Goal: Entertainment & Leisure: Browse casually

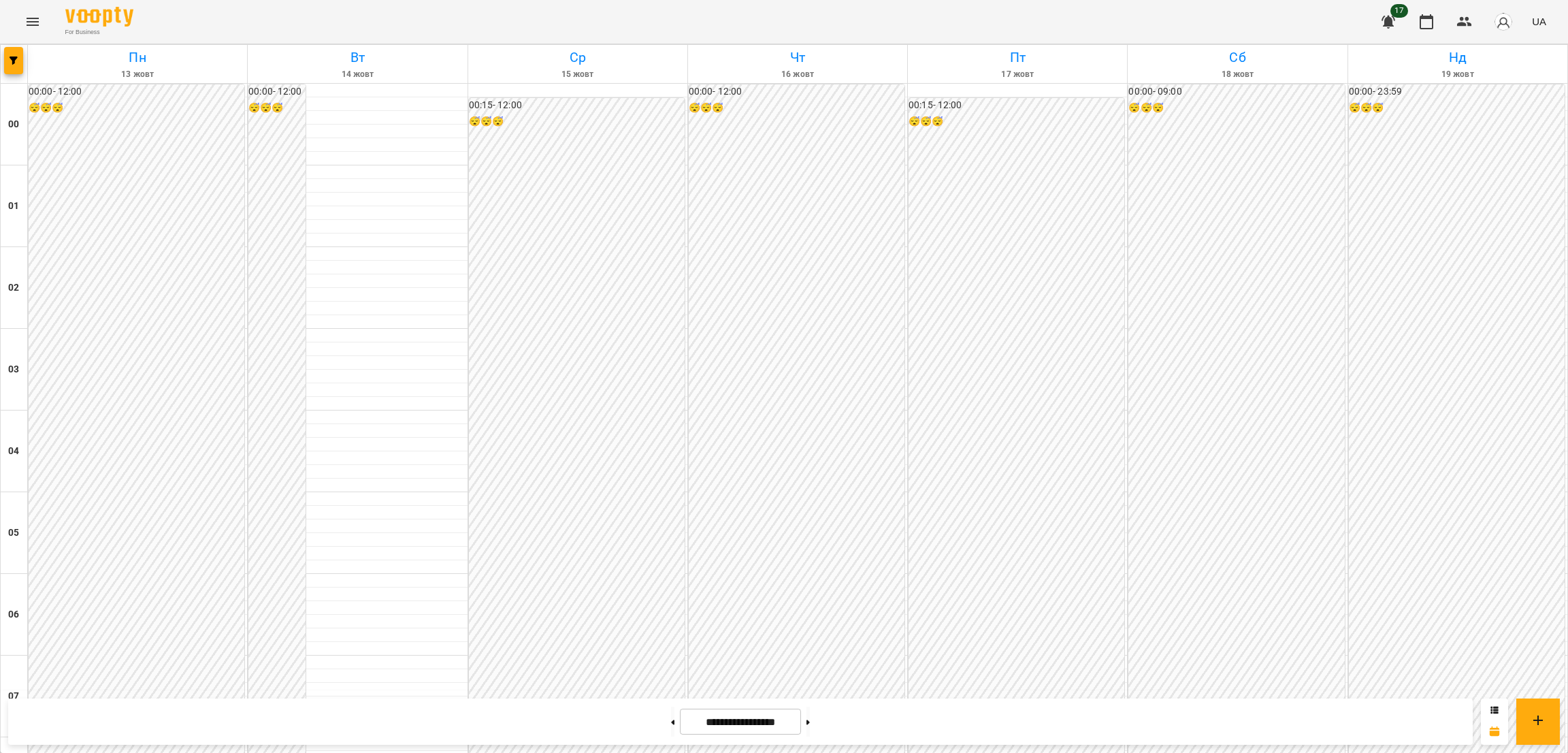
scroll to position [1342, 0]
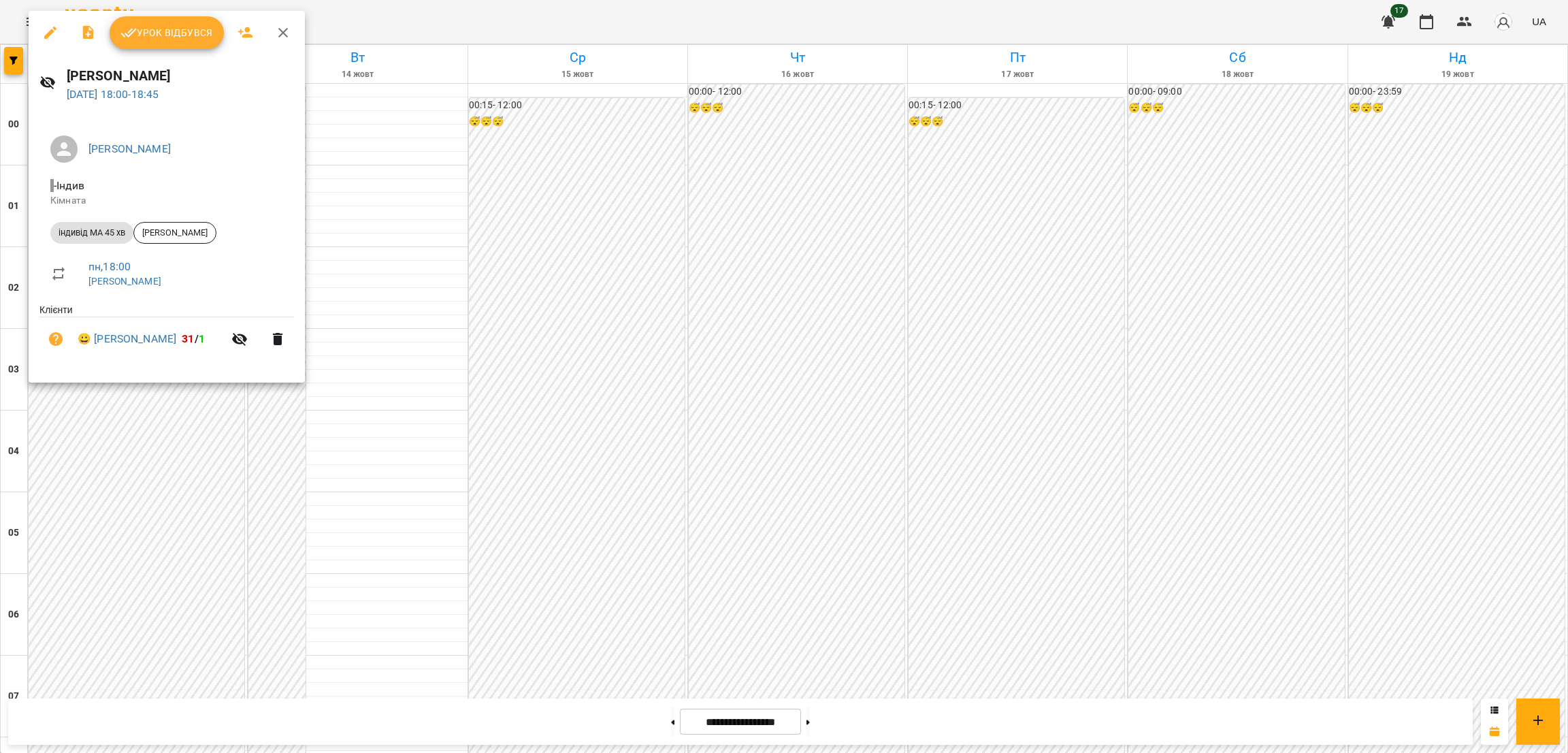
click at [284, 32] on icon "button" at bounding box center [283, 33] width 16 height 16
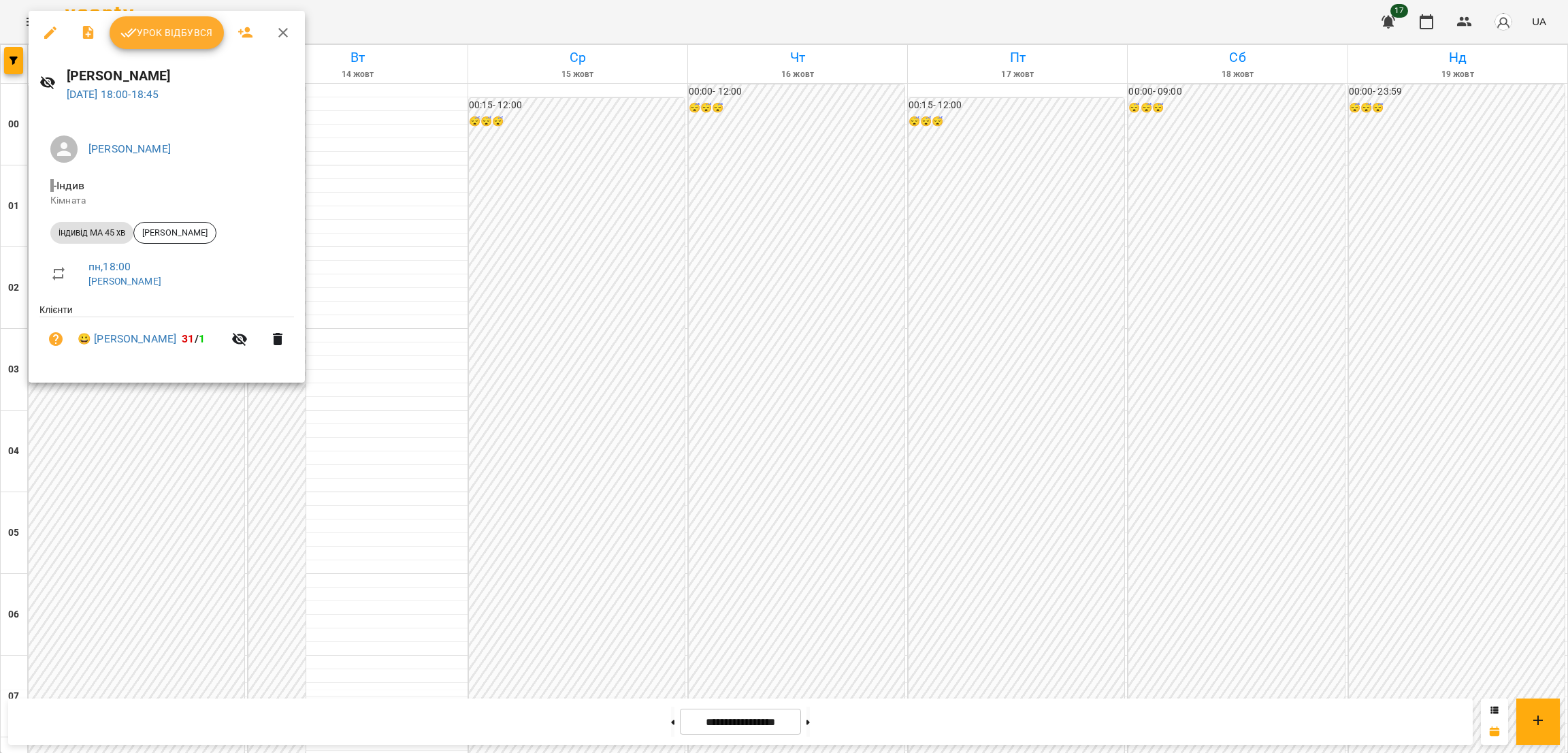
click at [47, 36] on icon "button" at bounding box center [51, 33] width 12 height 12
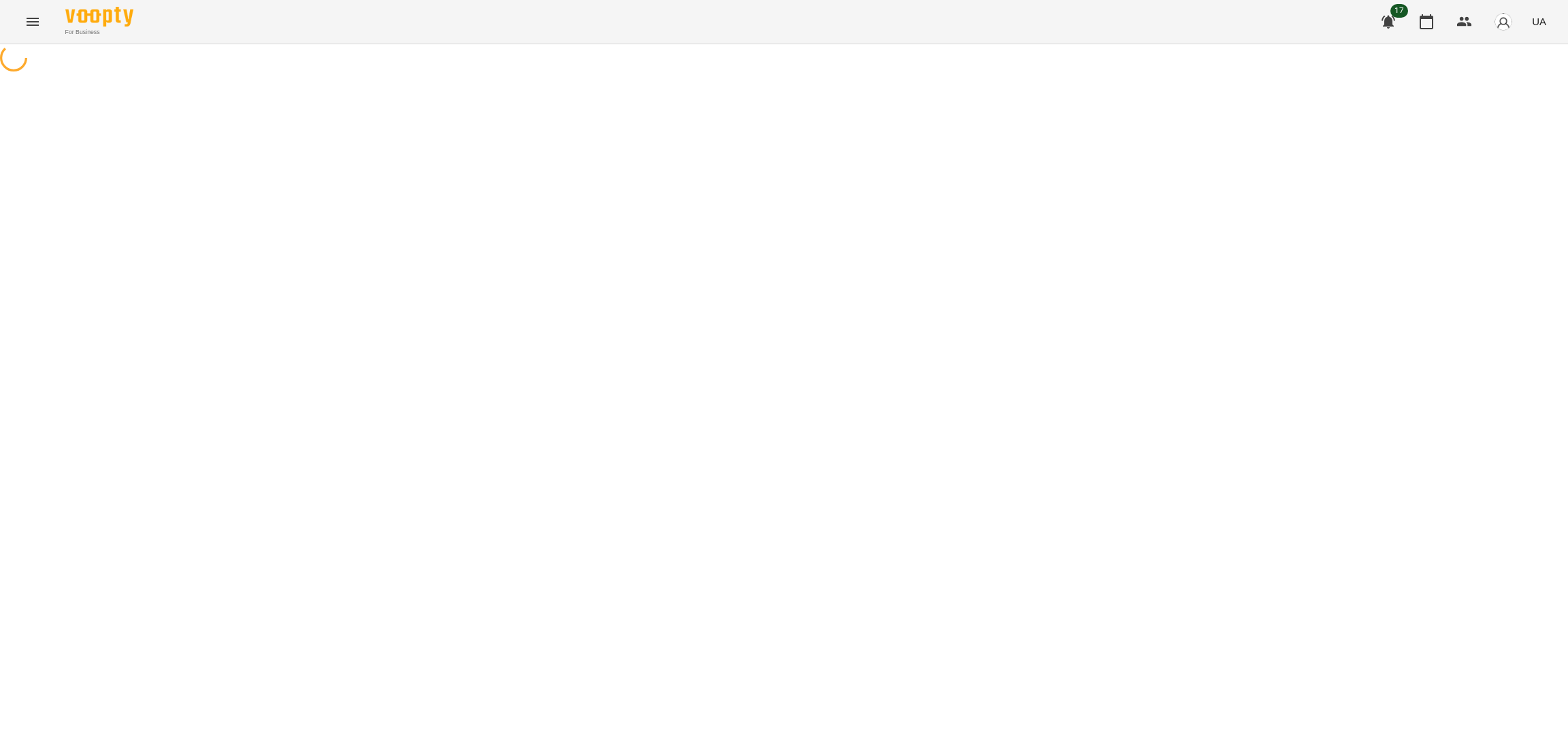
select select "**********"
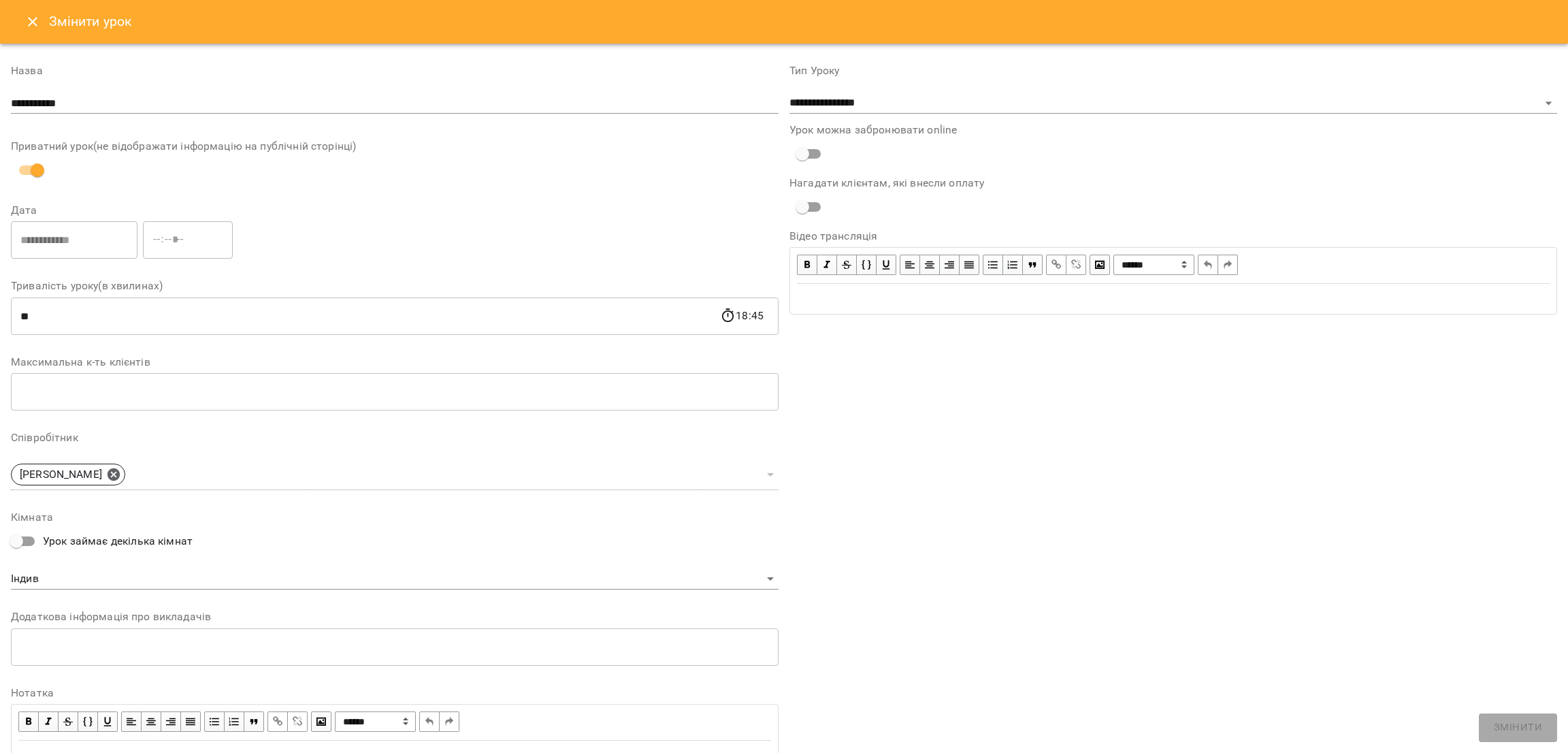
click at [35, 20] on icon "Close" at bounding box center [33, 21] width 16 height 16
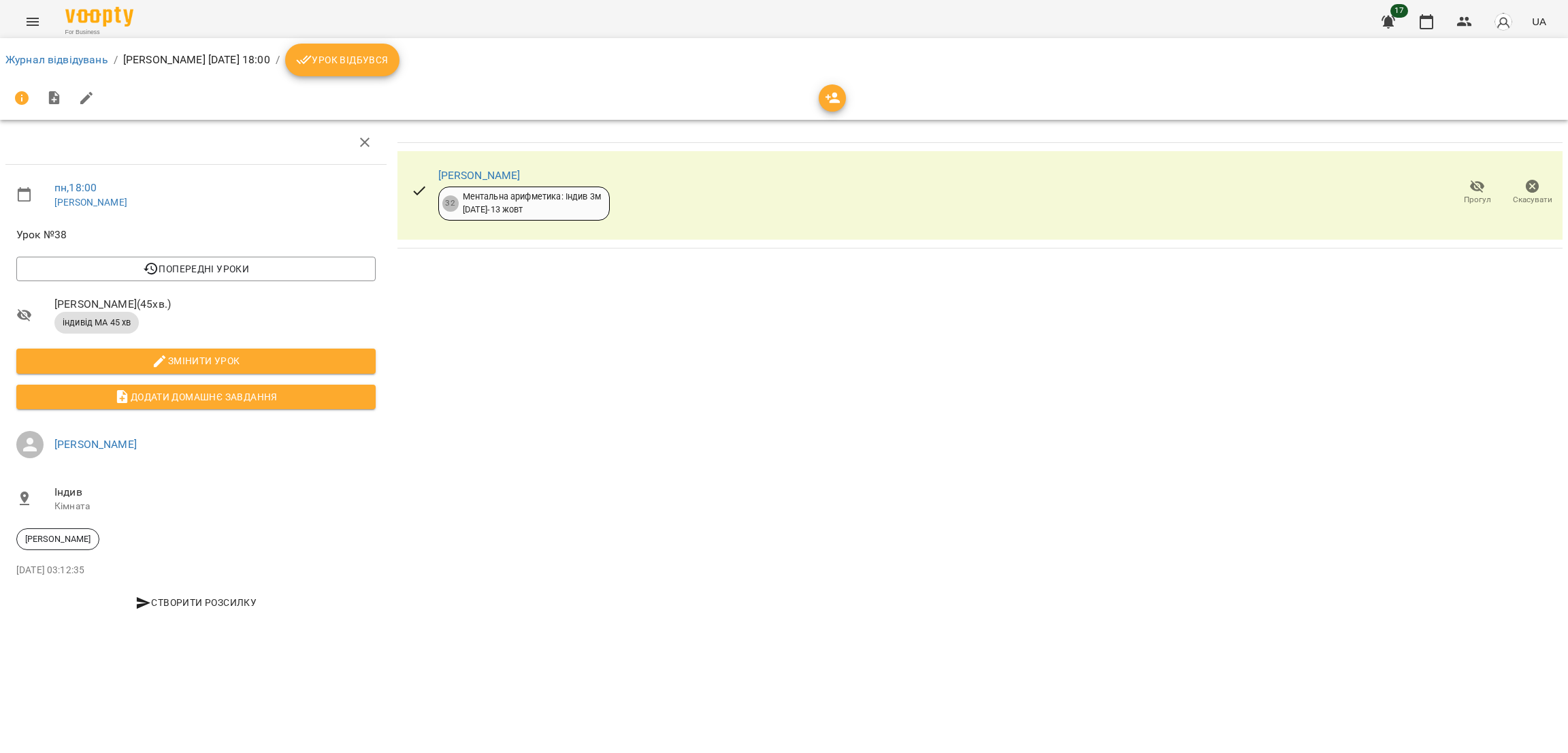
click at [312, 57] on icon "breadcrumb" at bounding box center [304, 60] width 16 height 9
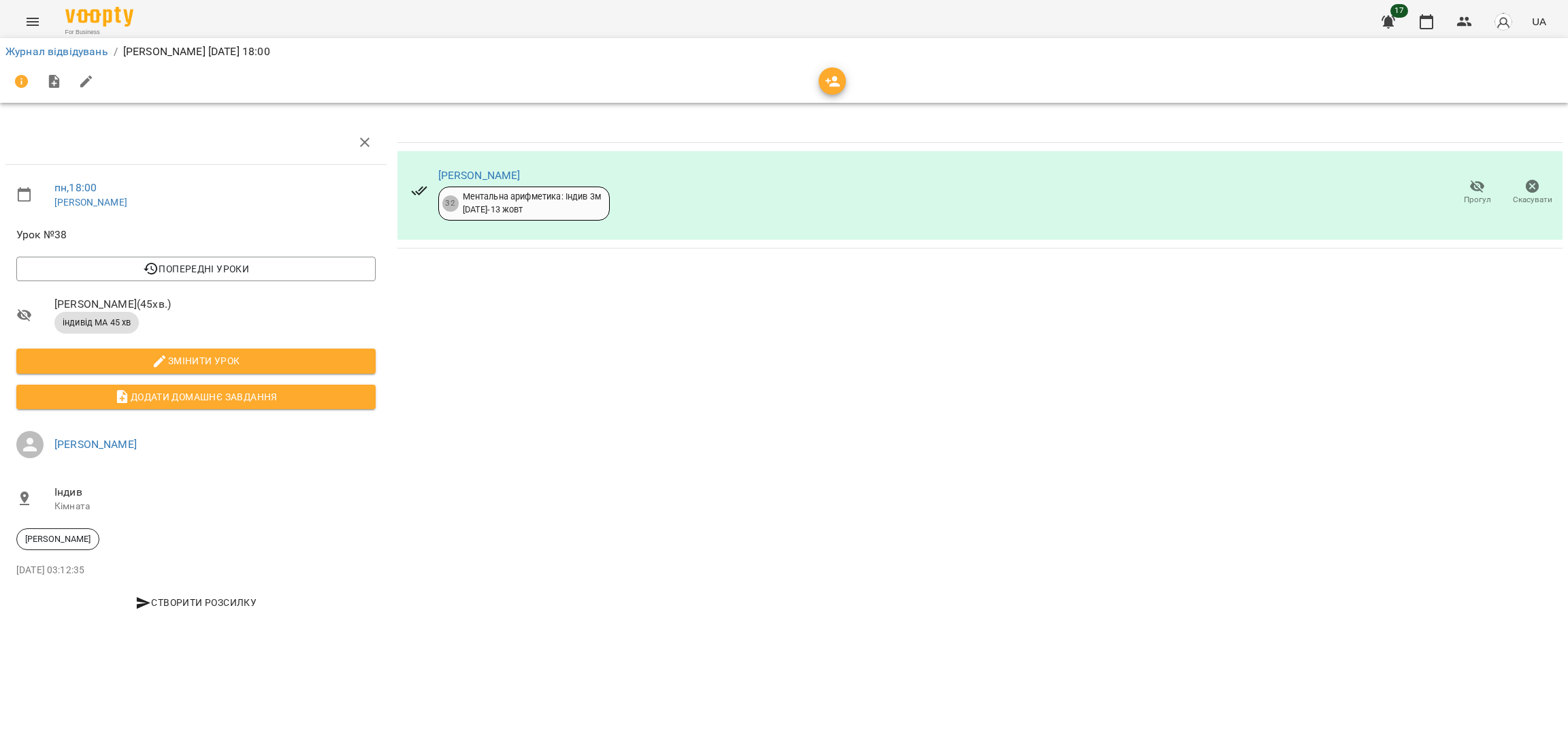
click at [34, 26] on icon "Menu" at bounding box center [33, 21] width 16 height 16
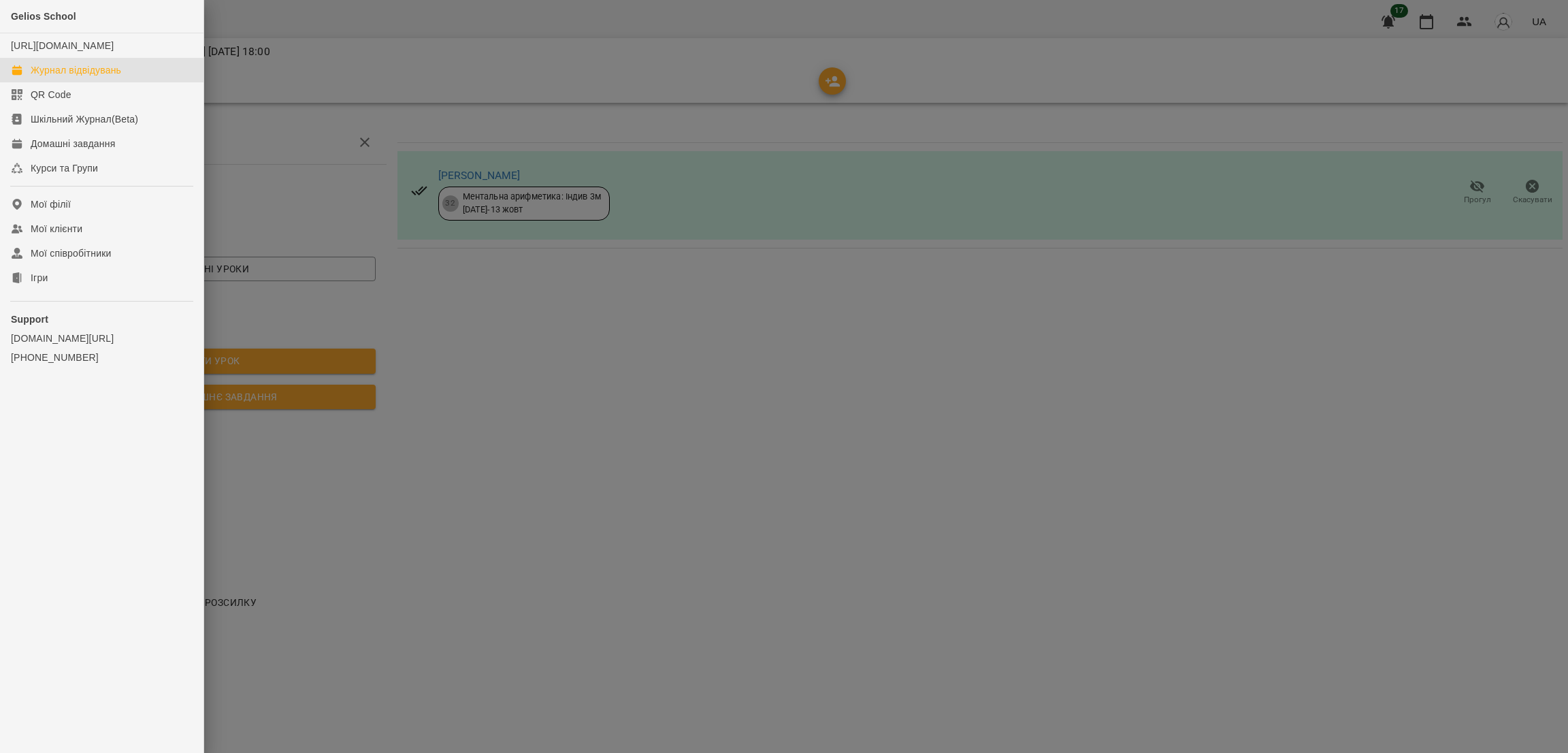
click at [101, 77] on div "Журнал відвідувань" at bounding box center [75, 69] width 91 height 13
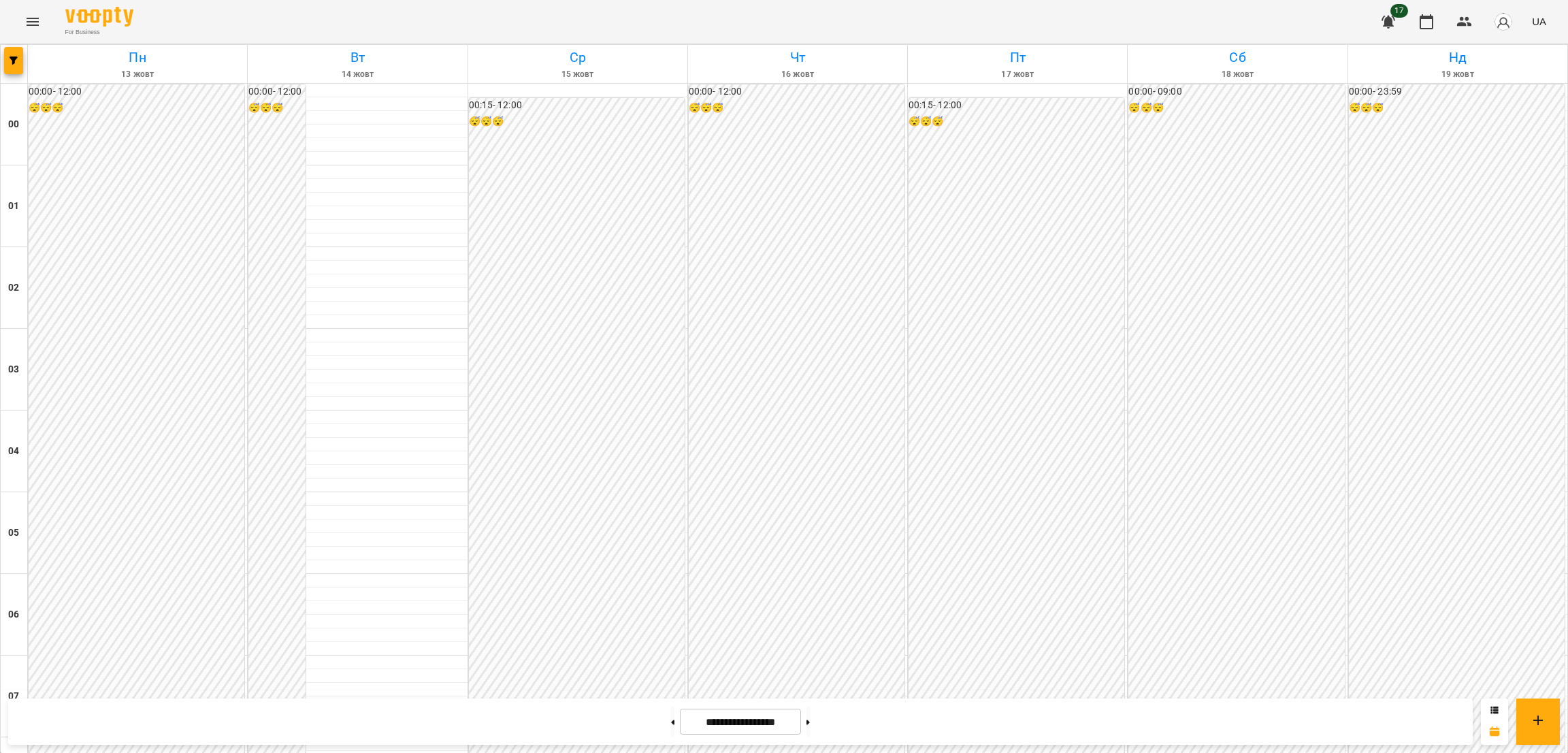
scroll to position [1349, 0]
click at [30, 16] on icon "Menu" at bounding box center [33, 21] width 16 height 16
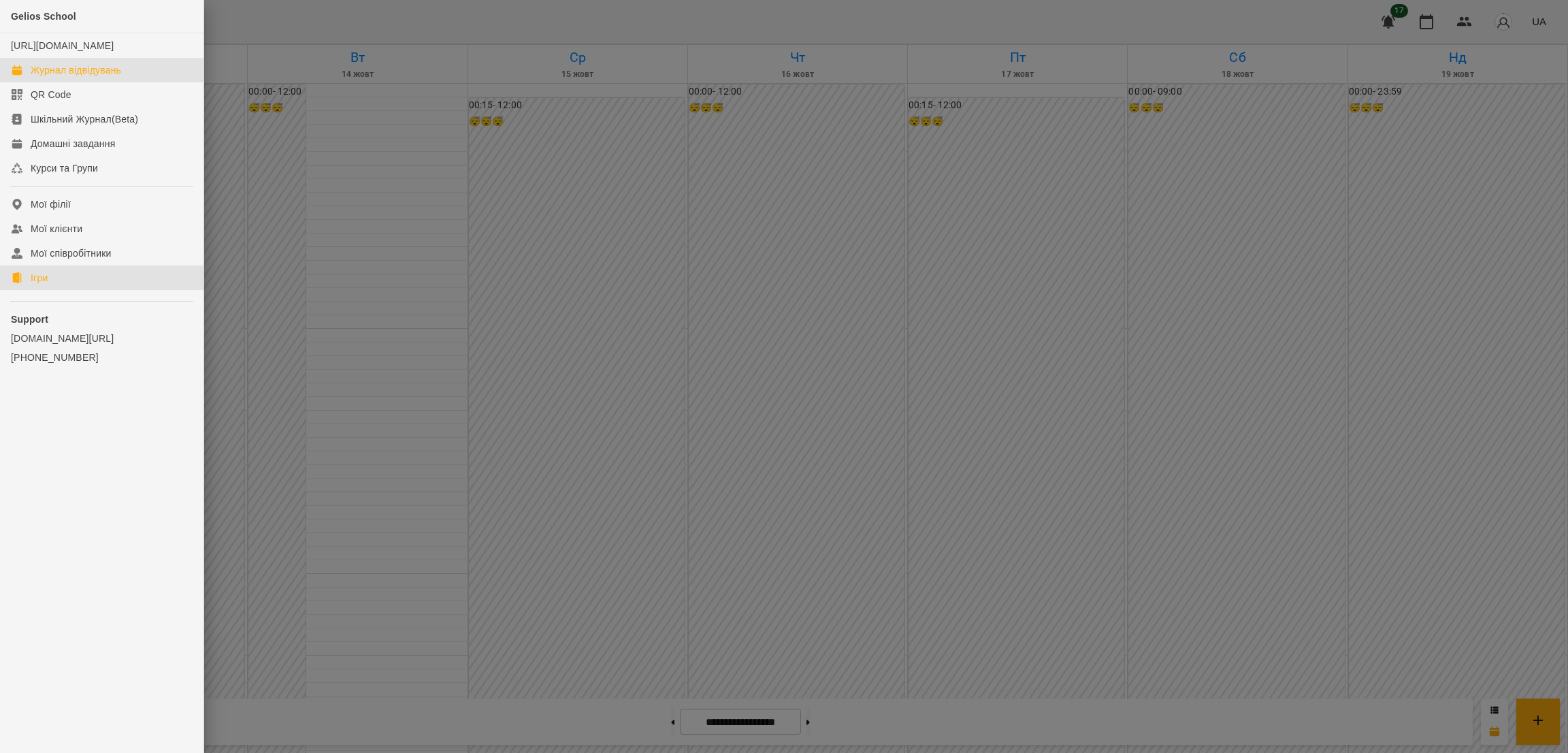
click at [58, 279] on link "Ігри" at bounding box center [101, 278] width 203 height 25
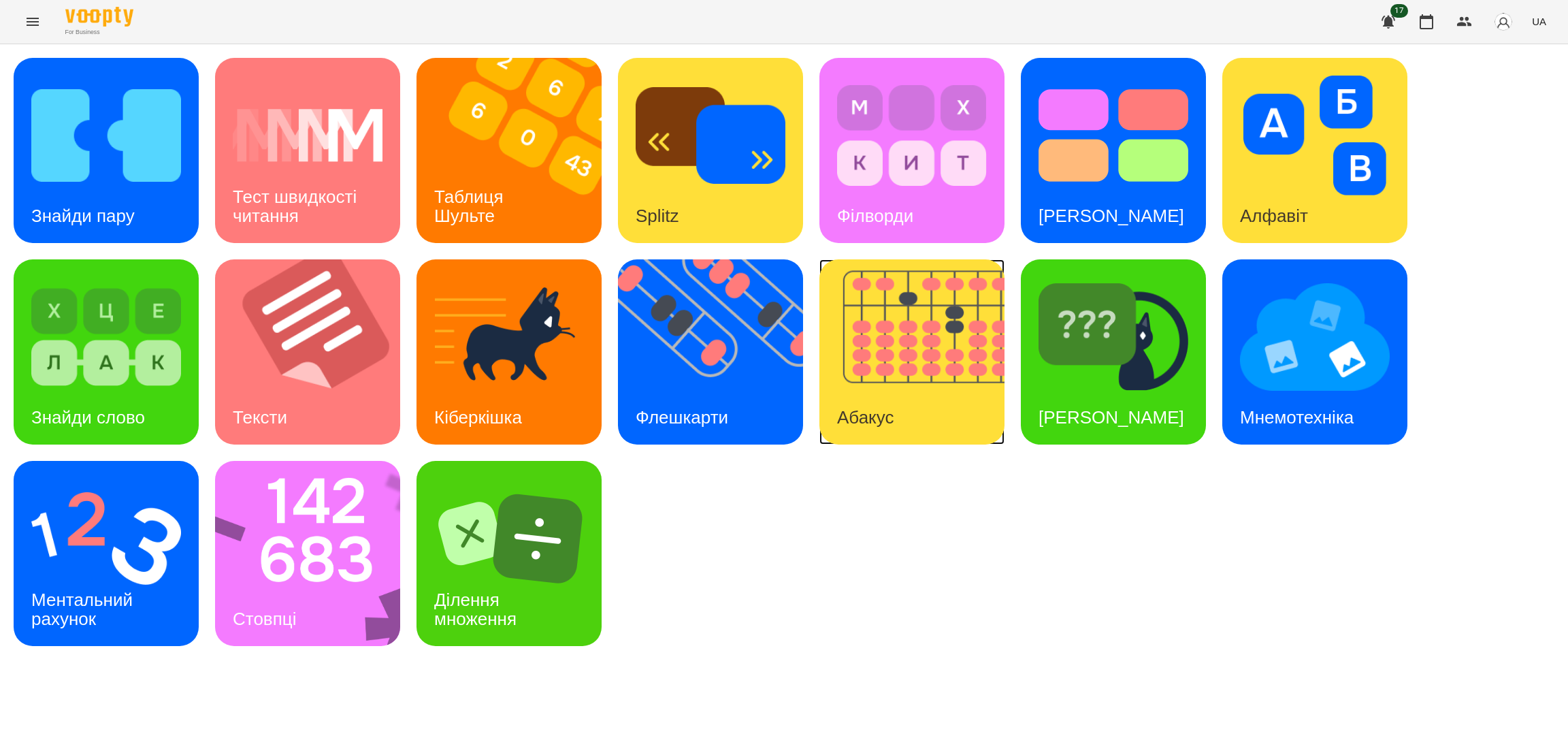
click at [897, 369] on img at bounding box center [921, 352] width 202 height 186
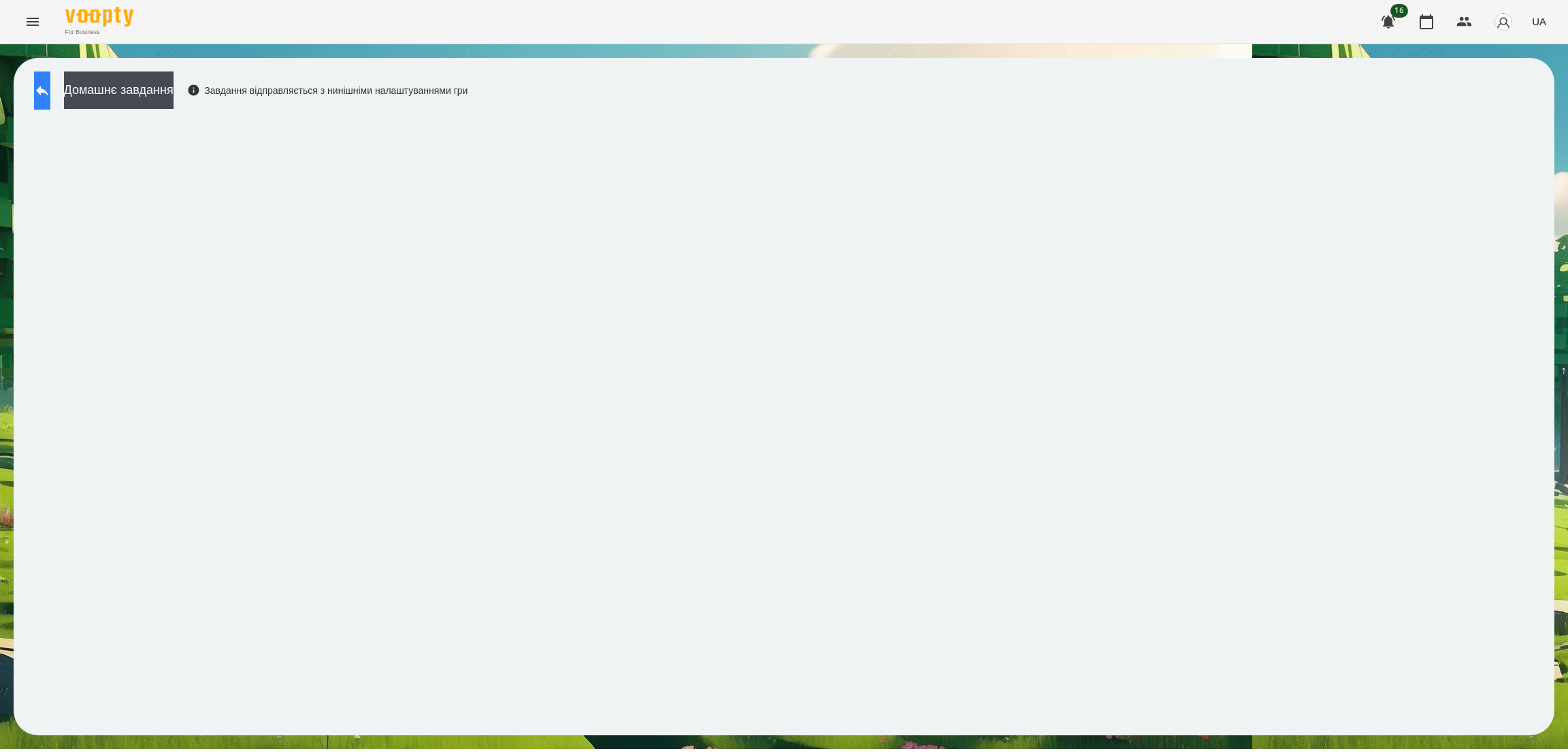
click at [51, 89] on icon at bounding box center [42, 91] width 16 height 16
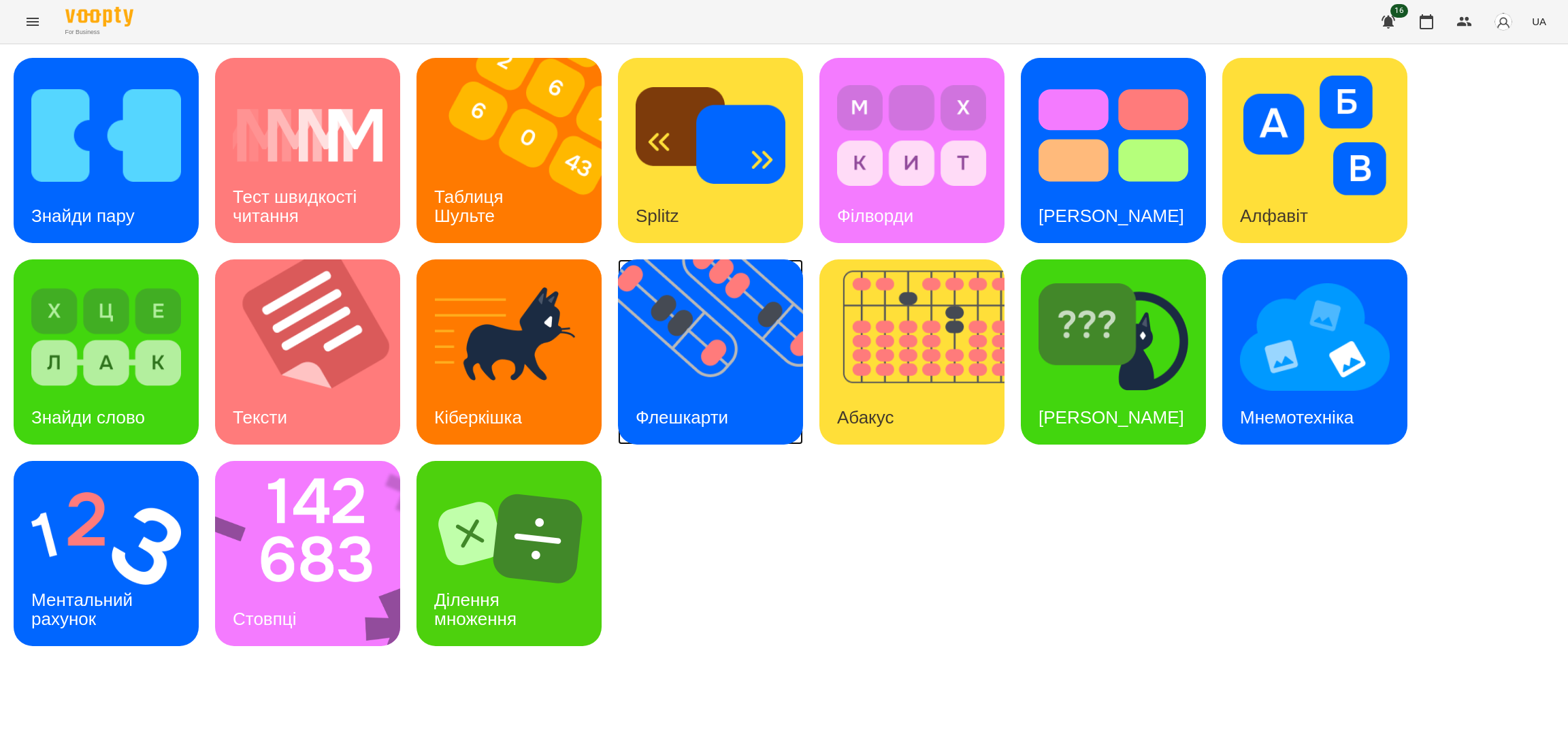
click at [681, 366] on img at bounding box center [719, 352] width 202 height 186
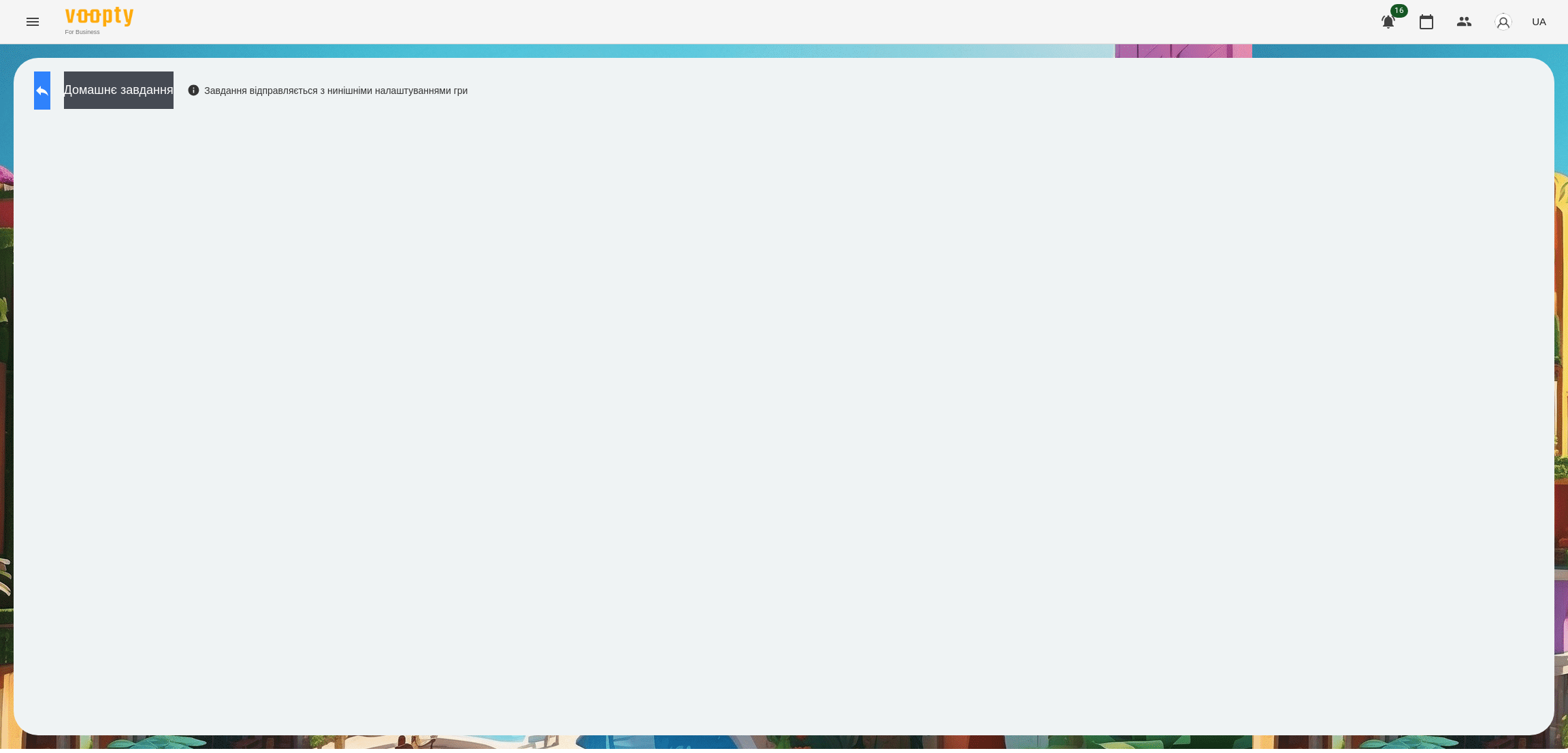
click at [48, 91] on icon at bounding box center [43, 91] width 12 height 10
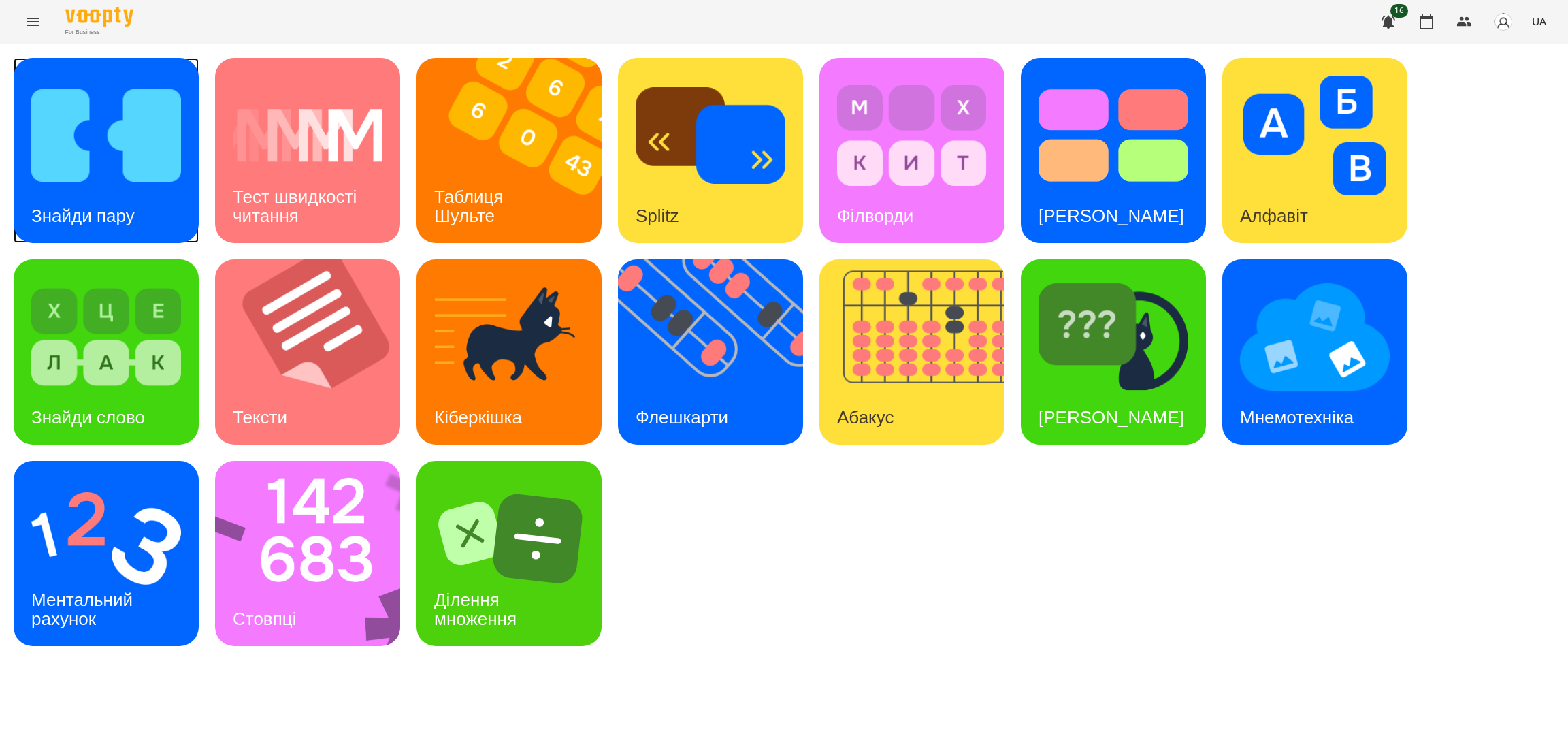
click at [115, 189] on div "Знайди пару" at bounding box center [83, 216] width 139 height 54
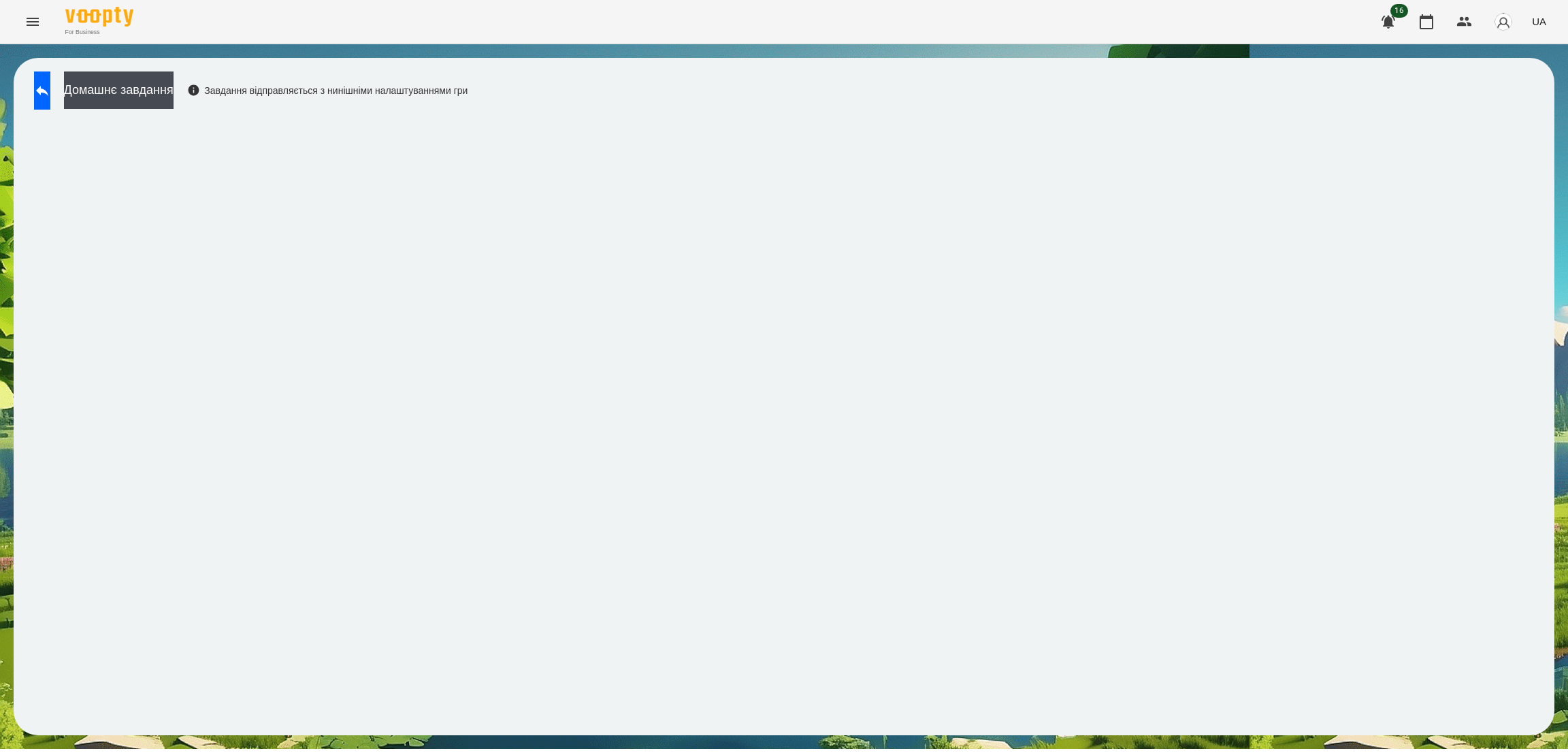
click at [51, 86] on icon at bounding box center [42, 91] width 16 height 16
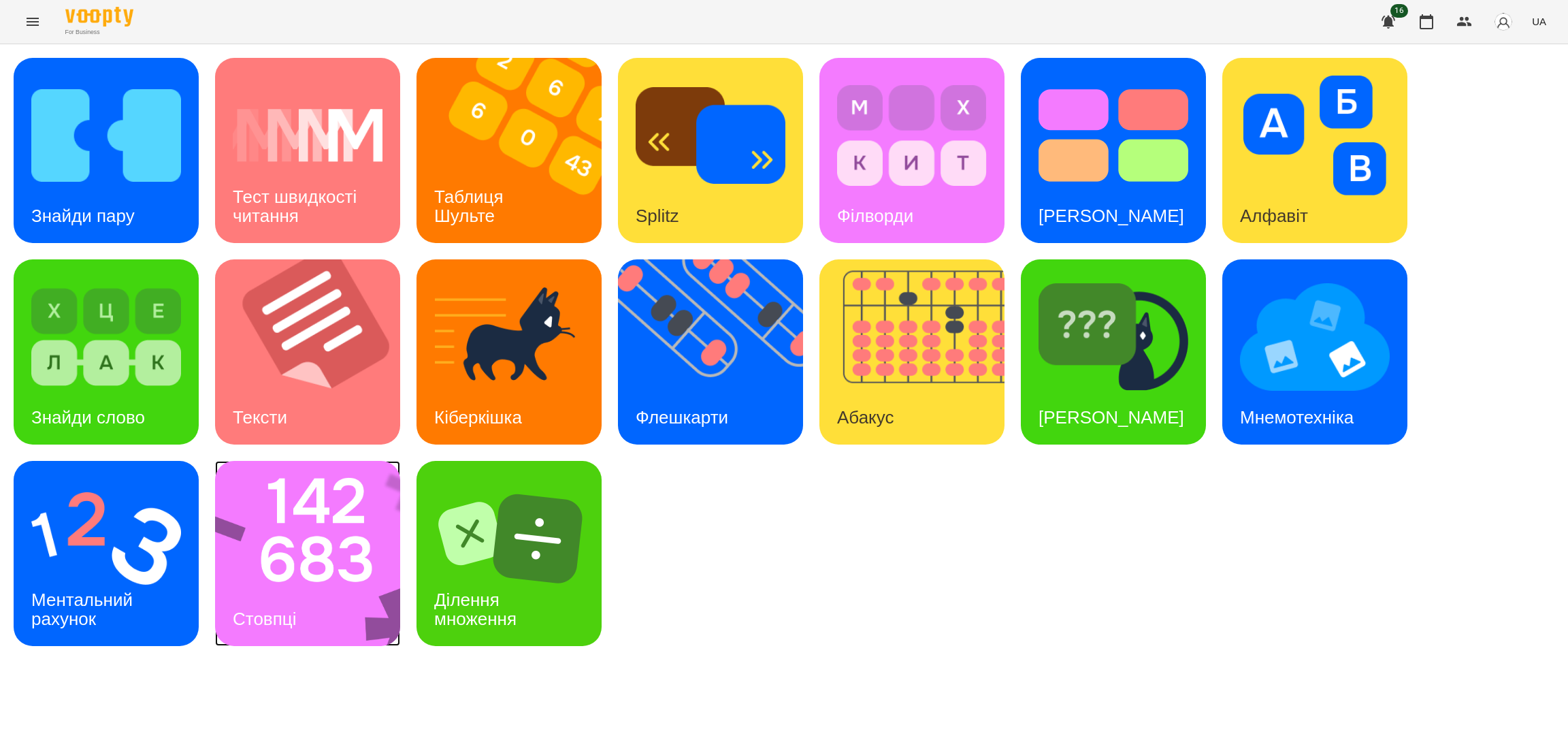
click at [249, 569] on img at bounding box center [316, 553] width 202 height 186
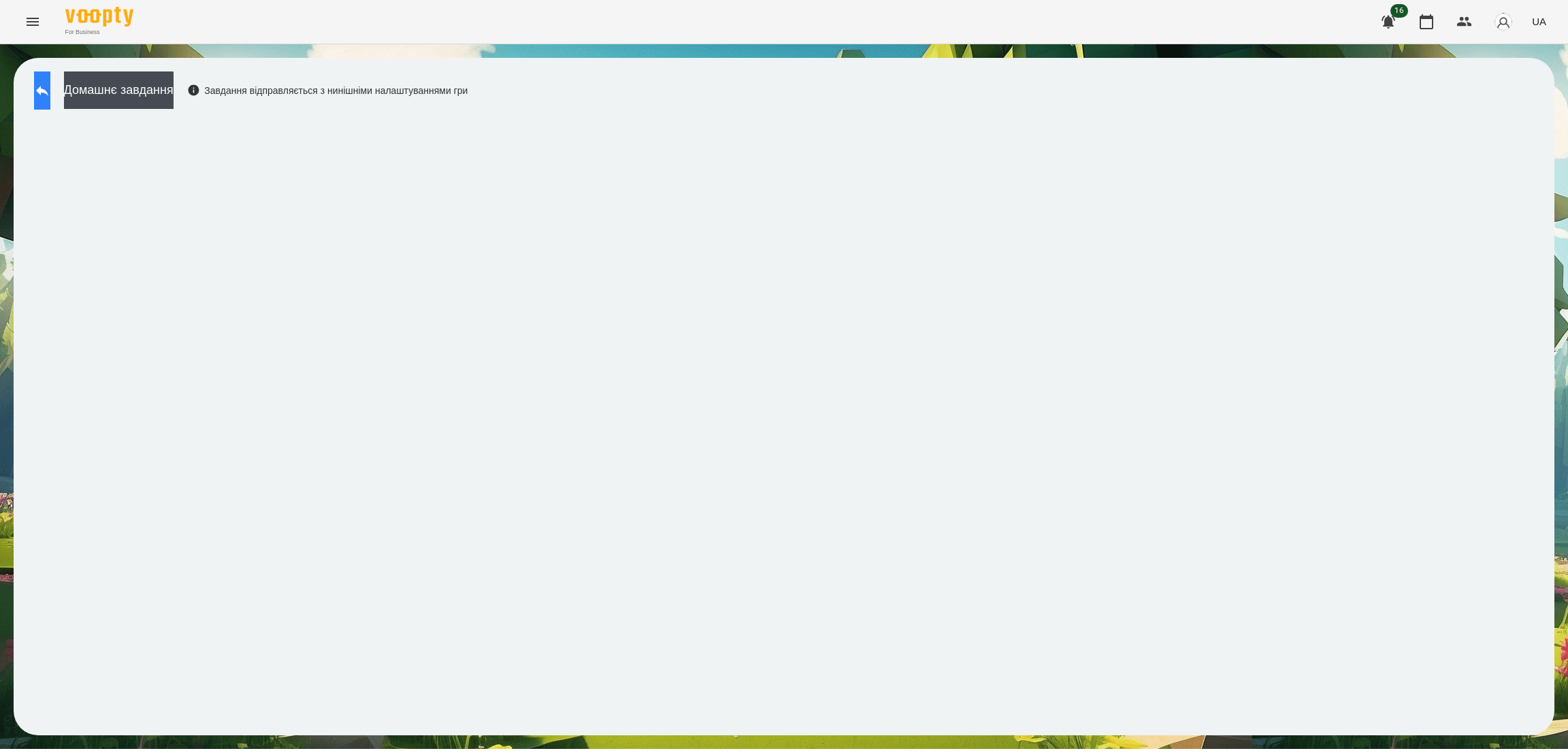
click at [51, 88] on icon at bounding box center [42, 91] width 16 height 16
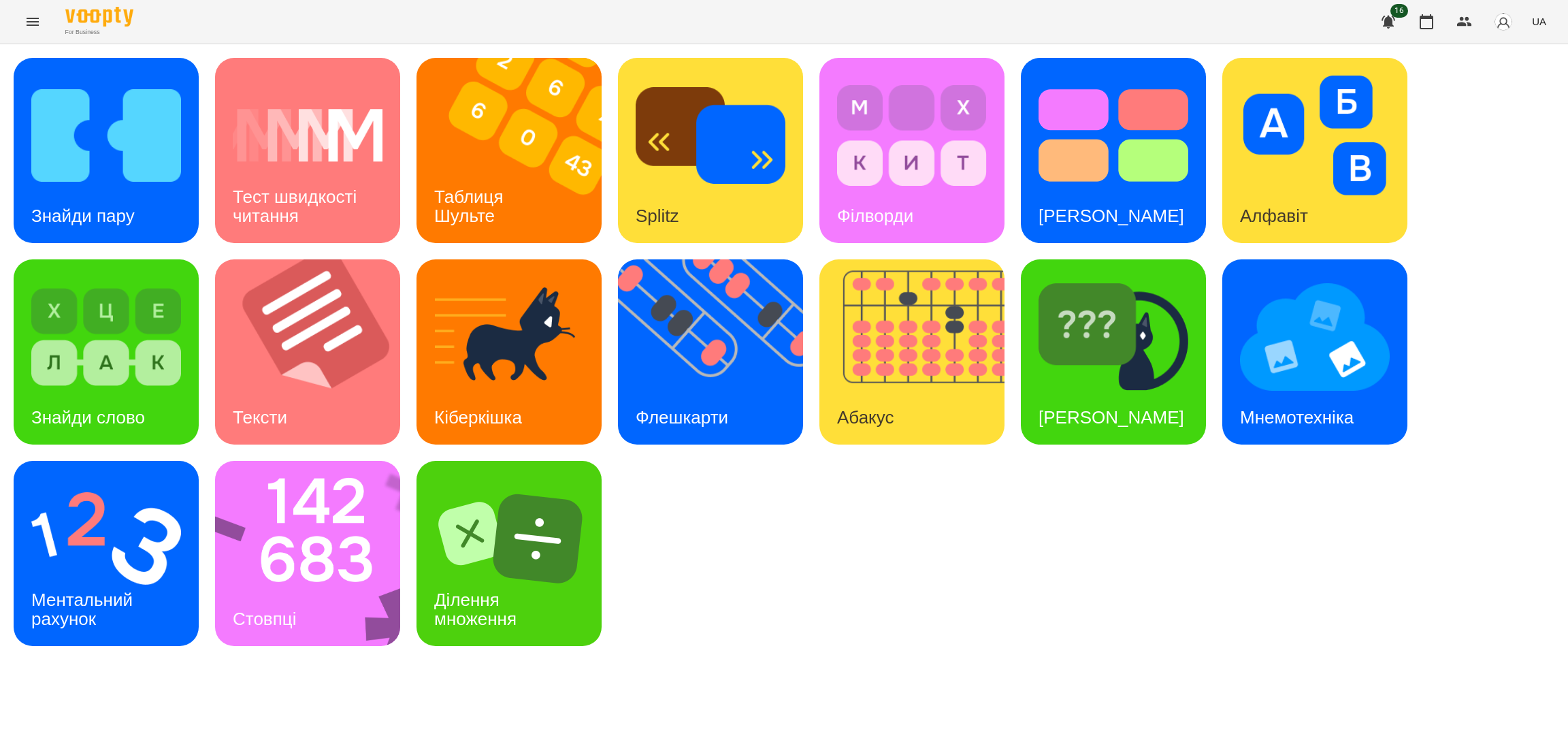
click at [15, 25] on div "For Business 16 UA" at bounding box center [784, 21] width 1568 height 44
click at [37, 24] on icon "Menu" at bounding box center [33, 21] width 16 height 16
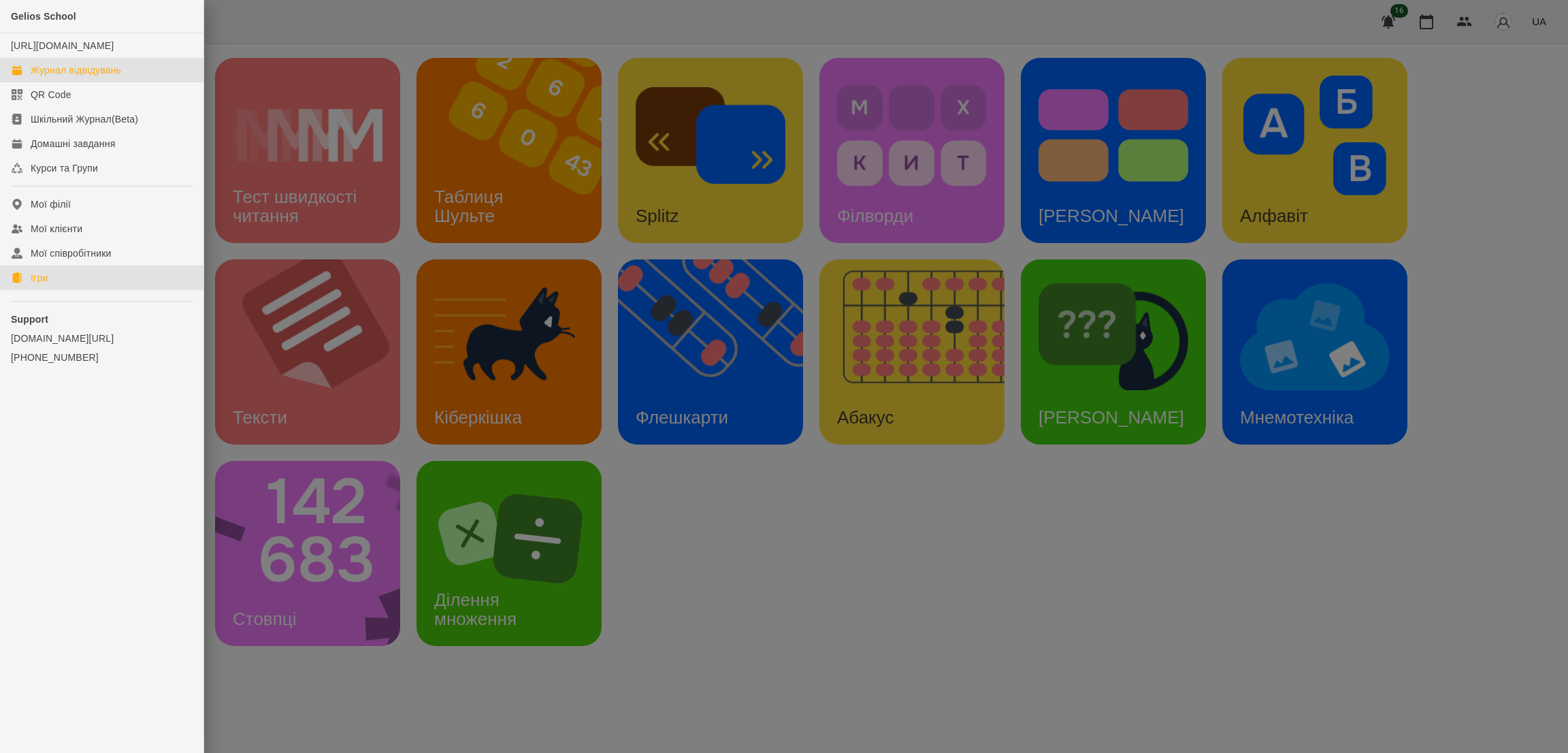
click at [77, 77] on div "Журнал відвідувань" at bounding box center [75, 69] width 91 height 13
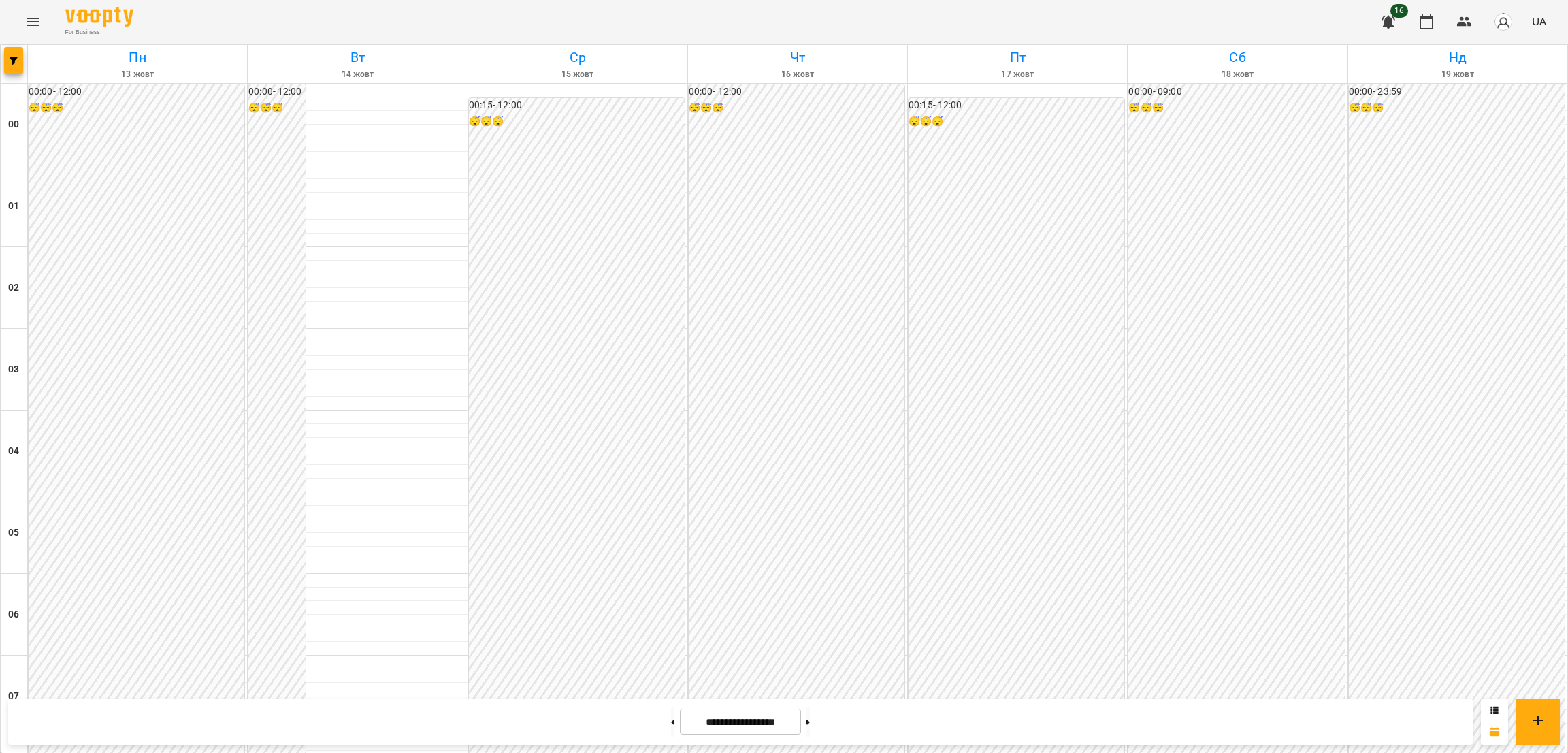
scroll to position [1216, 0]
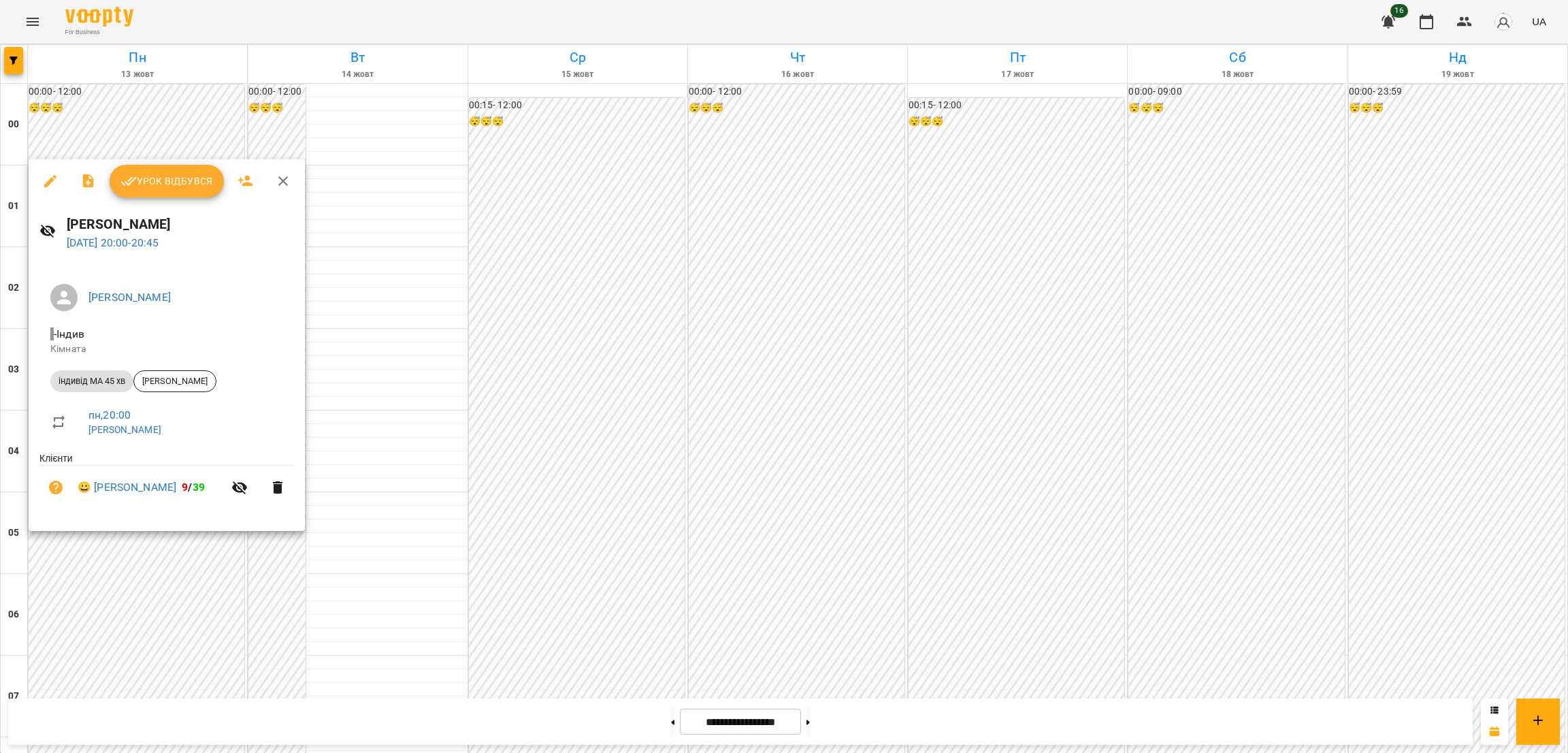
click at [48, 185] on icon "button" at bounding box center [51, 181] width 12 height 12
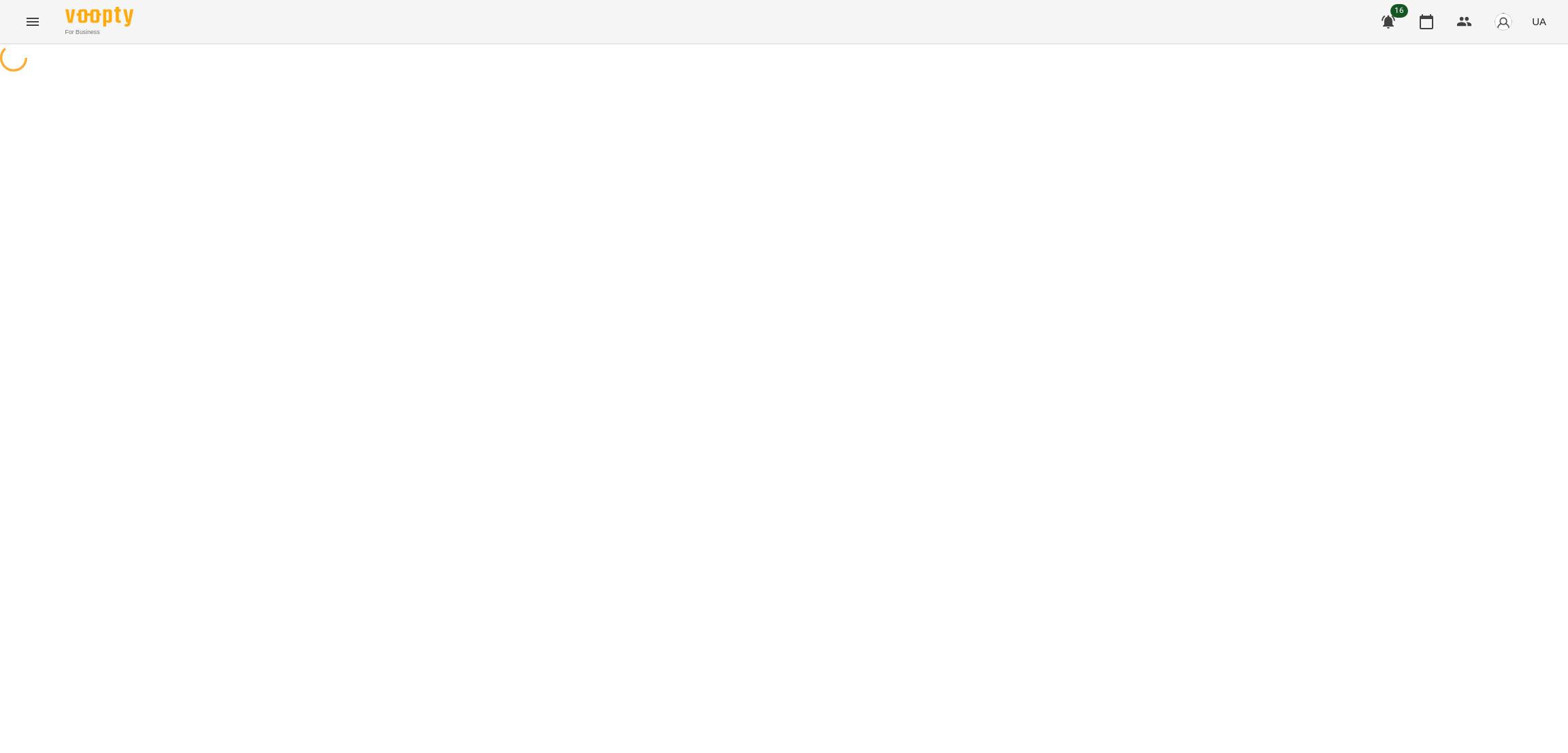
select select "**********"
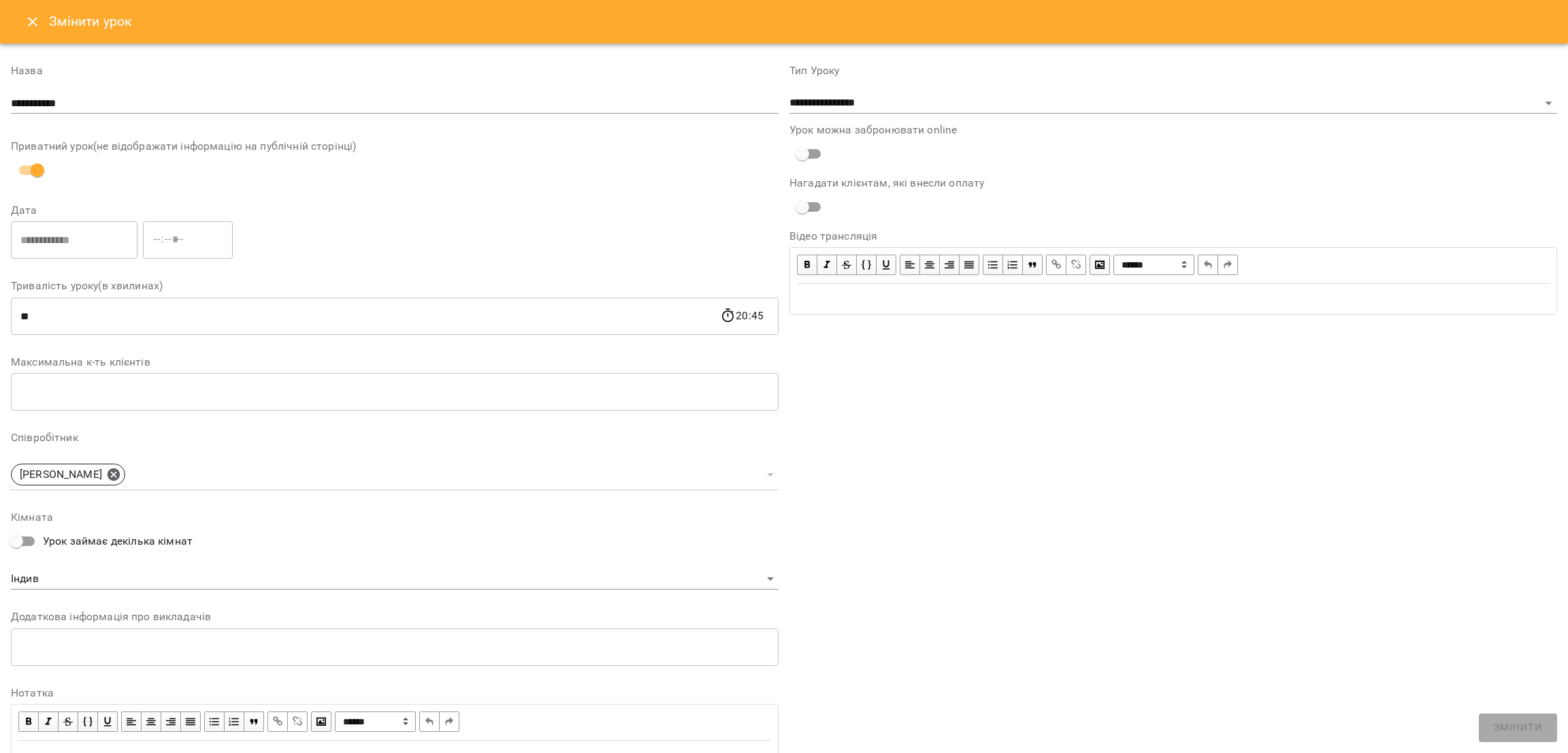
click at [34, 28] on icon "Close" at bounding box center [33, 21] width 16 height 16
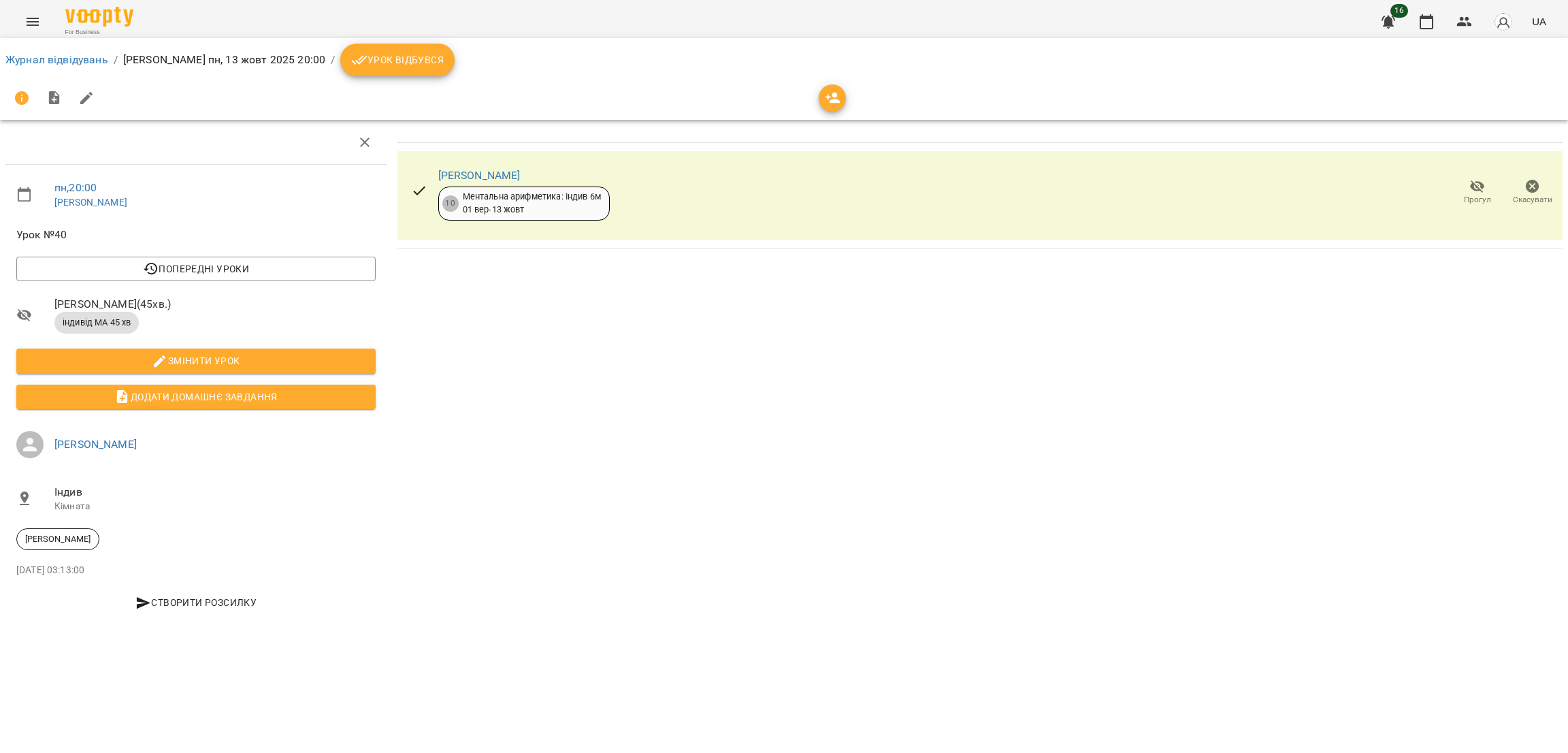
click at [374, 71] on button "Урок відбувся" at bounding box center [397, 59] width 115 height 33
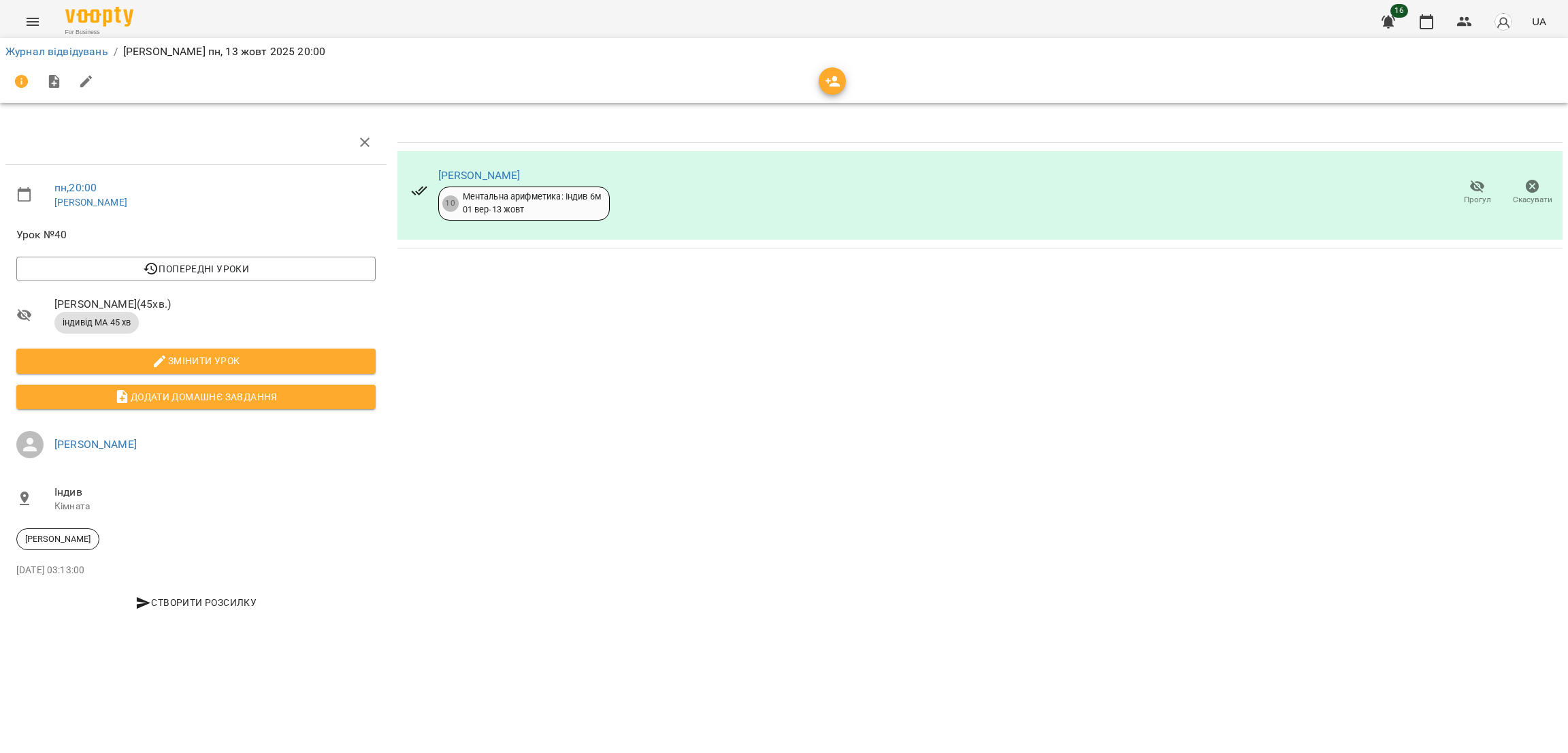
click at [30, 24] on icon "Menu" at bounding box center [33, 21] width 16 height 16
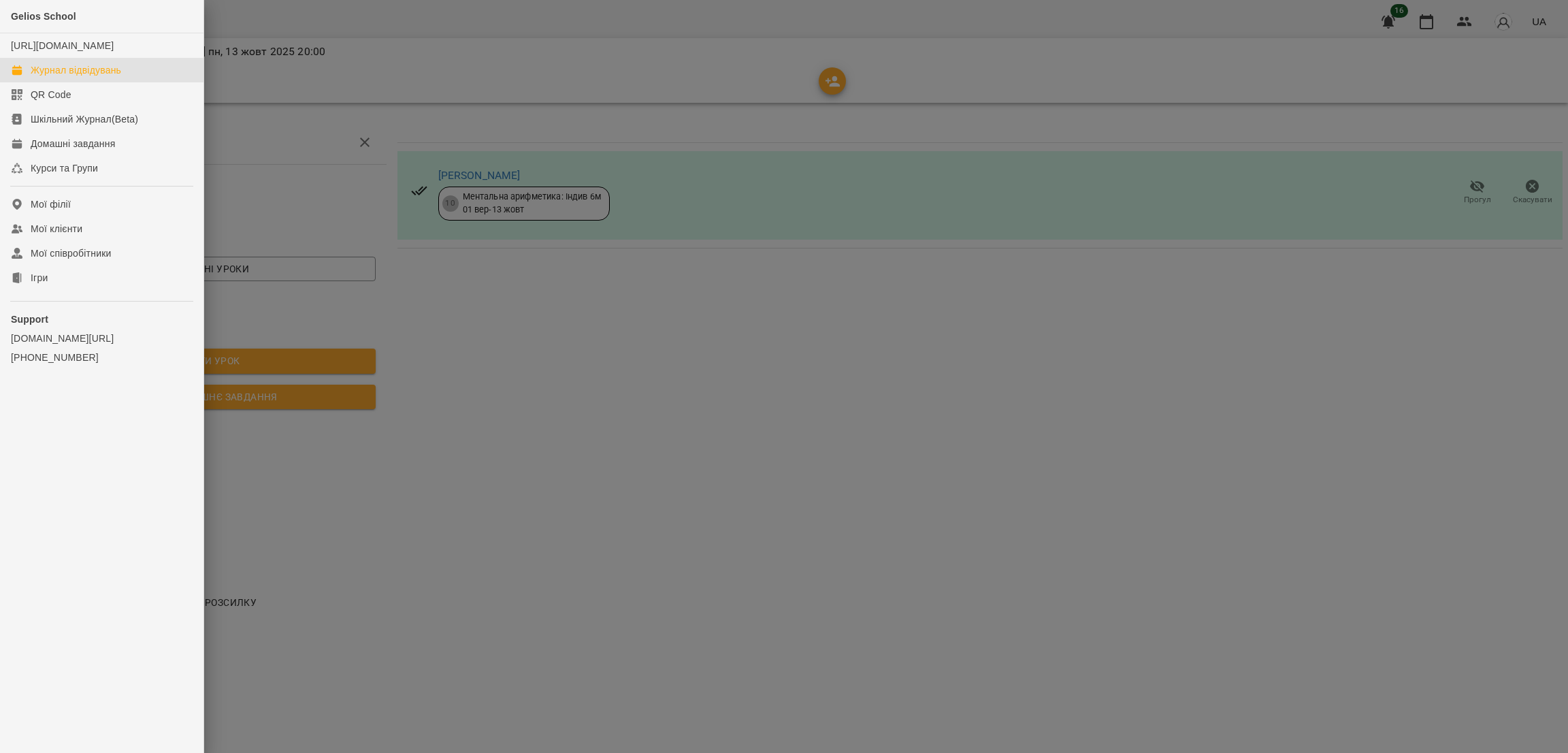
click at [76, 77] on div "Журнал відвідувань" at bounding box center [75, 69] width 91 height 13
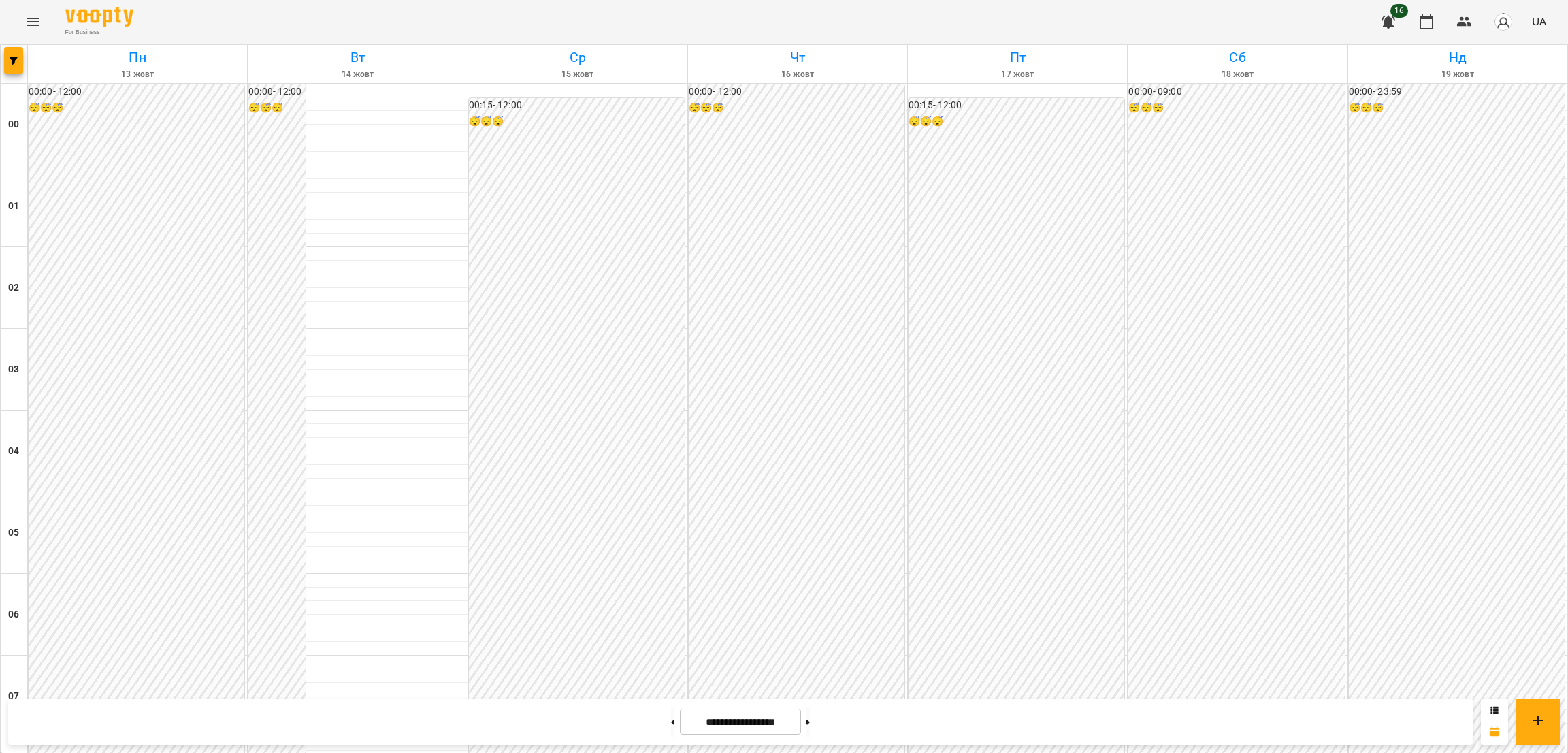
scroll to position [1321, 0]
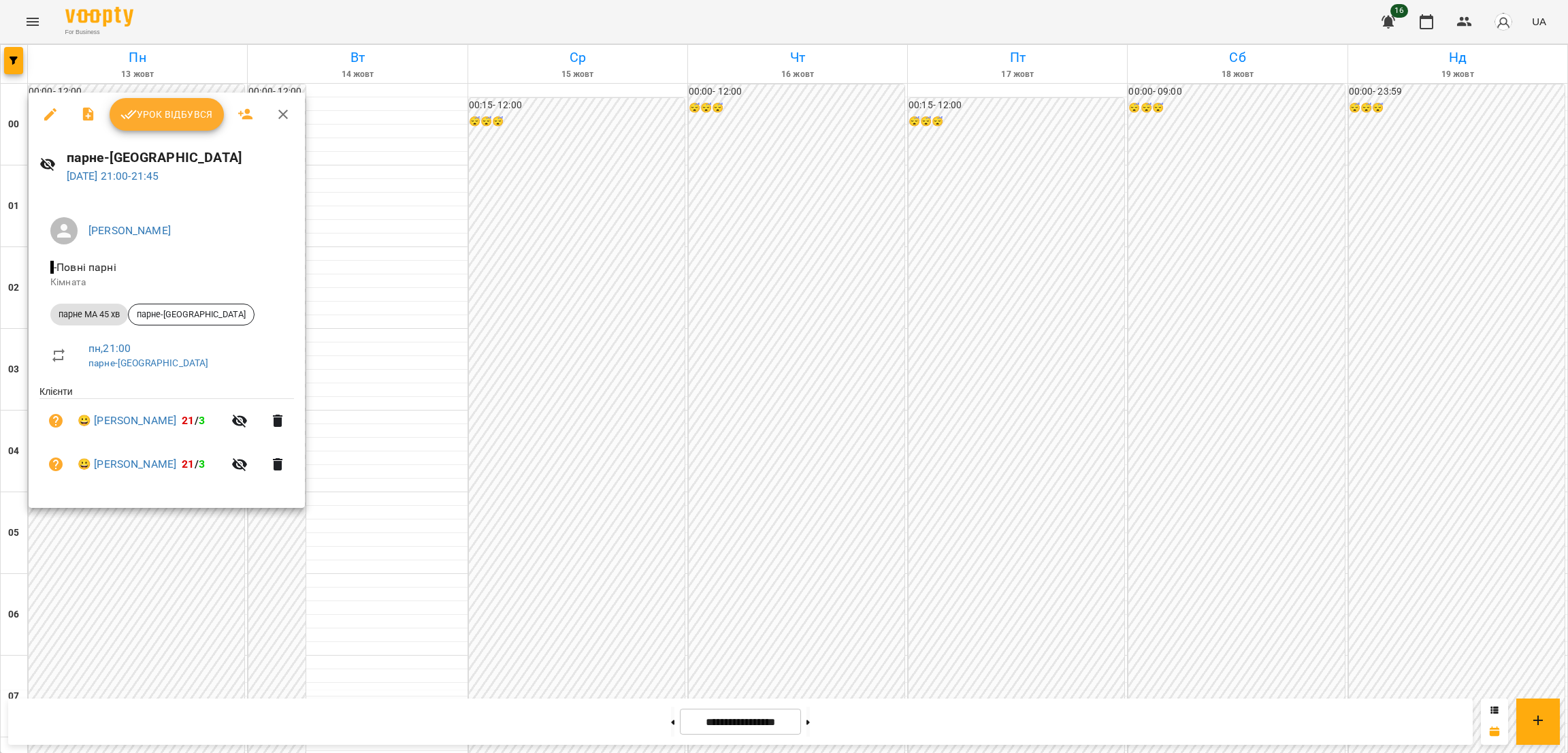
click at [48, 112] on icon "button" at bounding box center [51, 115] width 16 height 16
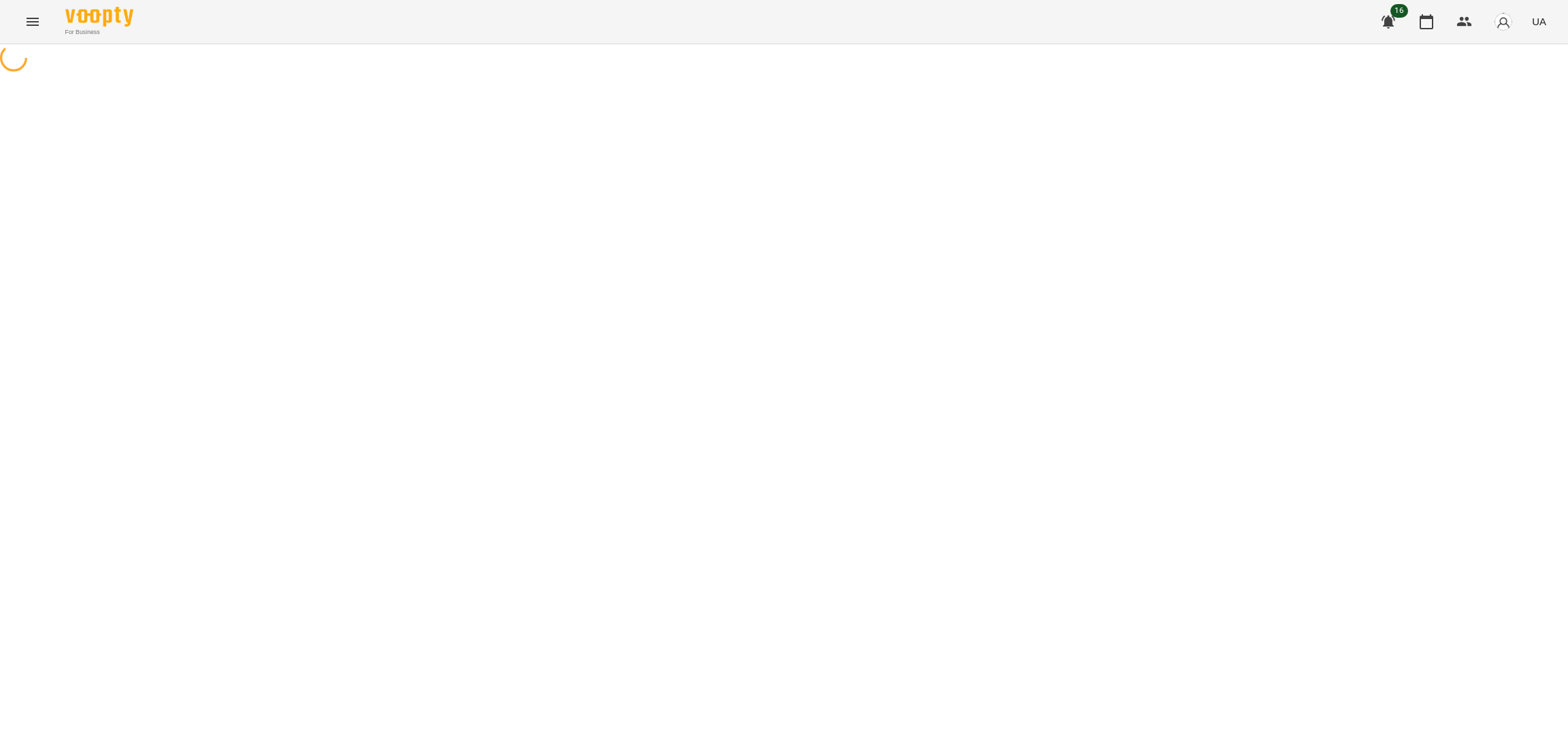
select select "**********"
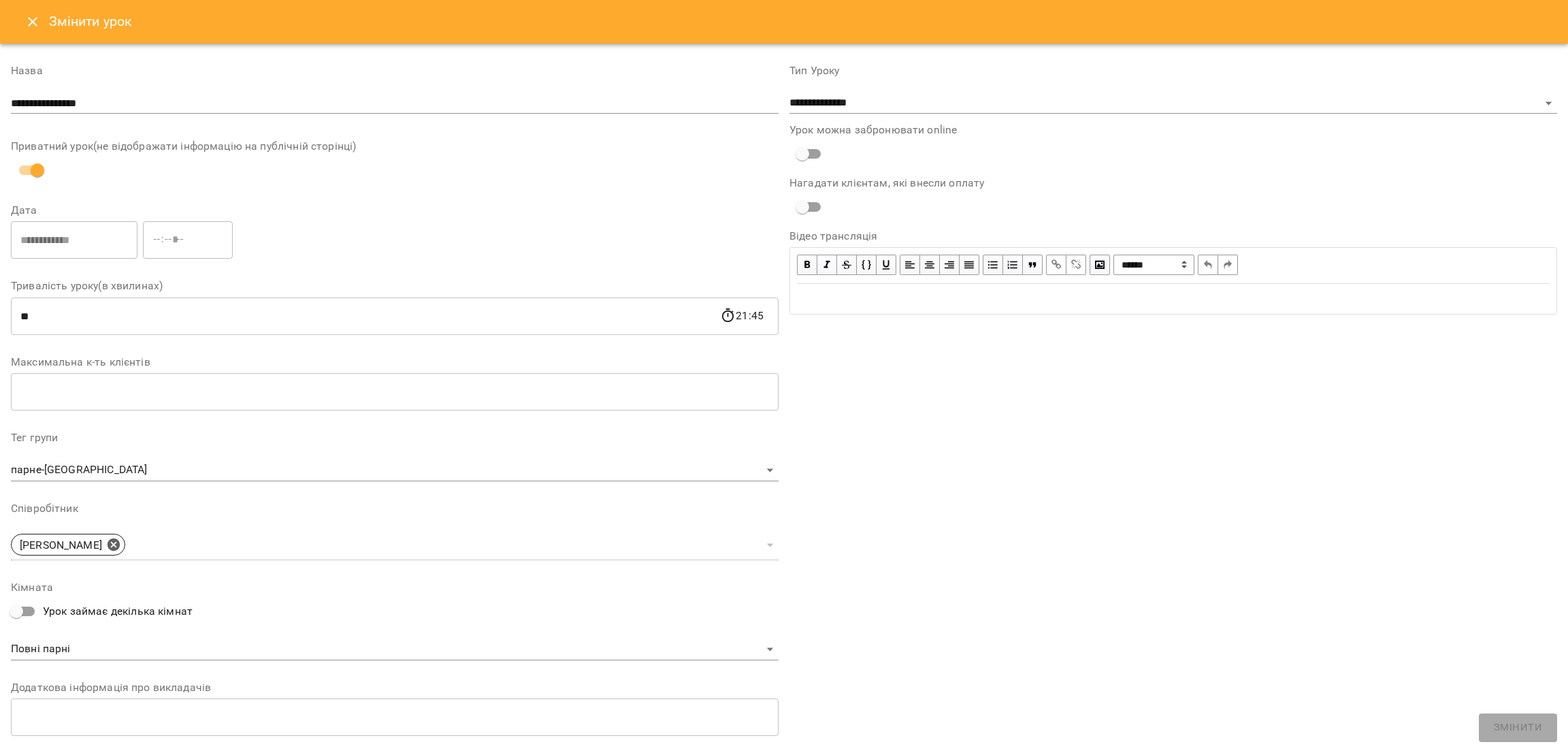
click at [30, 25] on icon "Close" at bounding box center [33, 21] width 16 height 16
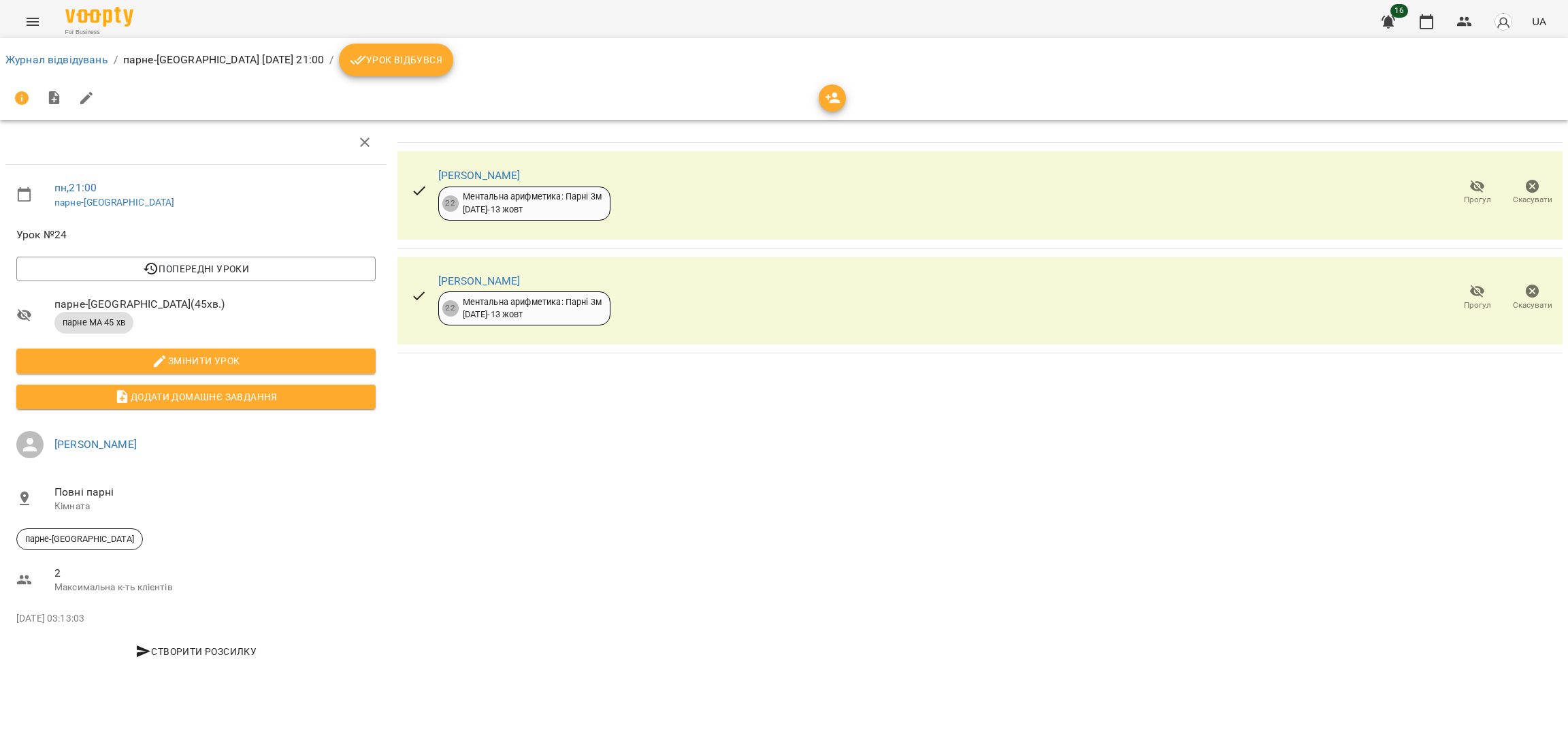
click at [414, 65] on span "Урок відбувся" at bounding box center [396, 59] width 92 height 16
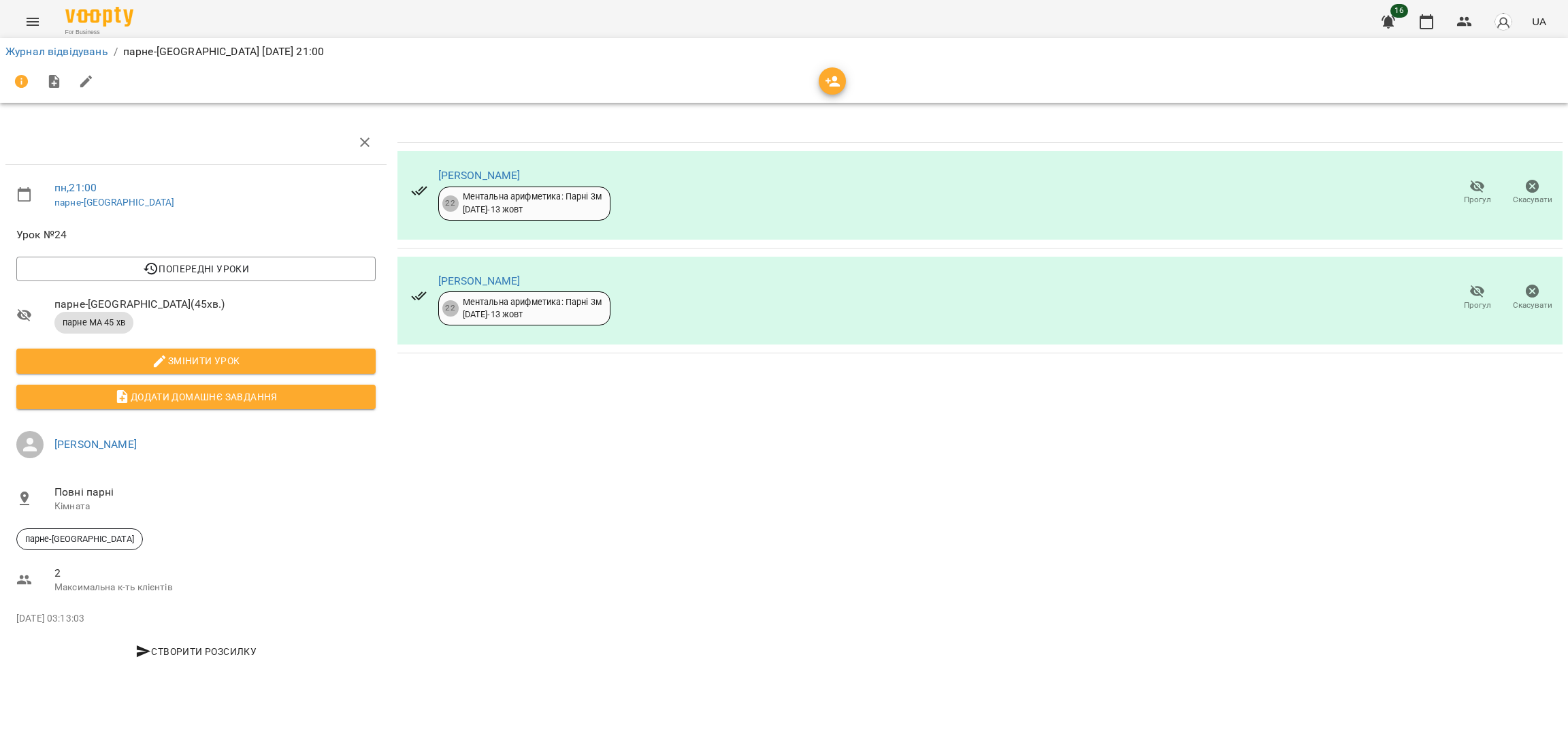
click at [43, 25] on button "Menu" at bounding box center [32, 21] width 33 height 33
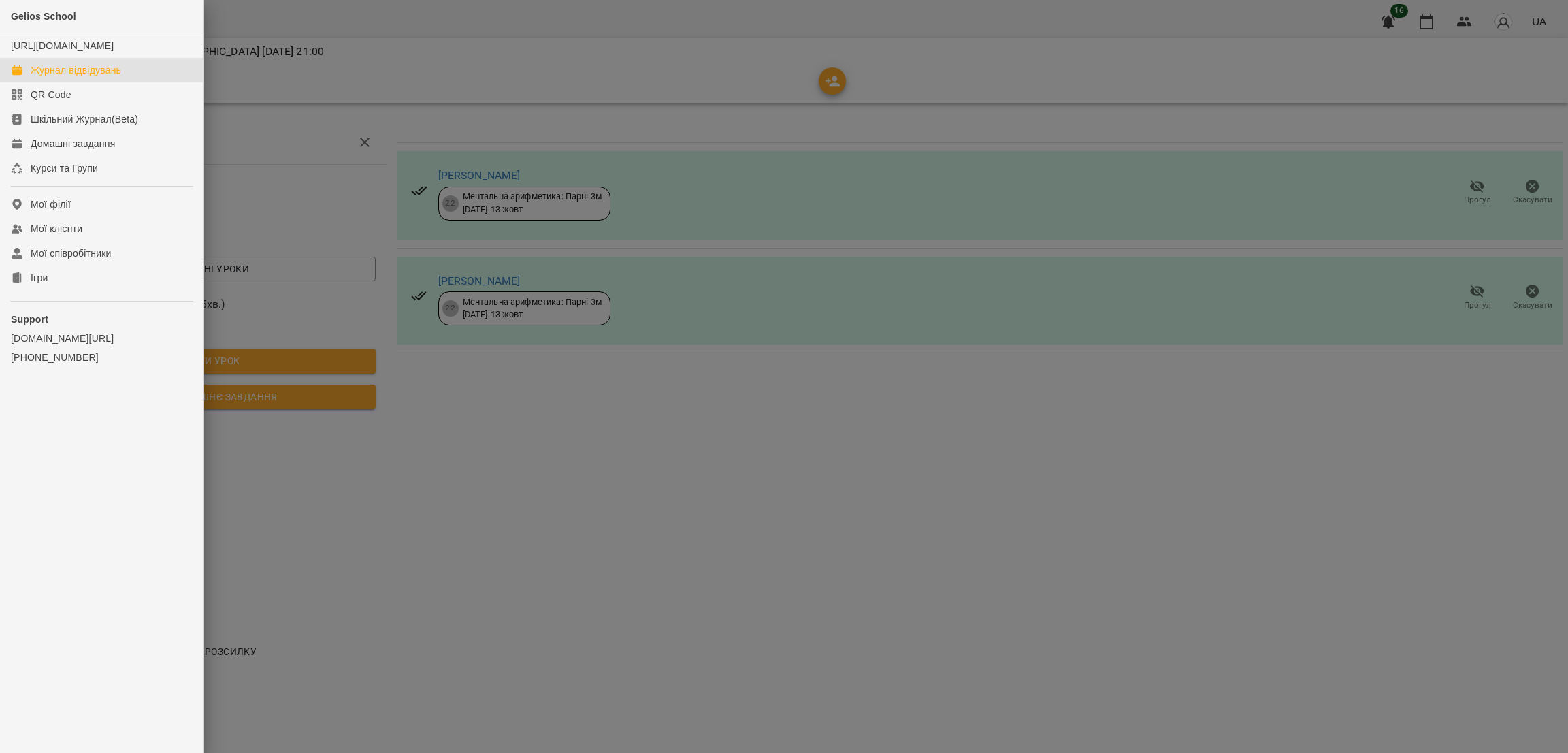
click at [104, 77] on div "Журнал відвідувань" at bounding box center [75, 69] width 91 height 13
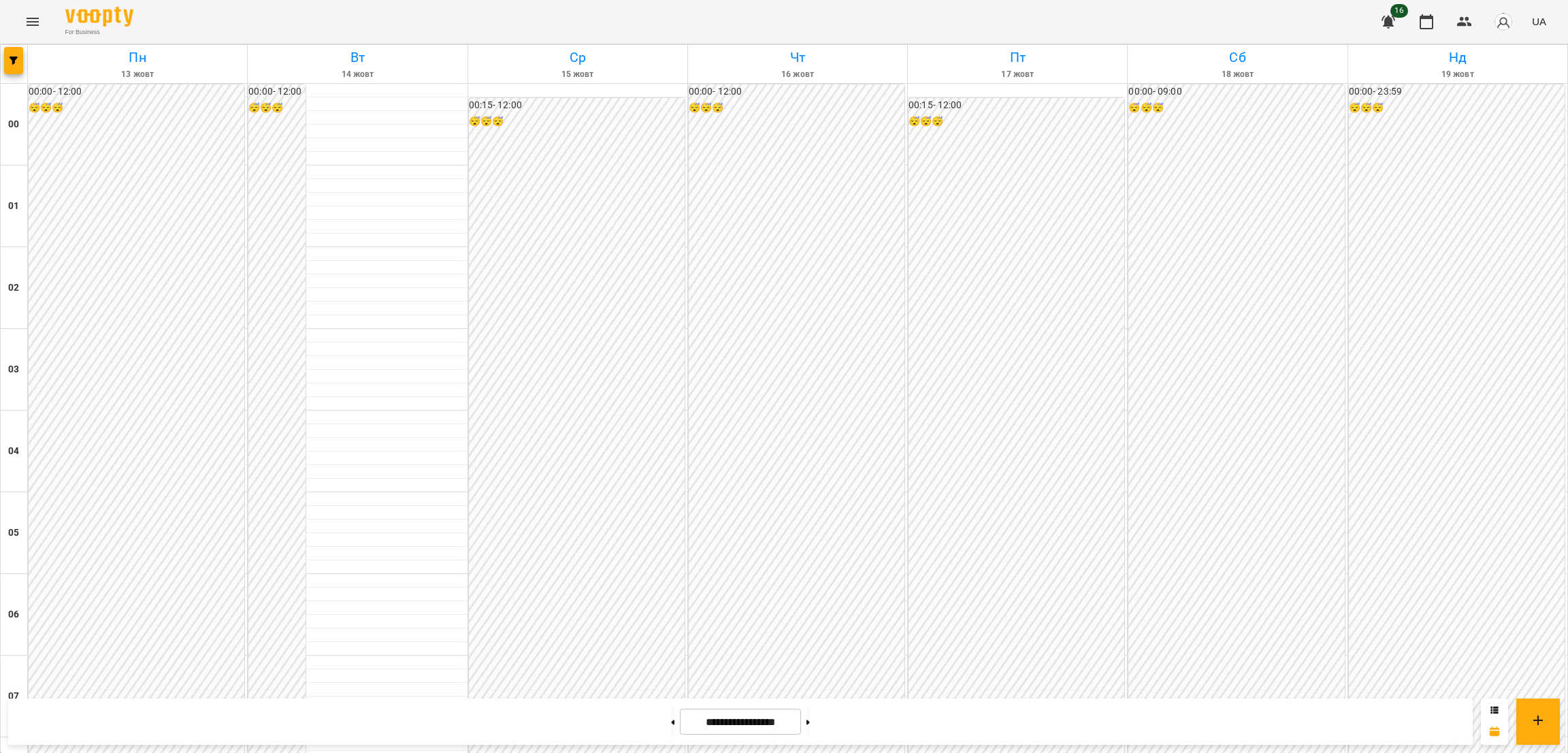
scroll to position [1352, 0]
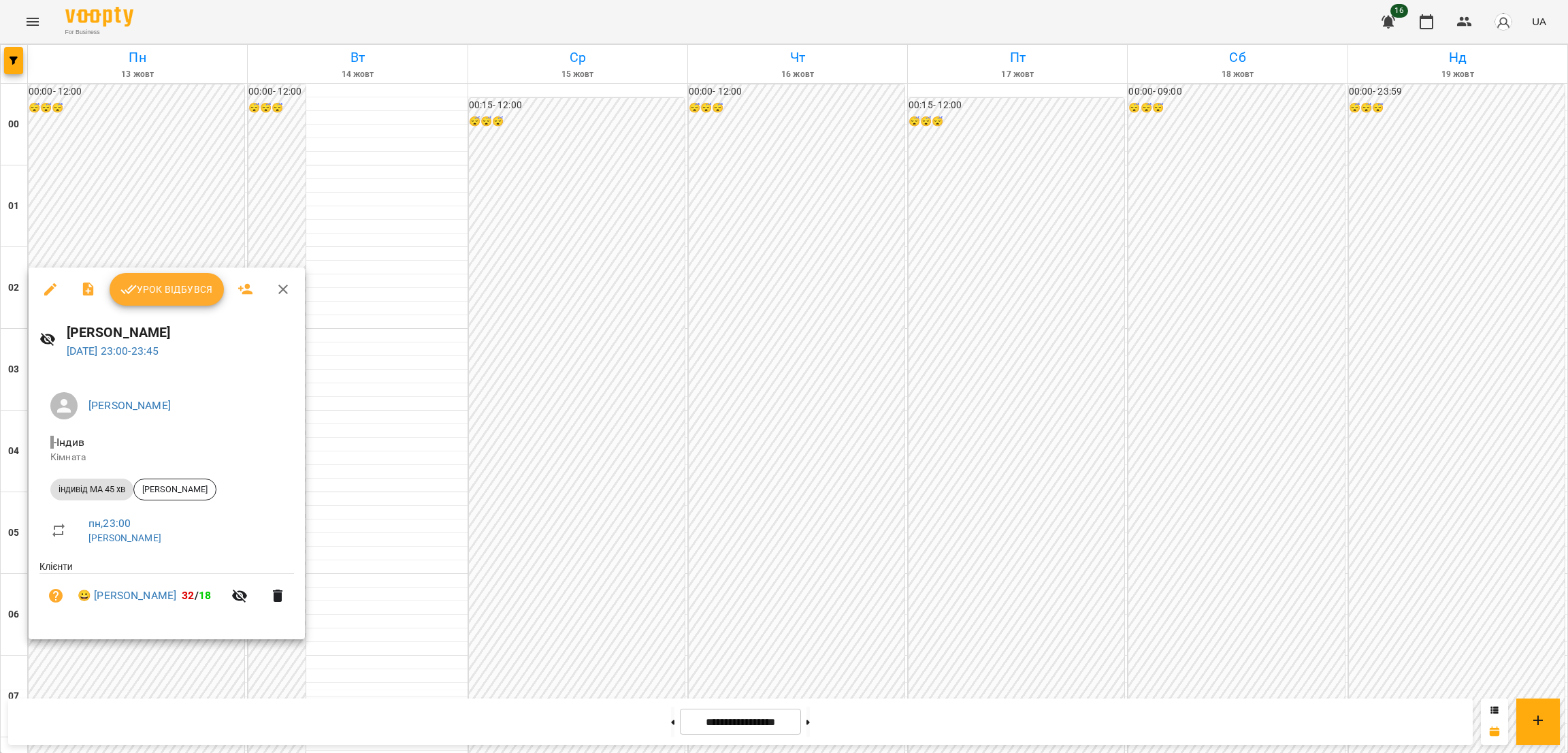
click at [44, 287] on icon "button" at bounding box center [51, 289] width 16 height 16
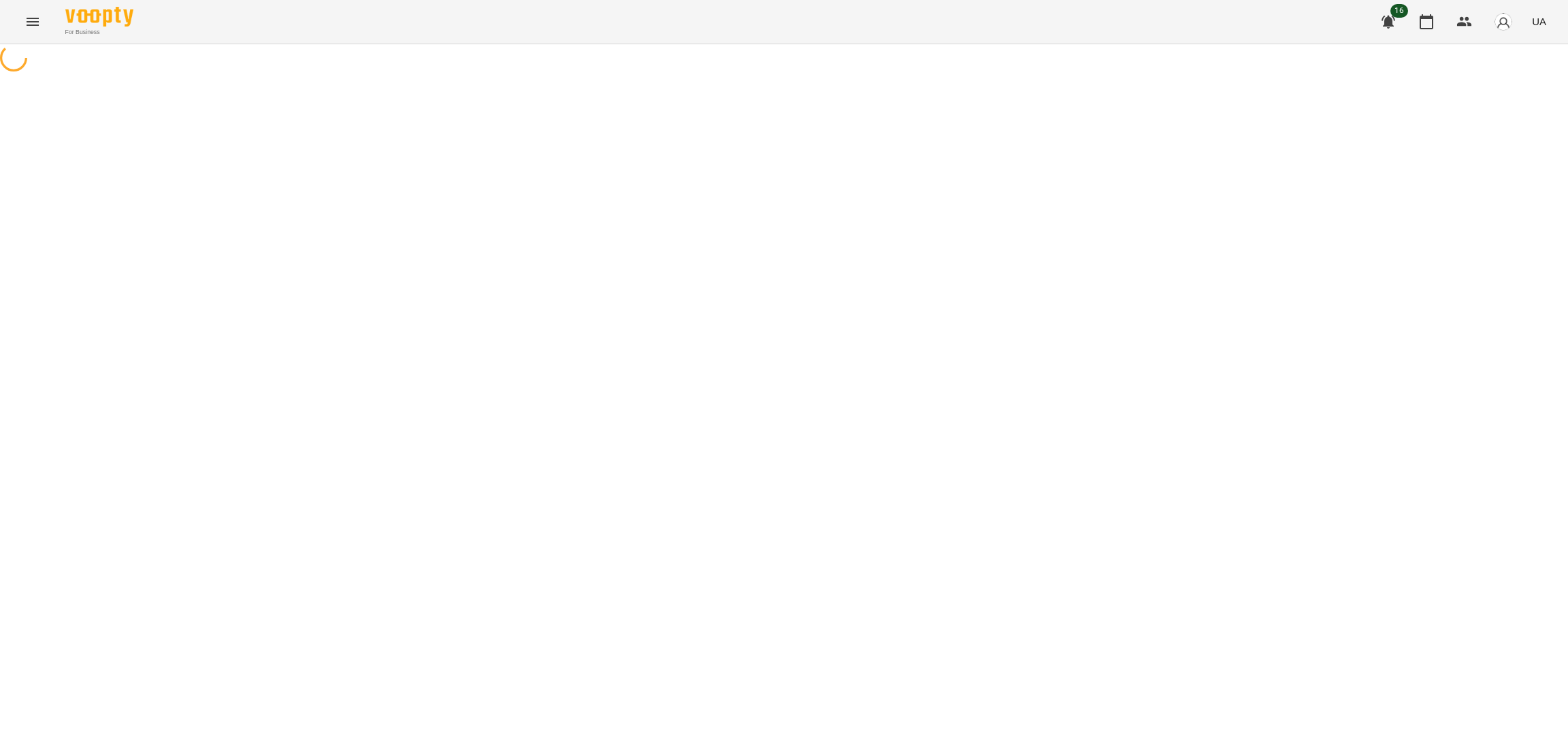
select select "**********"
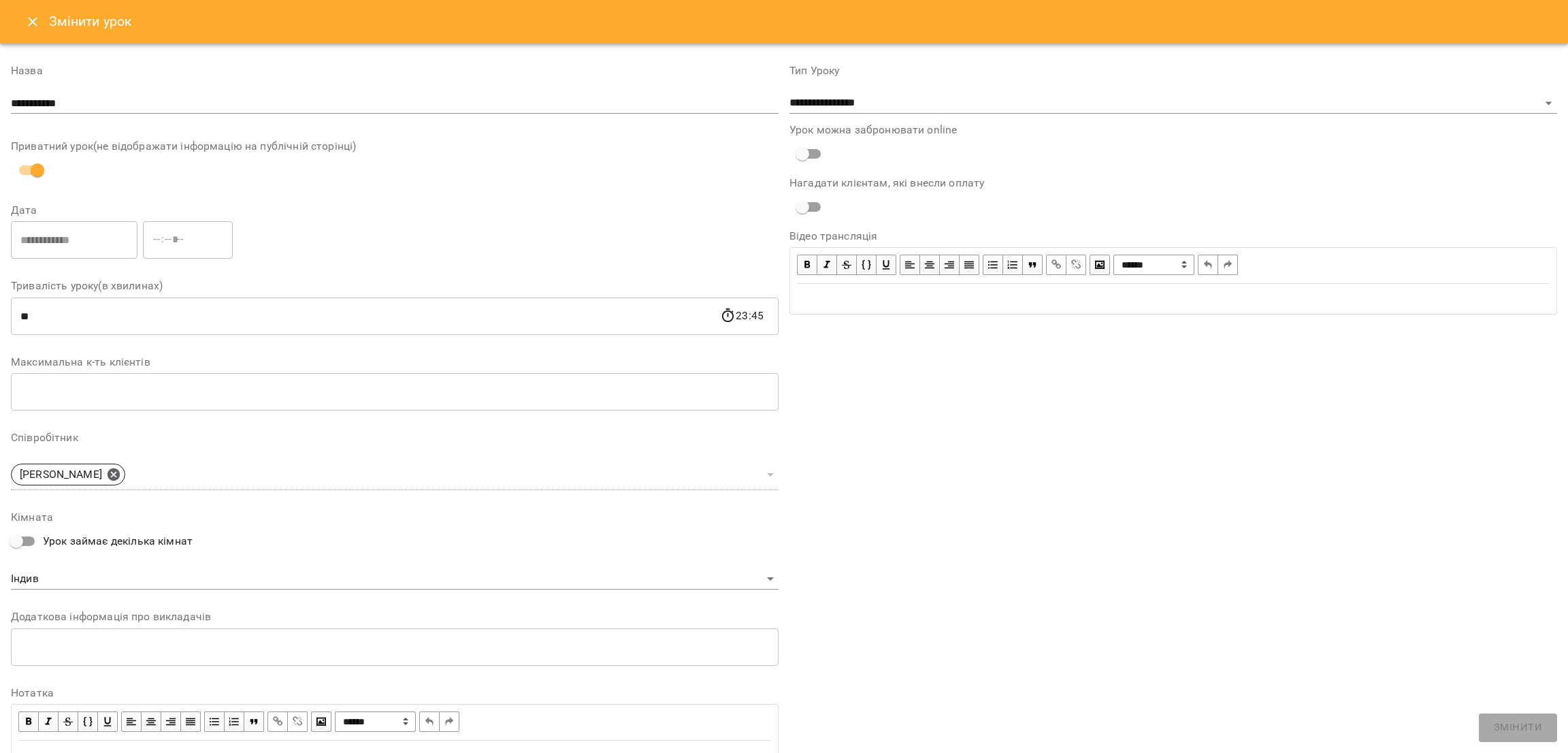
click at [29, 28] on icon "Close" at bounding box center [33, 21] width 16 height 16
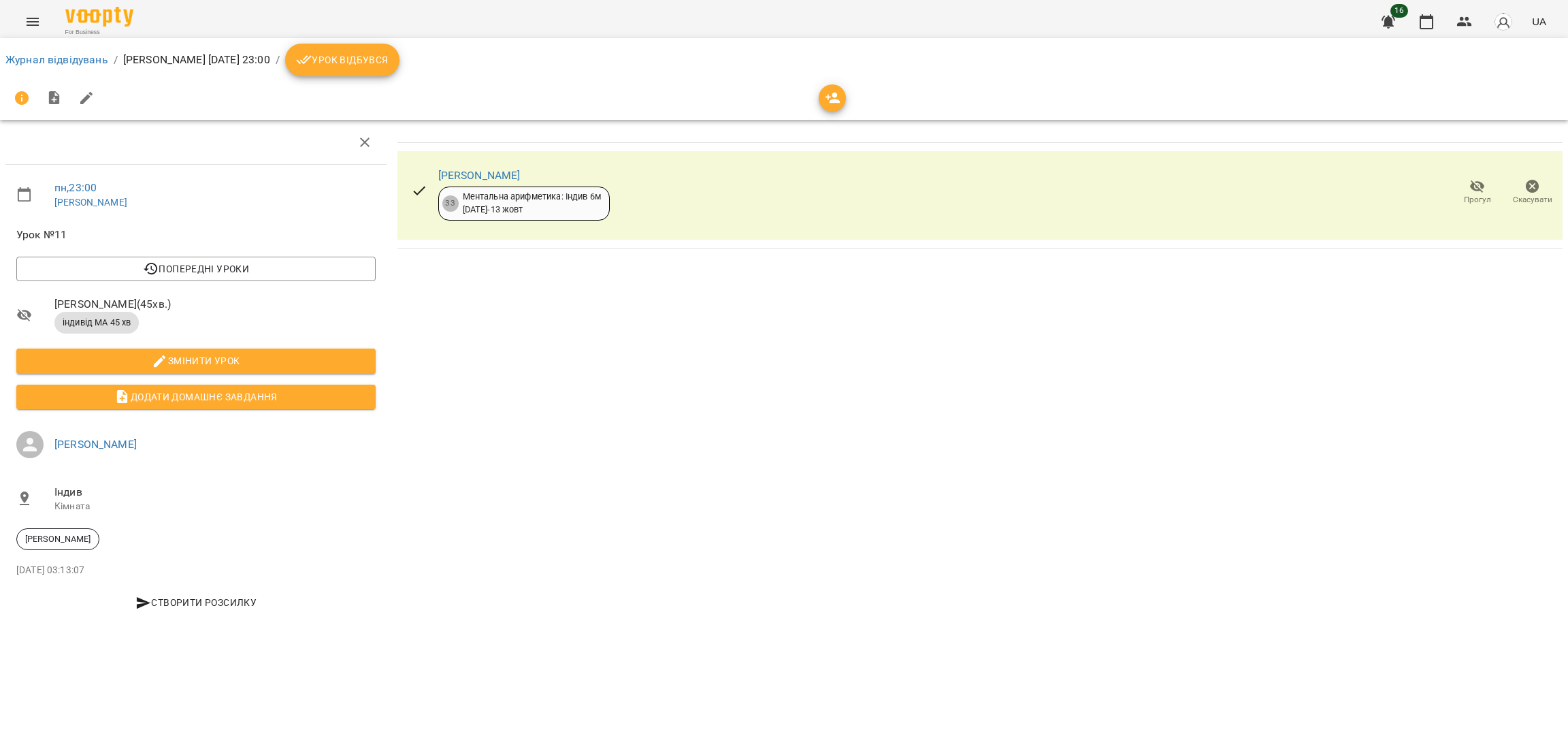
click at [375, 75] on button "Урок відбувся" at bounding box center [342, 59] width 115 height 33
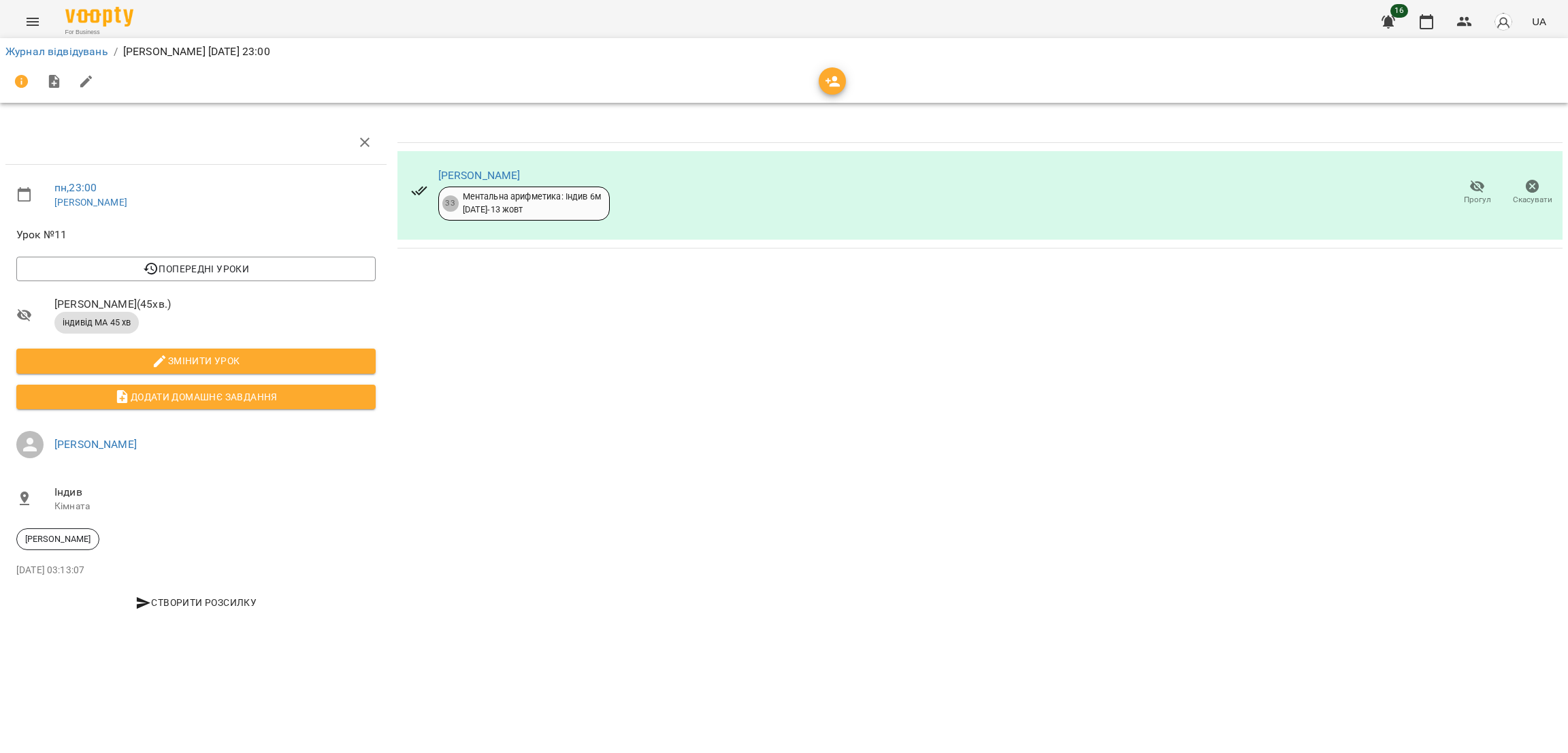
click at [31, 19] on icon "Menu" at bounding box center [33, 21] width 12 height 8
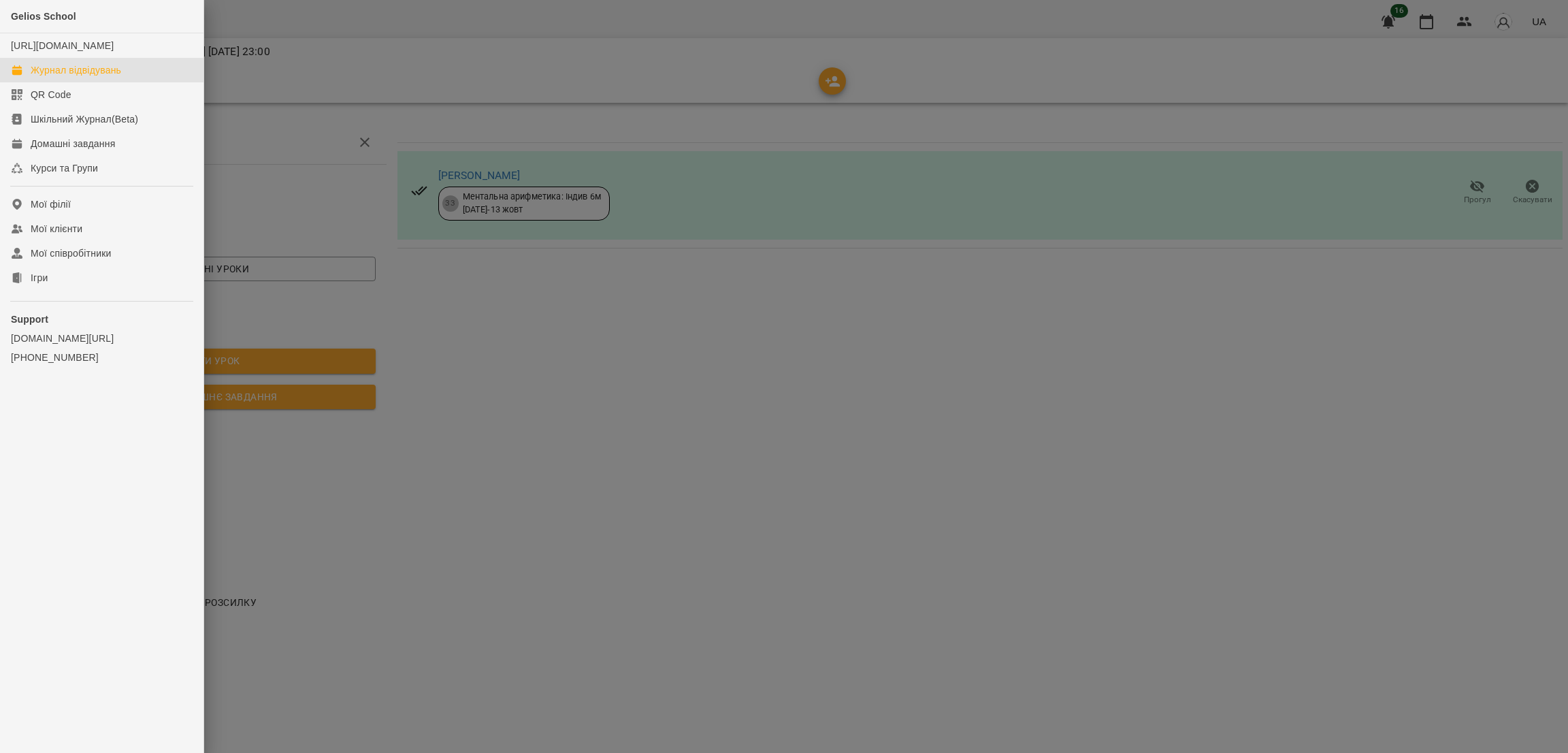
click at [75, 77] on div "Журнал відвідувань" at bounding box center [75, 69] width 91 height 13
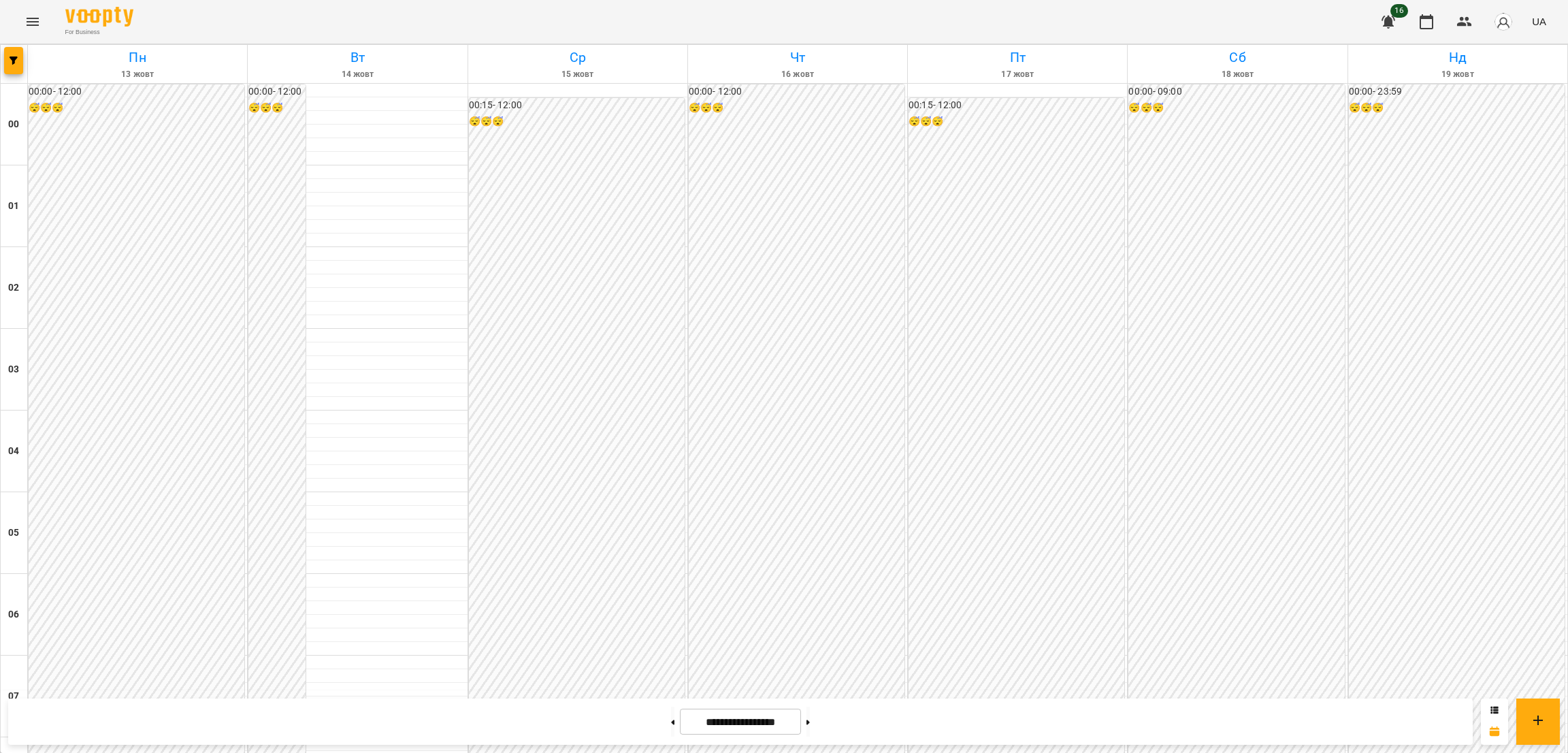
scroll to position [1232, 0]
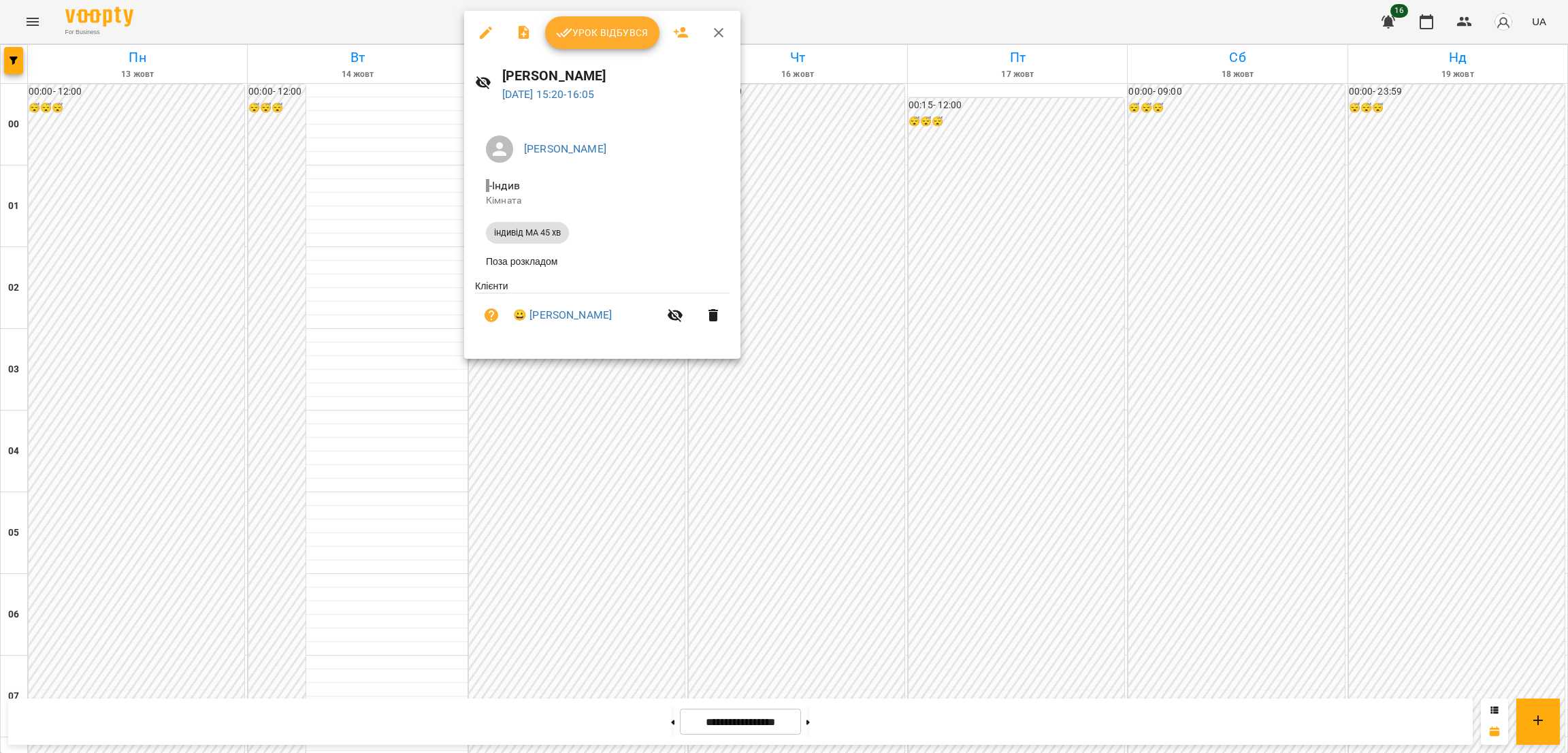
click at [480, 34] on icon "button" at bounding box center [486, 33] width 16 height 16
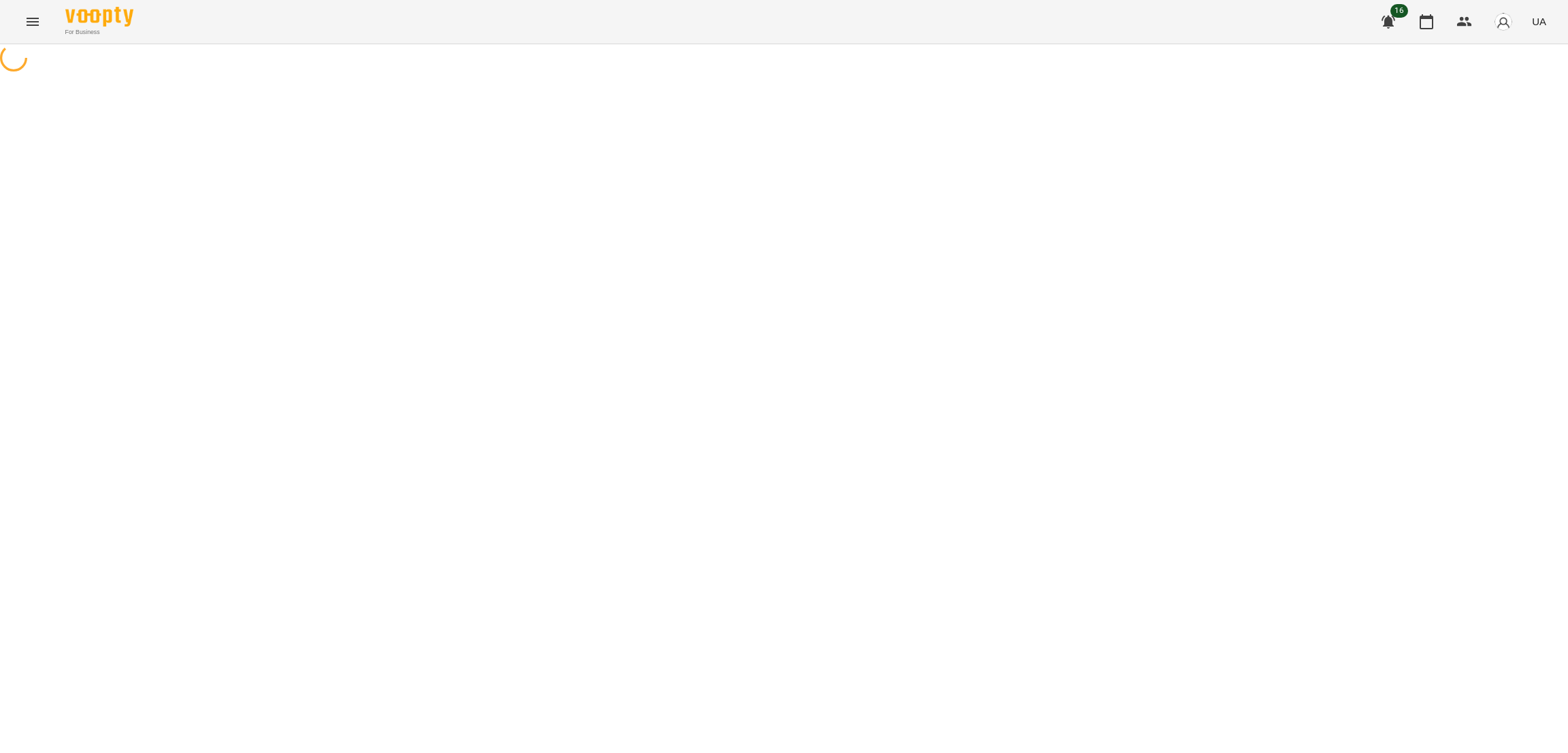
select select "**********"
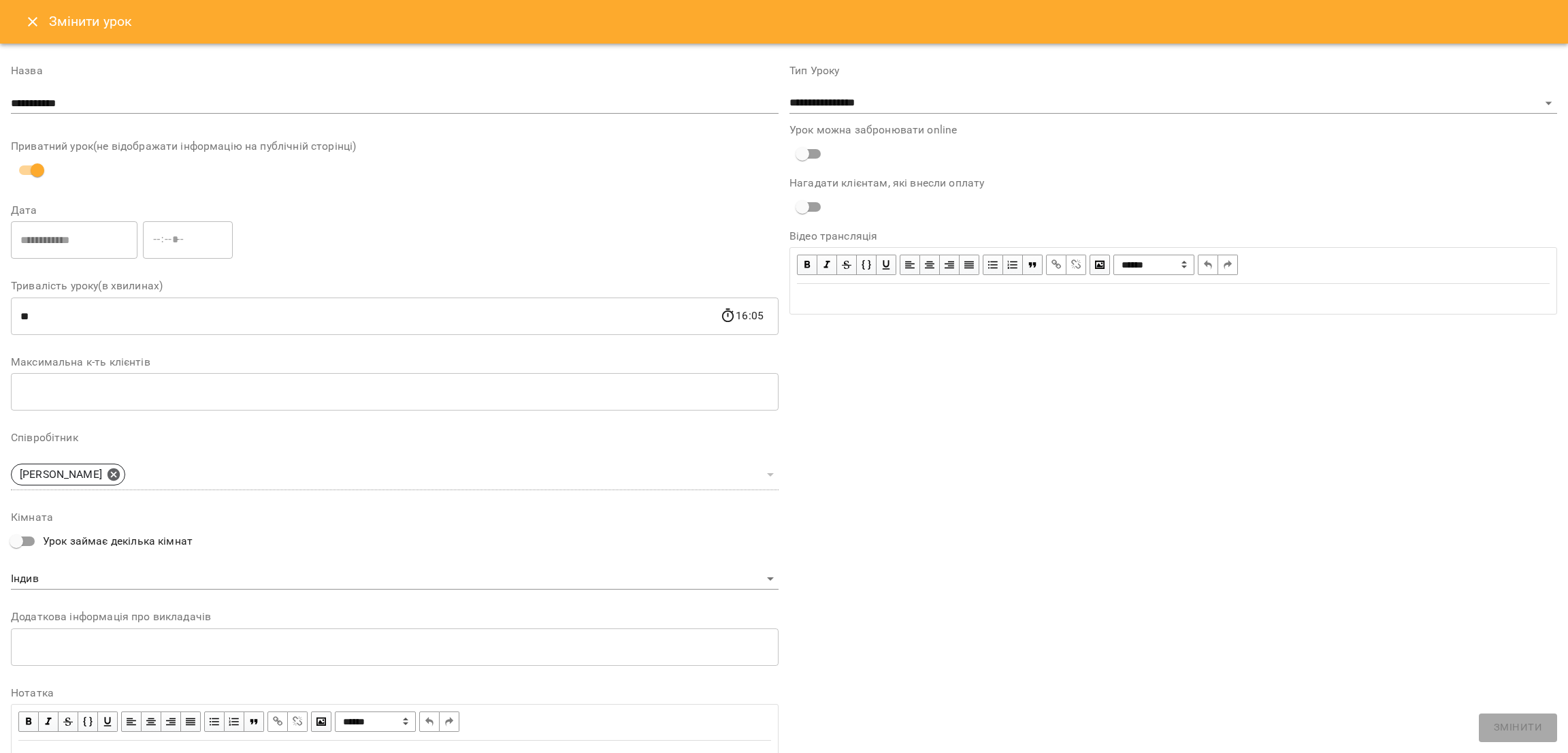
click at [18, 25] on button "Close" at bounding box center [32, 21] width 33 height 33
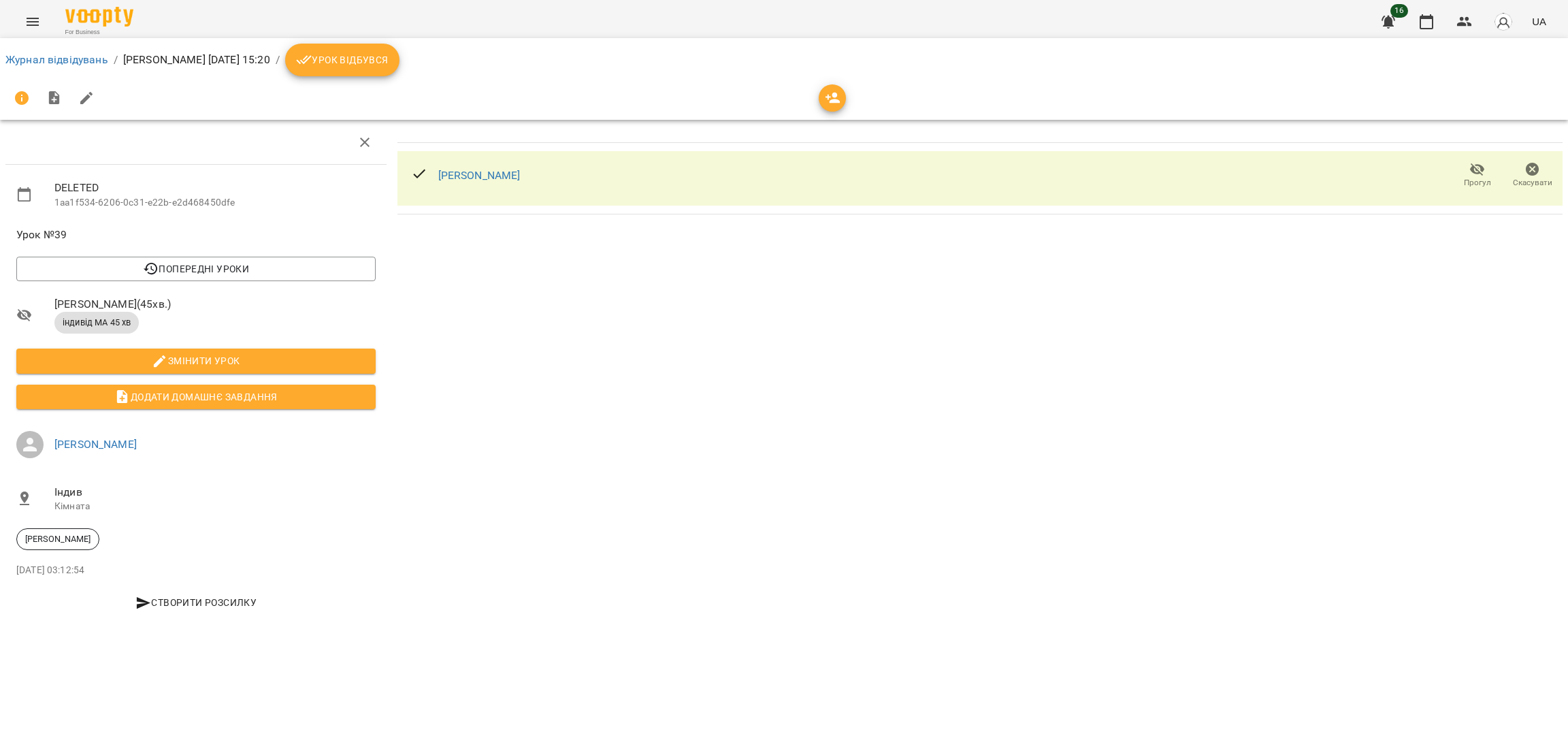
click at [389, 66] on span "Урок відбувся" at bounding box center [342, 59] width 92 height 16
click at [1528, 180] on span "Скасувати" at bounding box center [1532, 182] width 39 height 12
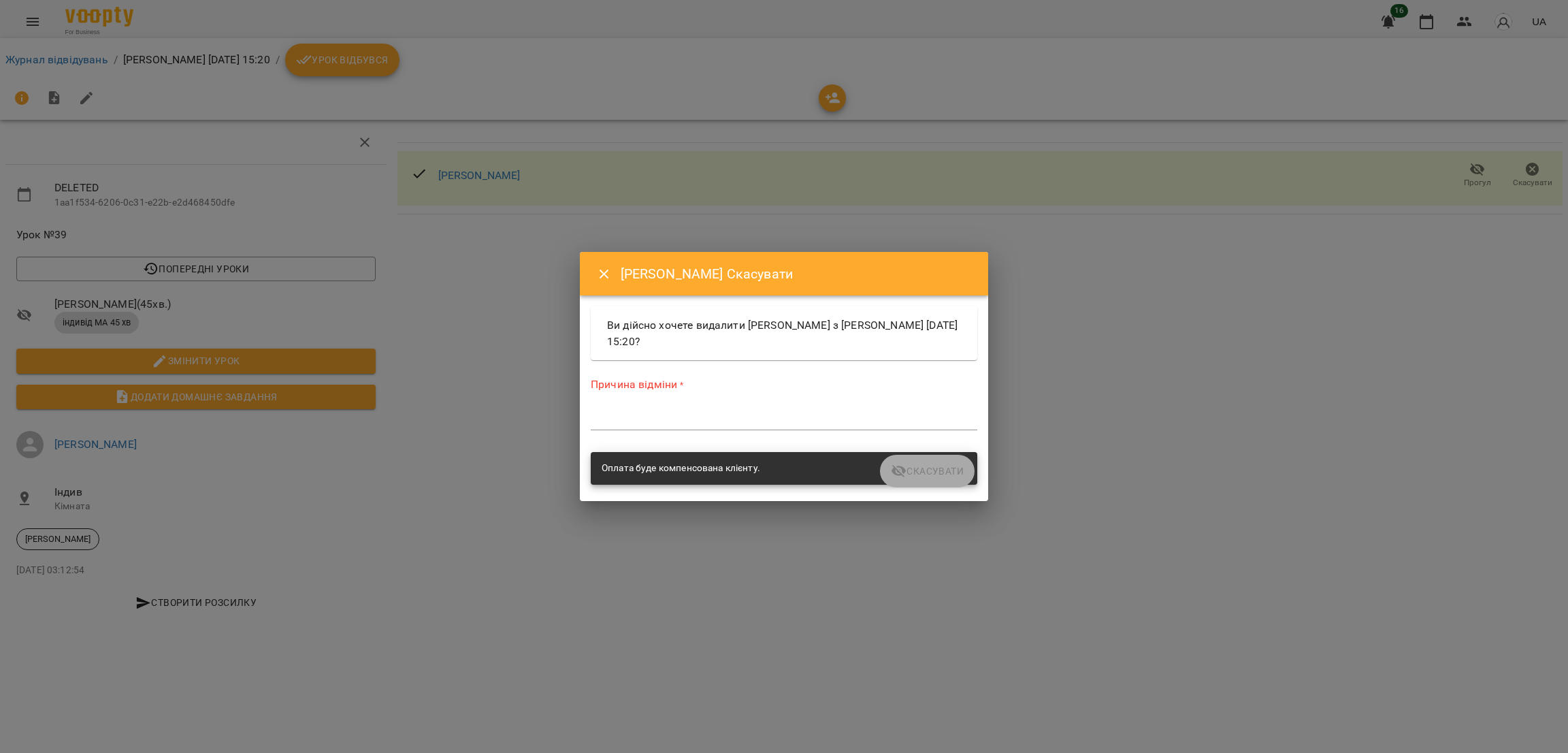
click at [625, 428] on div "*" at bounding box center [783, 419] width 386 height 22
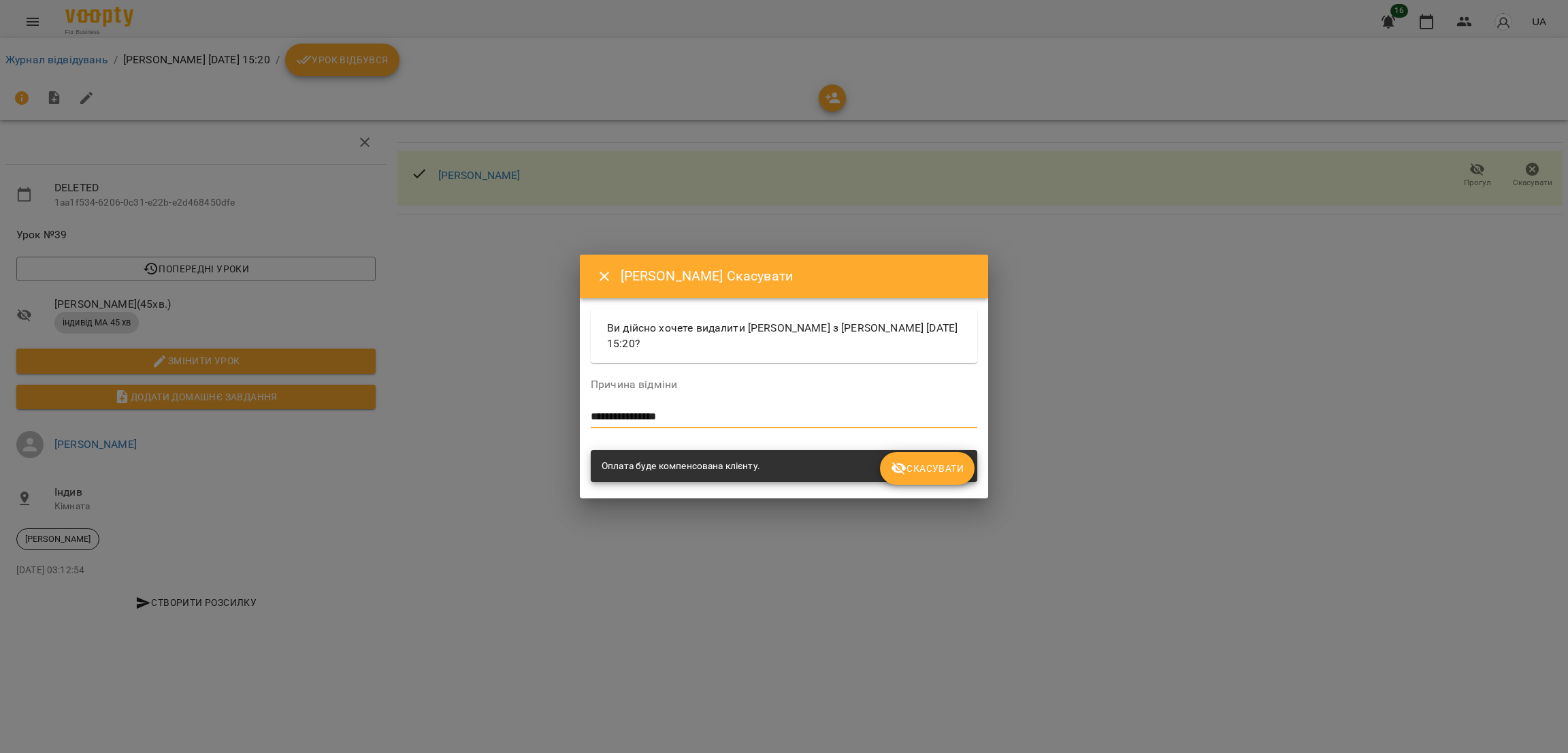
type textarea "**********"
click at [931, 463] on span "Скасувати" at bounding box center [927, 468] width 73 height 16
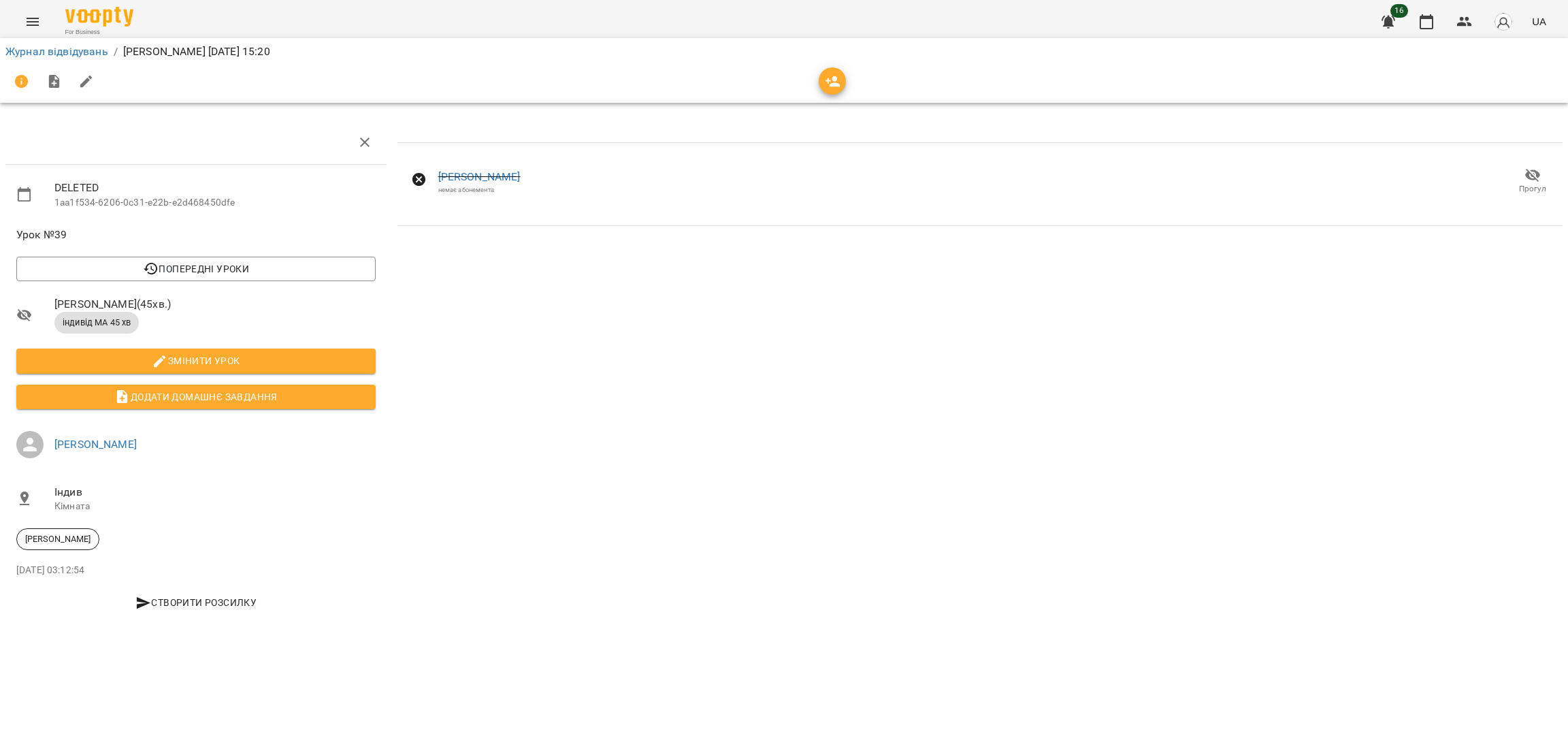
click at [34, 24] on icon "Menu" at bounding box center [33, 21] width 16 height 16
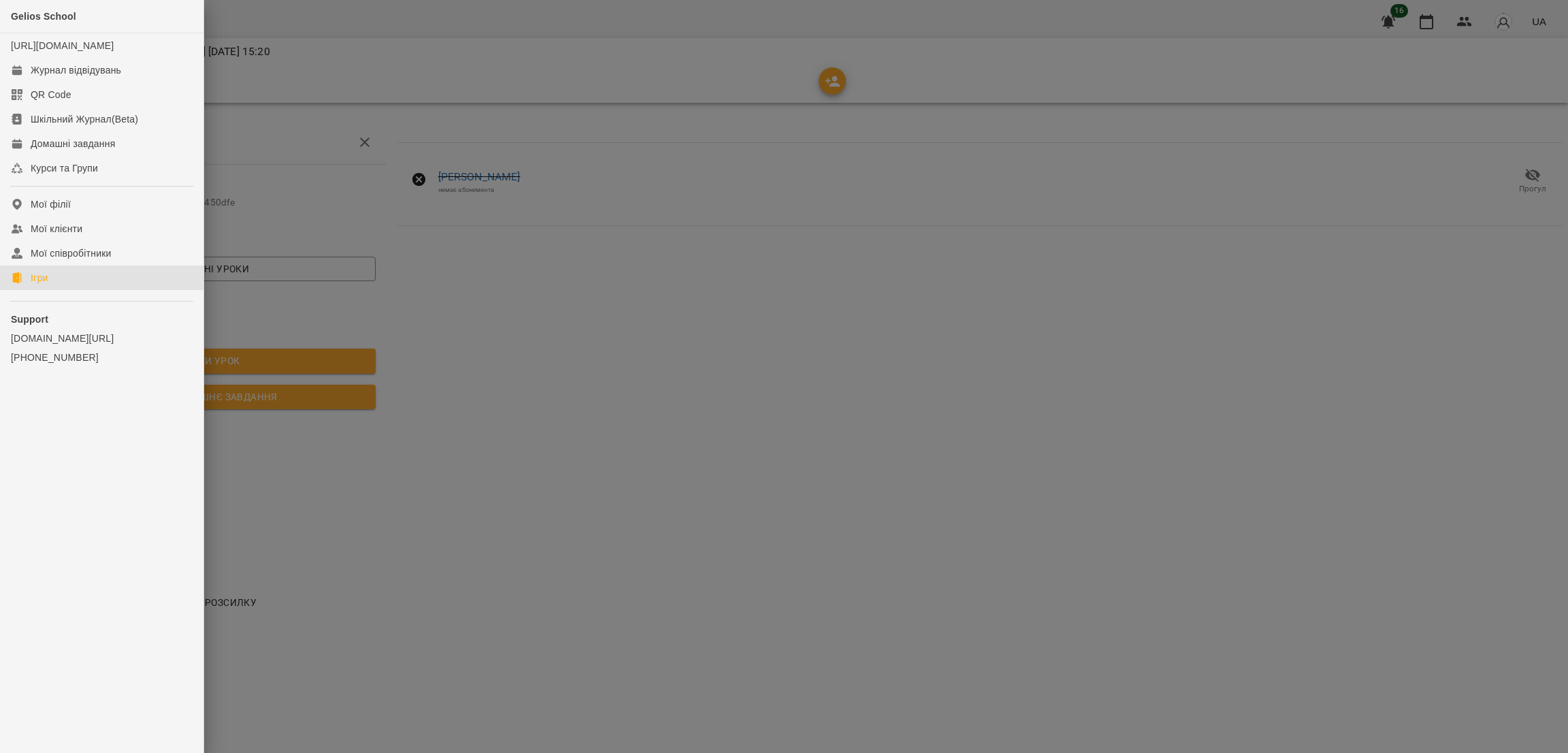
click at [48, 290] on link "Ігри" at bounding box center [101, 278] width 203 height 25
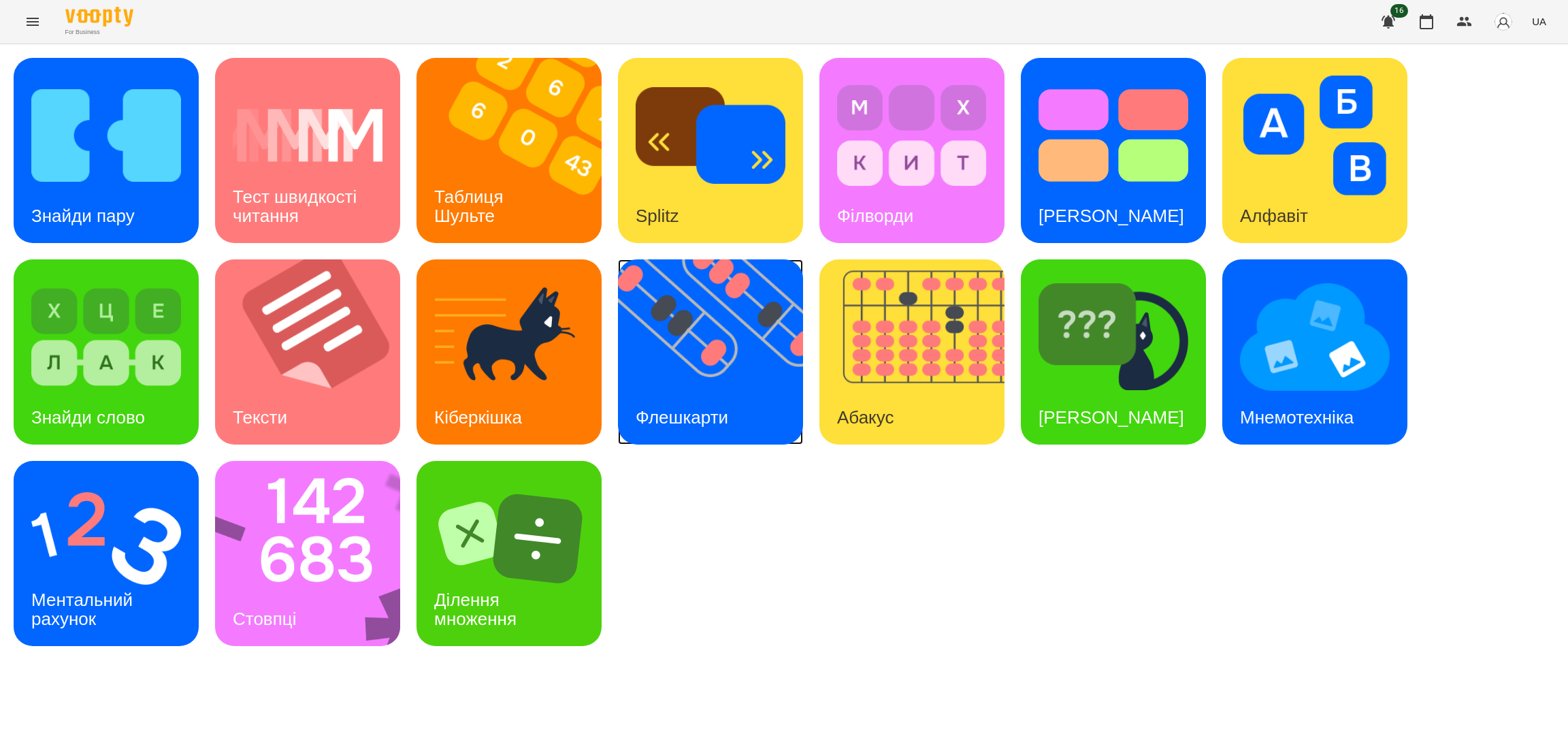
click at [725, 412] on h3 "Флешкарти" at bounding box center [682, 416] width 92 height 20
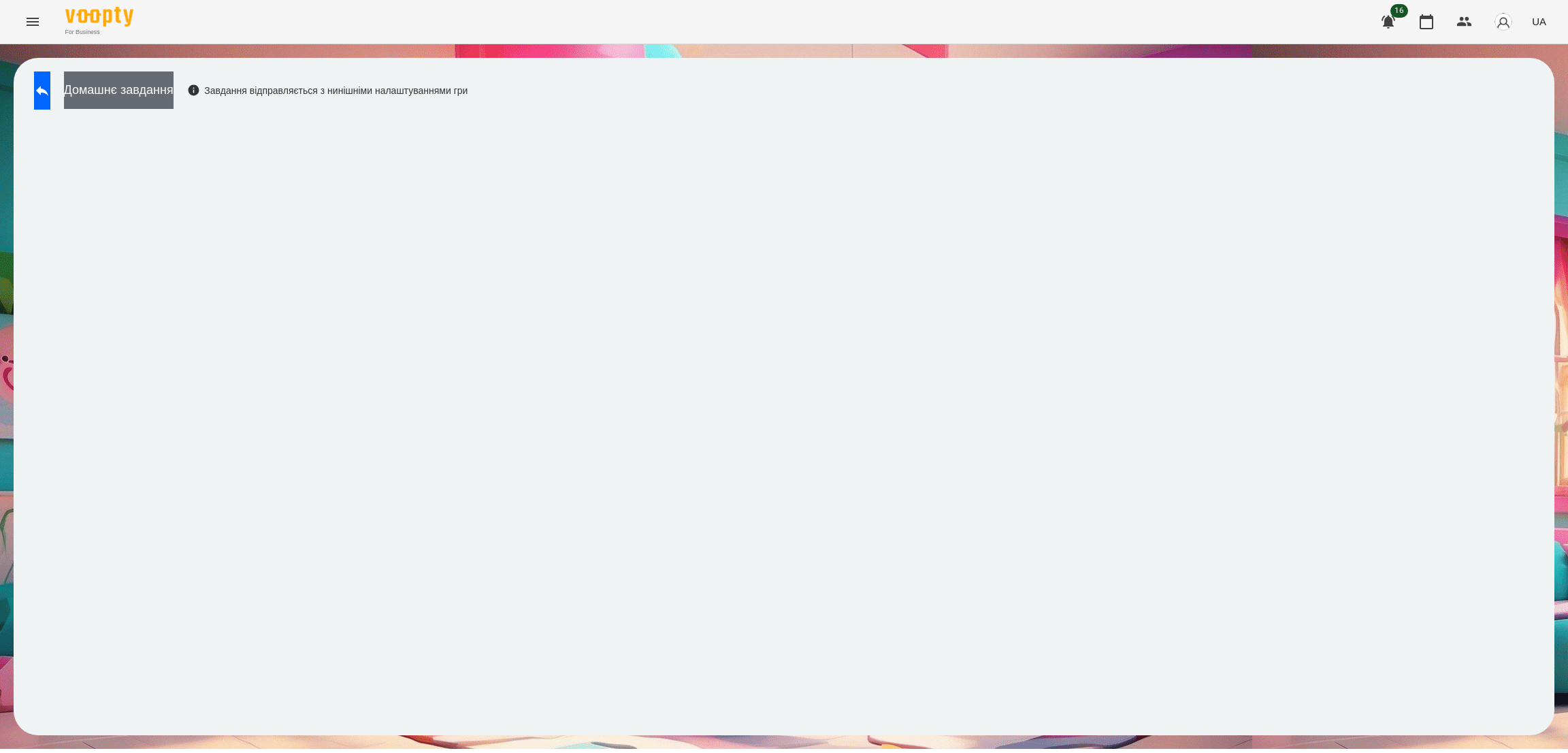
click at [173, 85] on button "Домашнє завдання" at bounding box center [118, 90] width 109 height 37
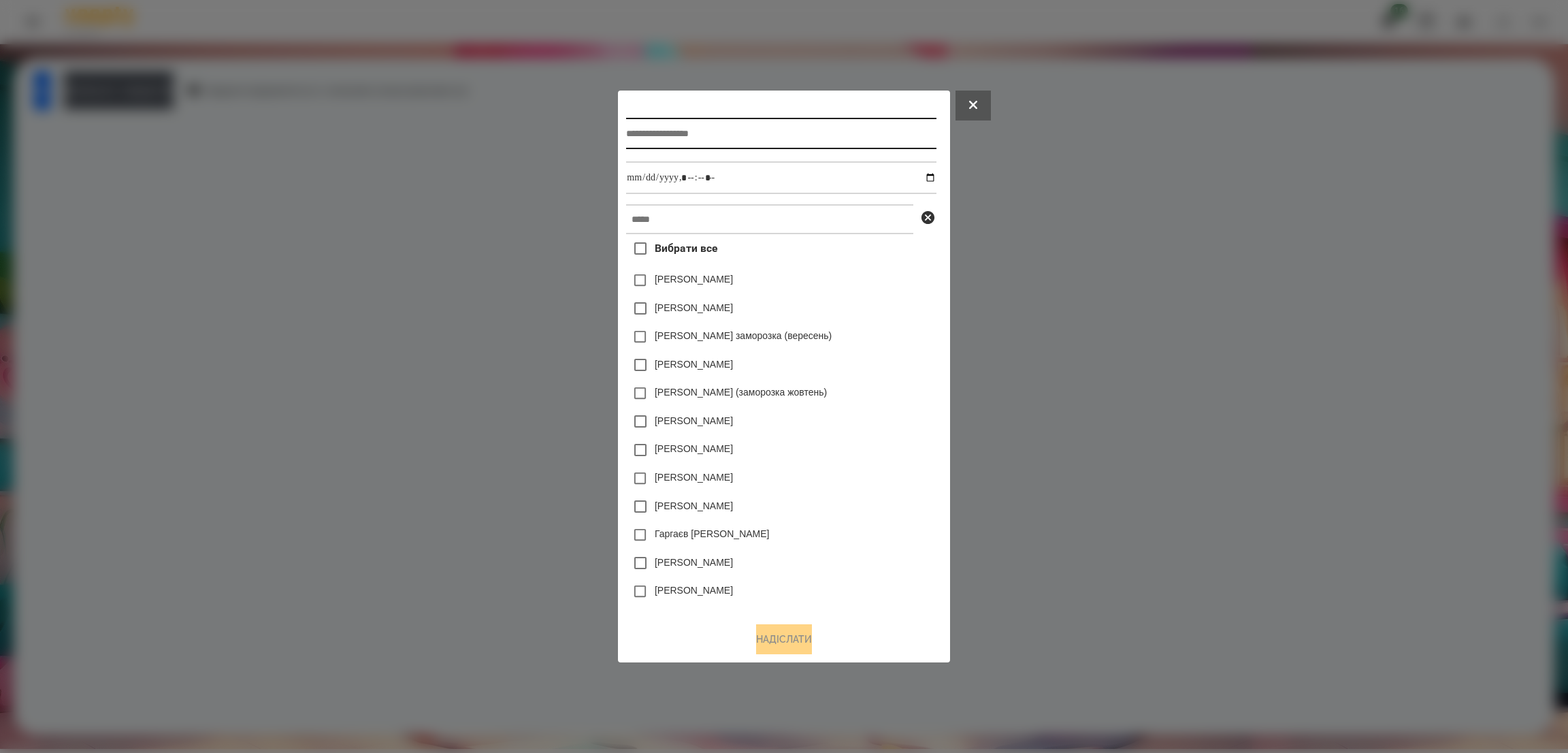
click at [669, 141] on input "text" at bounding box center [780, 133] width 310 height 31
type input "**********"
click at [936, 173] on input "datetime-local" at bounding box center [780, 178] width 310 height 33
click at [730, 176] on input "datetime-local" at bounding box center [780, 178] width 310 height 33
type input "**********"
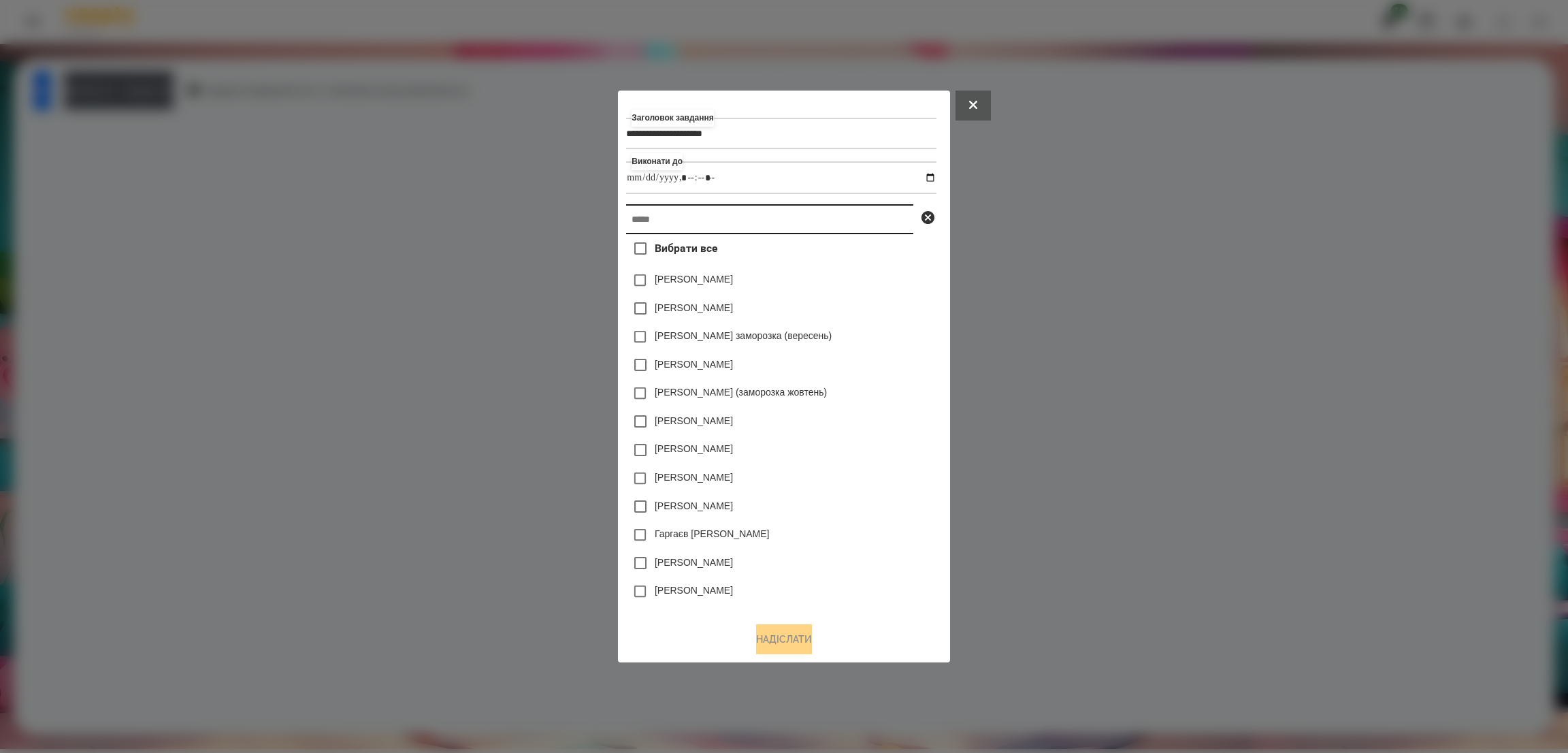
click at [684, 226] on input "text" at bounding box center [769, 219] width 287 height 30
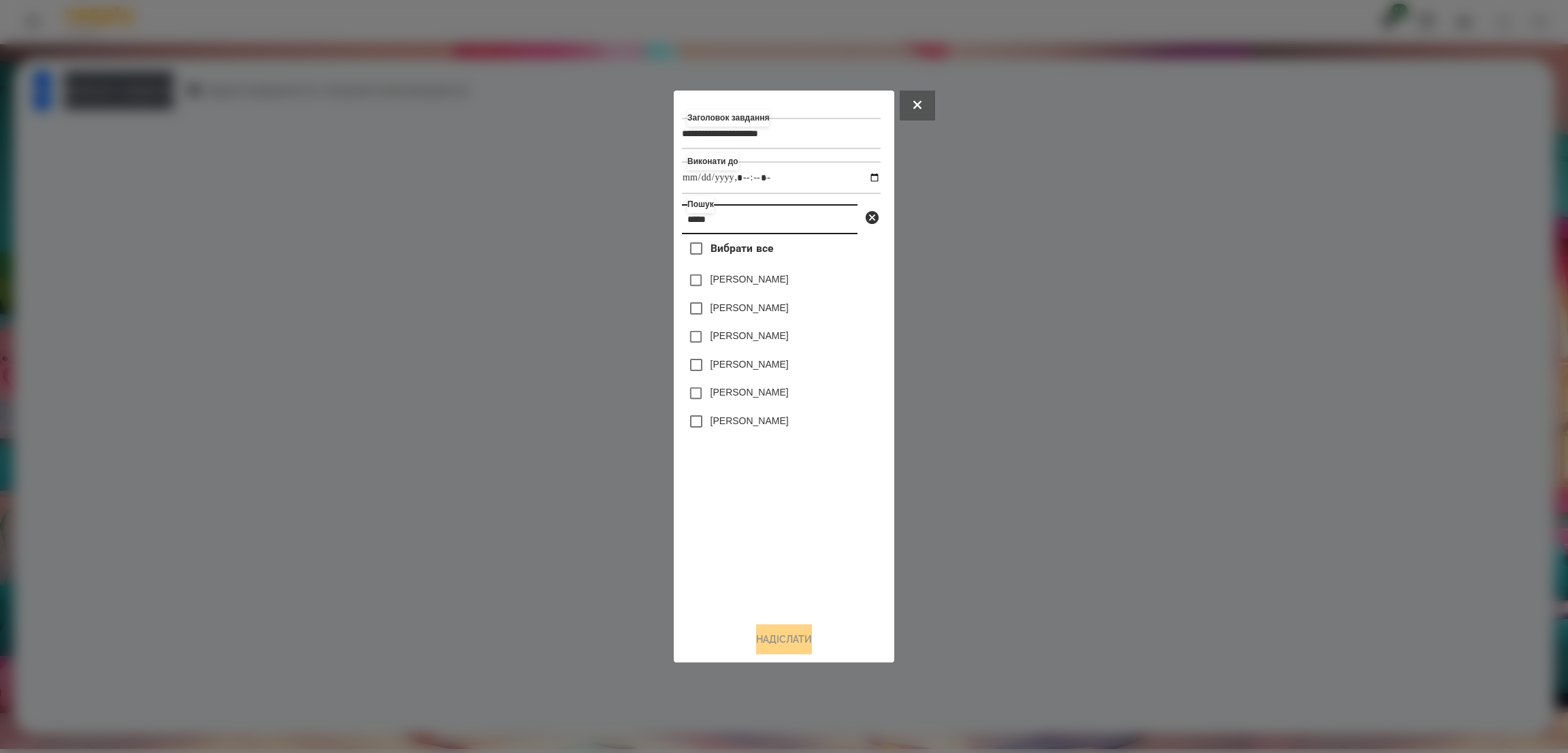
type input "*****"
click at [761, 646] on button "Надіслати" at bounding box center [784, 639] width 56 height 30
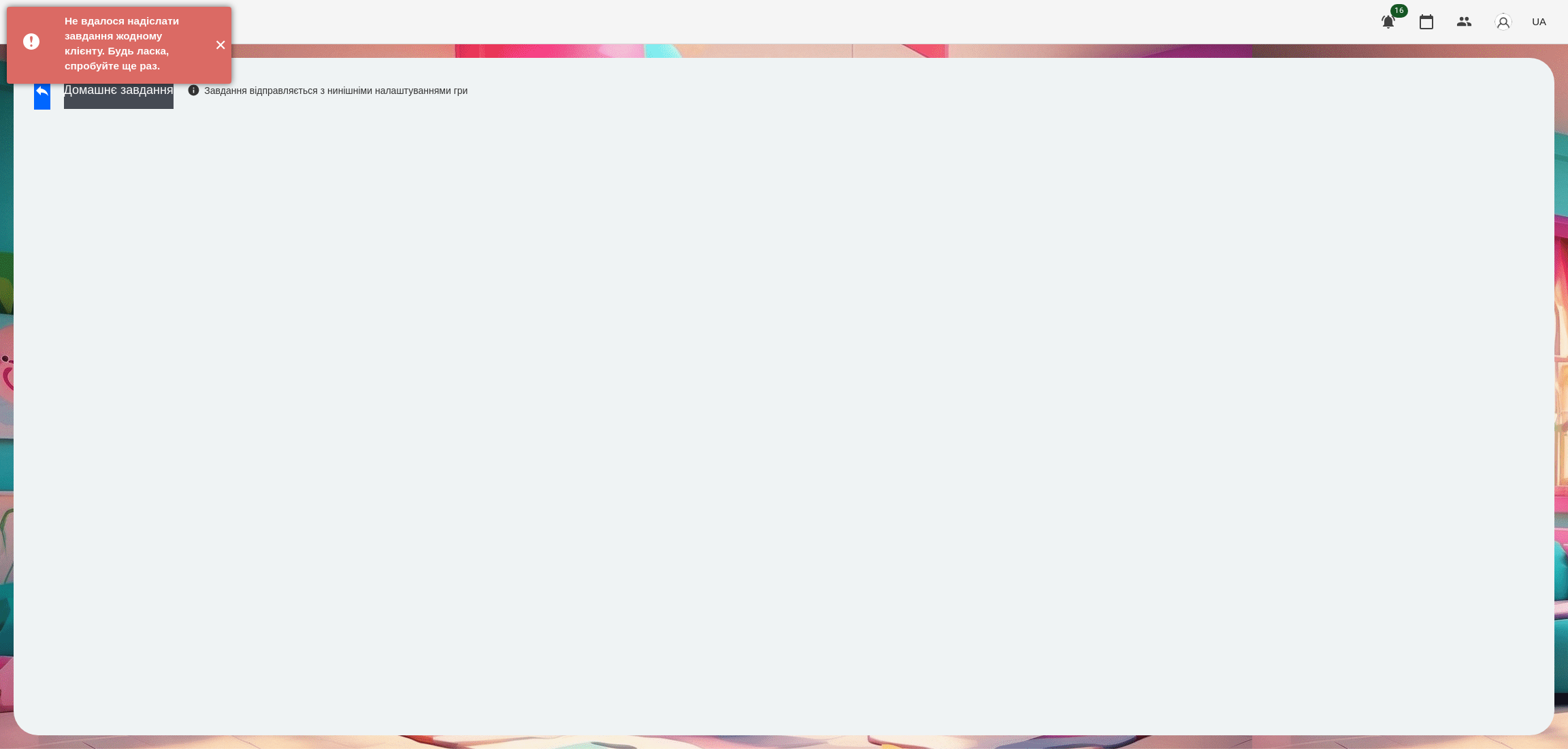
click at [216, 53] on button "✕" at bounding box center [219, 45] width 22 height 77
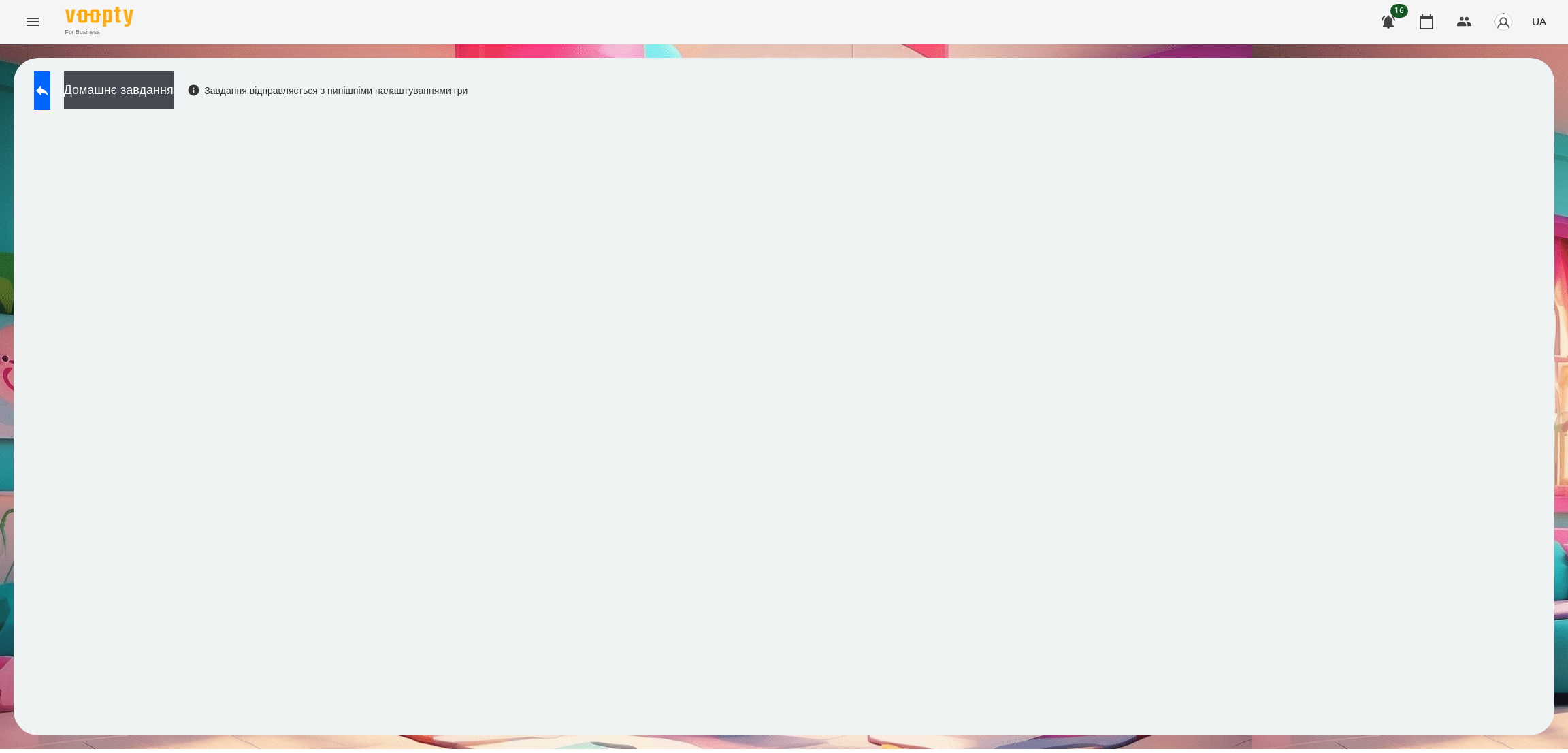
click at [30, 24] on icon "Menu" at bounding box center [33, 21] width 16 height 16
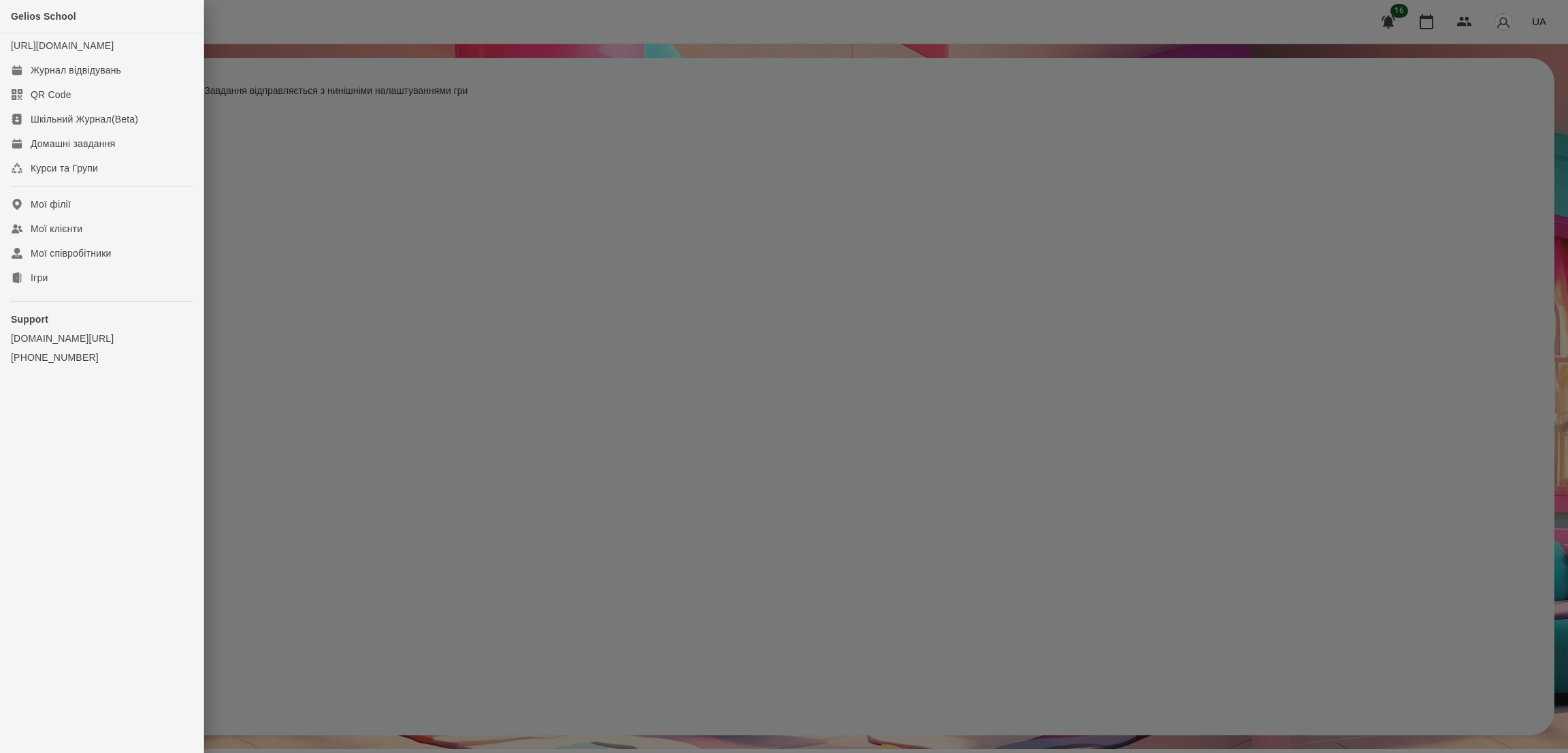
click at [333, 19] on div at bounding box center [784, 376] width 1568 height 753
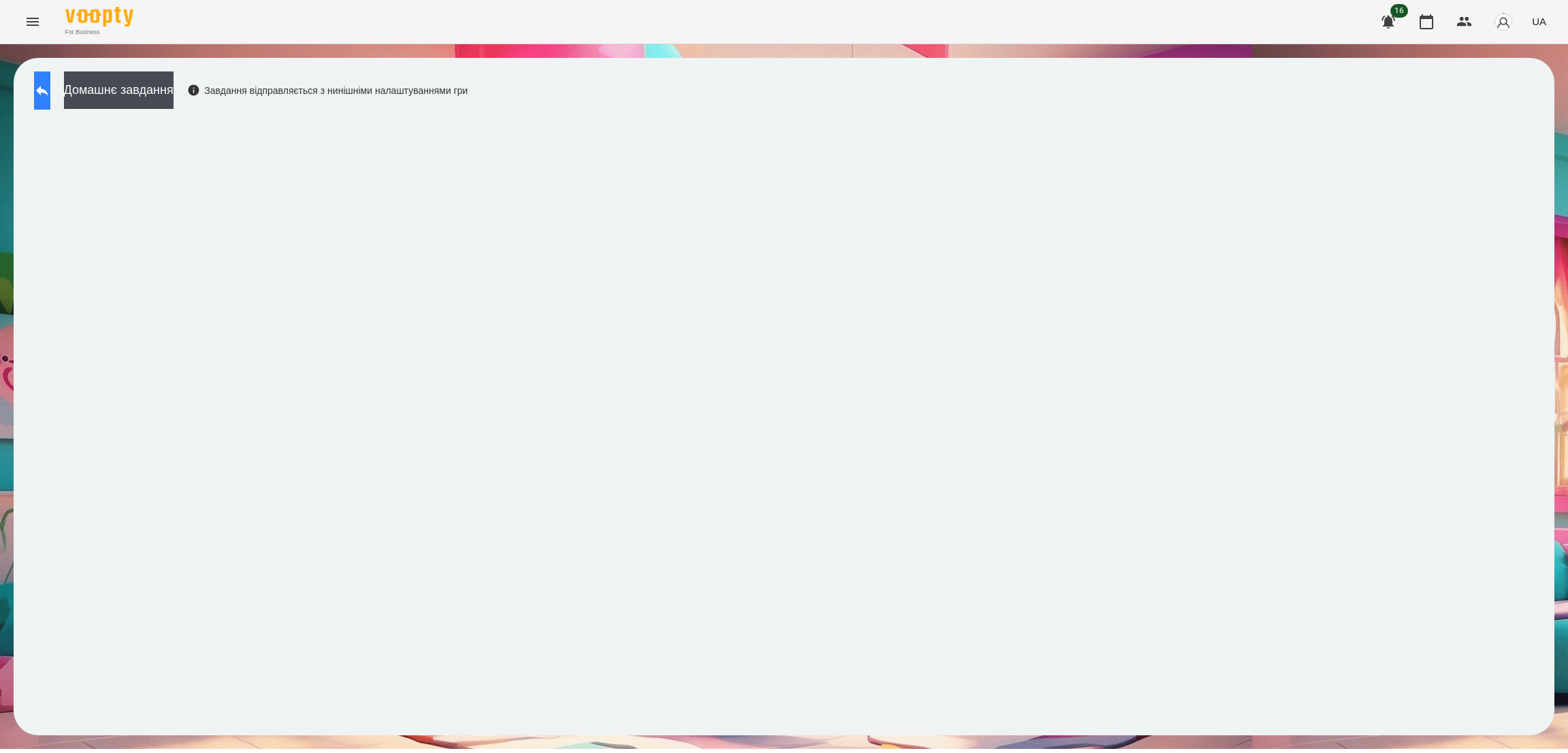
click at [51, 83] on icon at bounding box center [42, 91] width 16 height 16
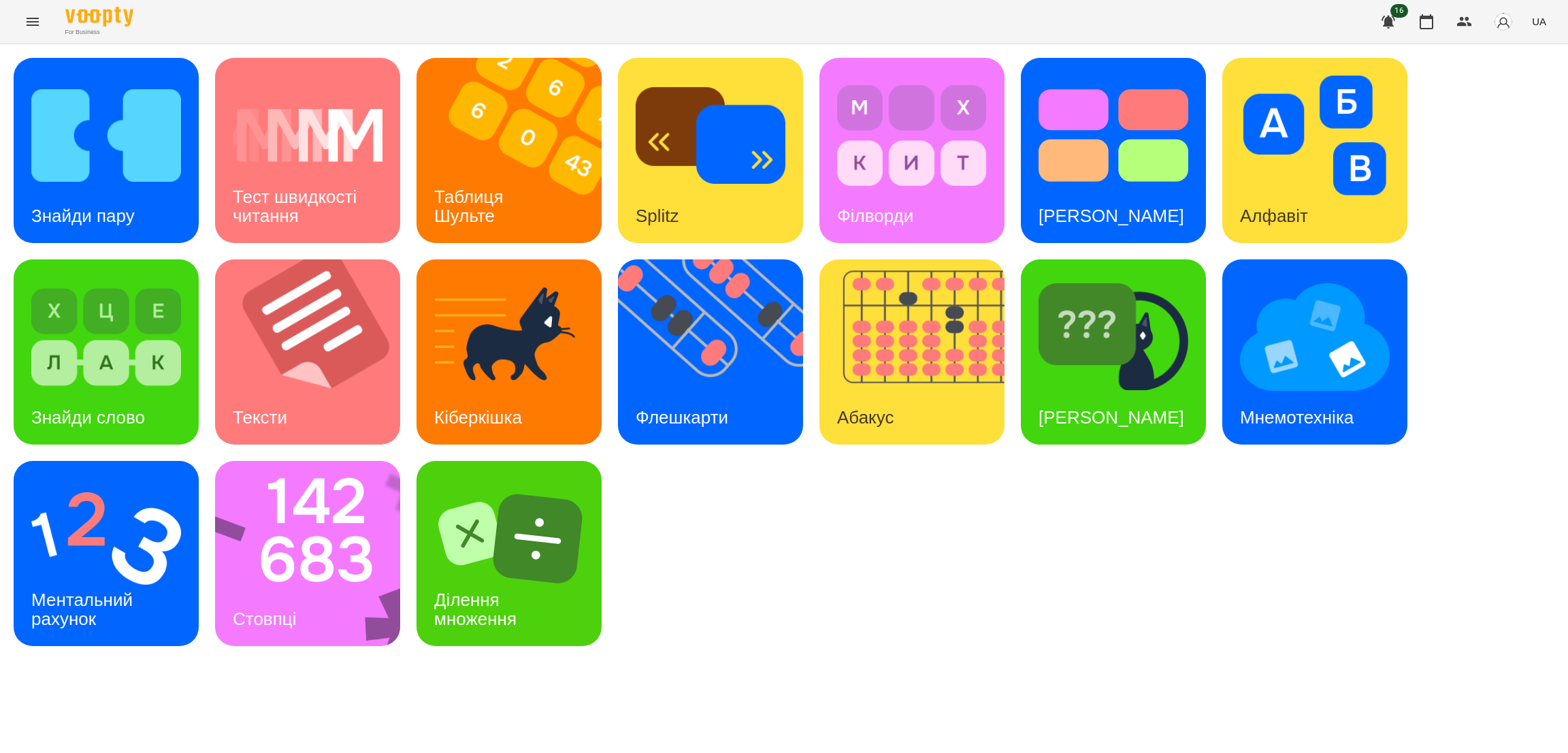
click at [35, 18] on icon "Menu" at bounding box center [33, 21] width 12 height 8
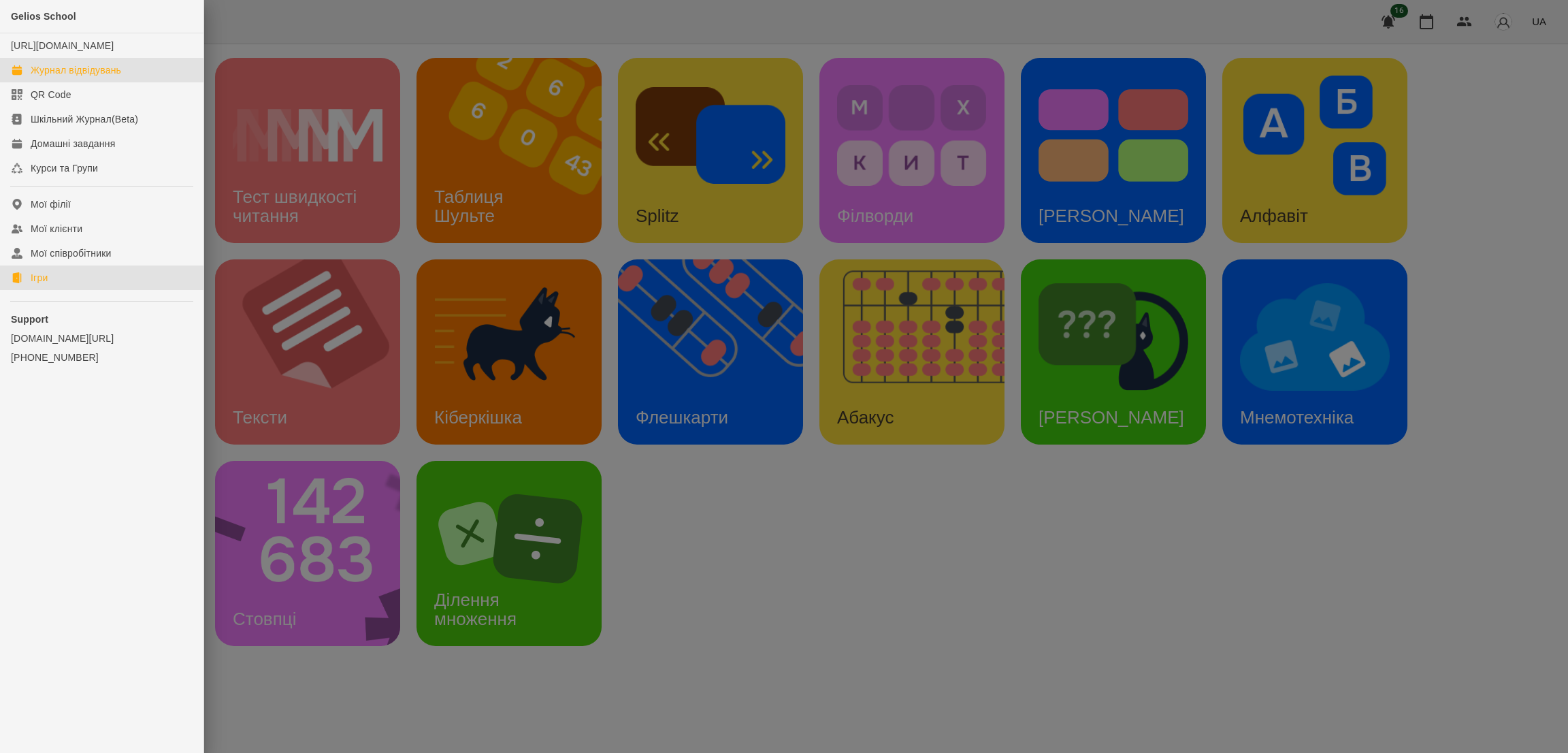
click at [91, 83] on link "Журнал відвідувань" at bounding box center [101, 70] width 203 height 25
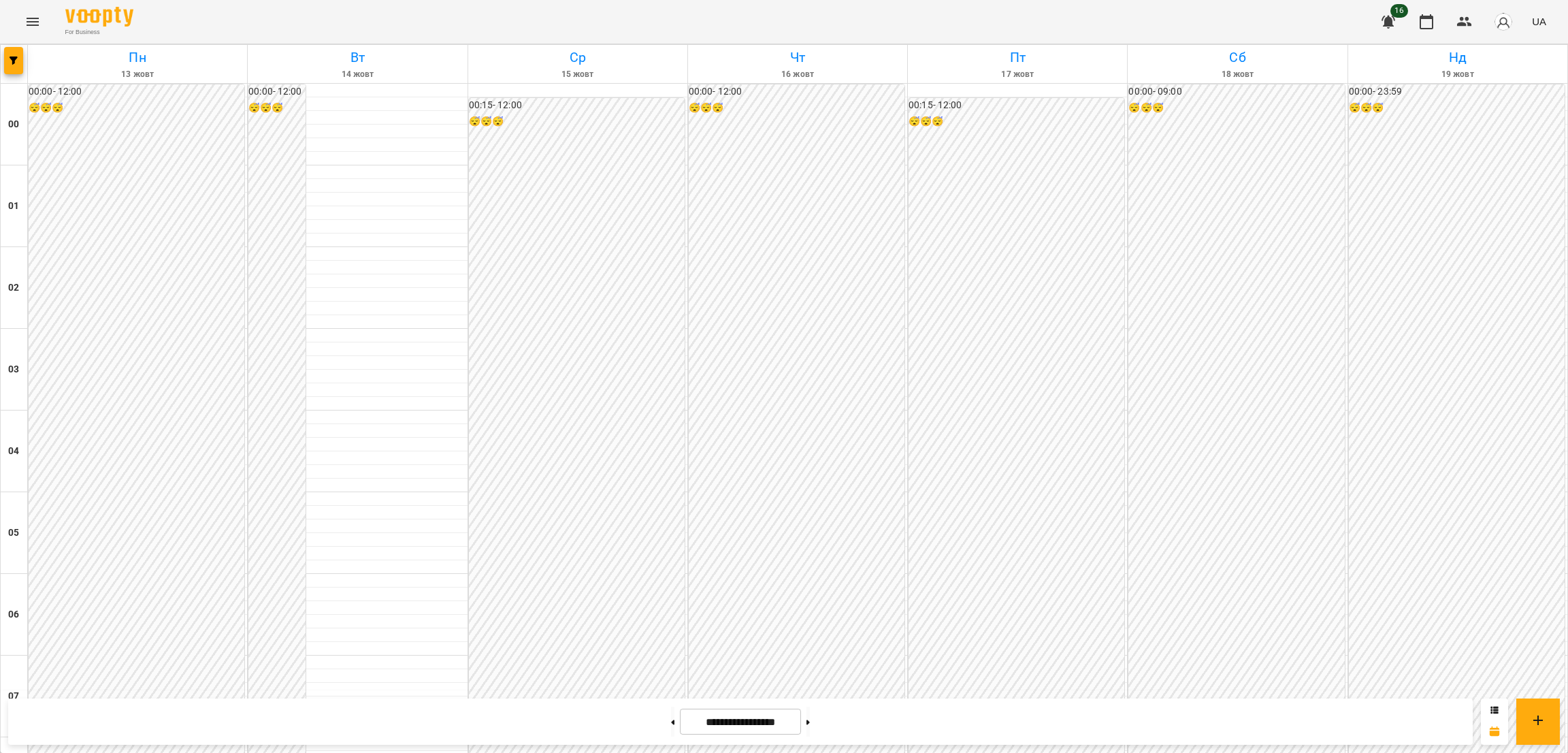
scroll to position [1053, 0]
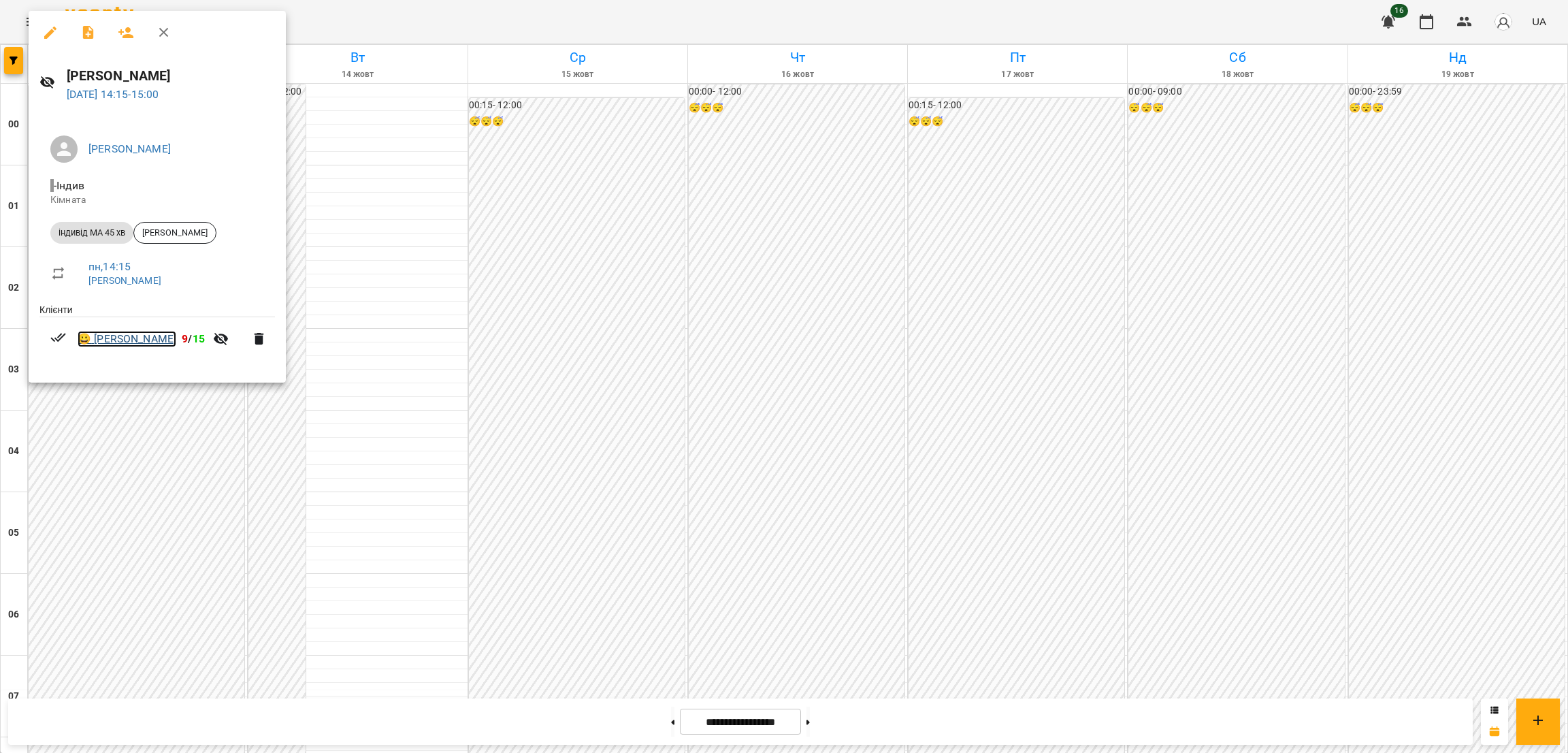
click at [138, 338] on link "😀 Марко Поліна" at bounding box center [126, 339] width 99 height 16
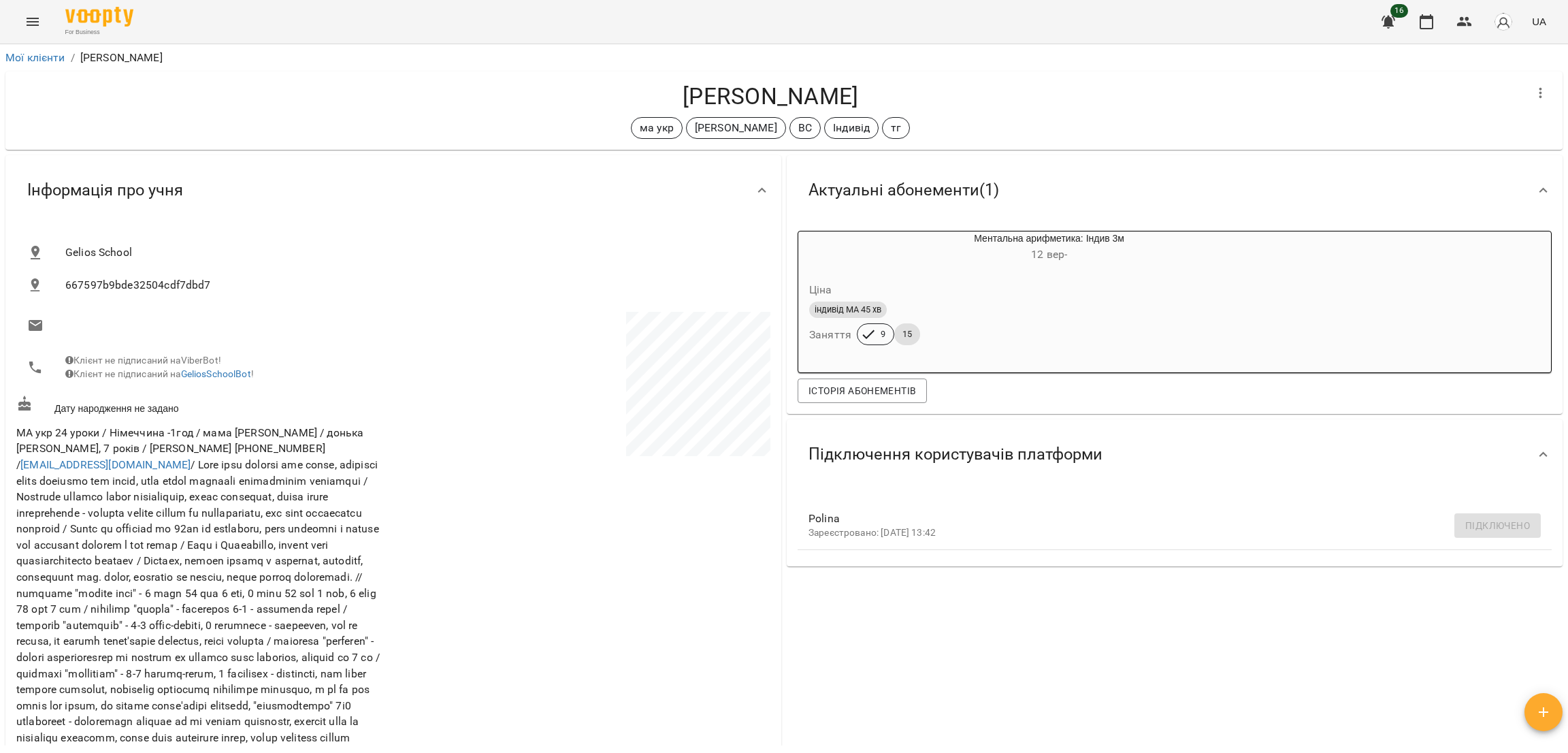
click at [22, 25] on button "Menu" at bounding box center [32, 21] width 33 height 33
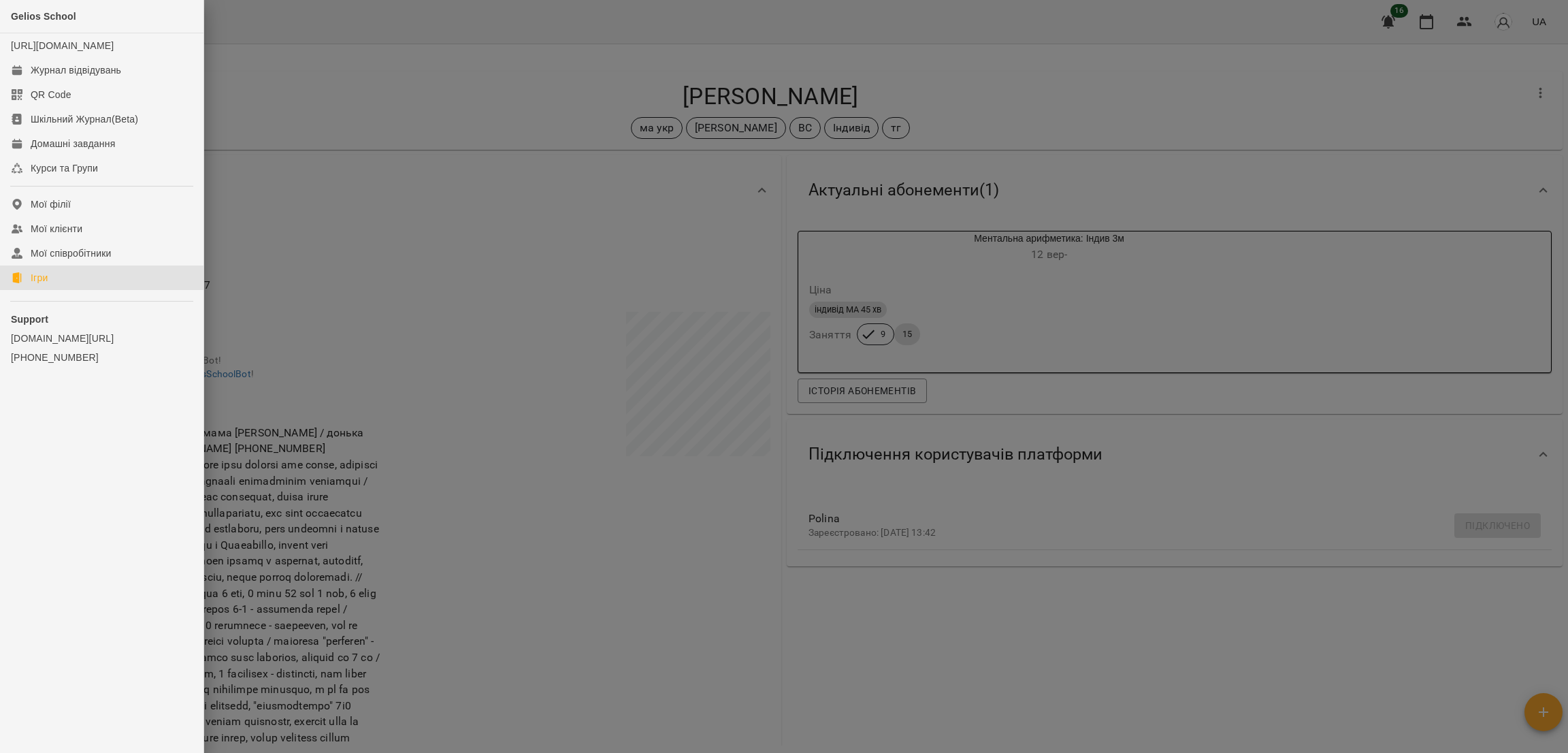
click at [72, 290] on link "Ігри" at bounding box center [101, 278] width 203 height 25
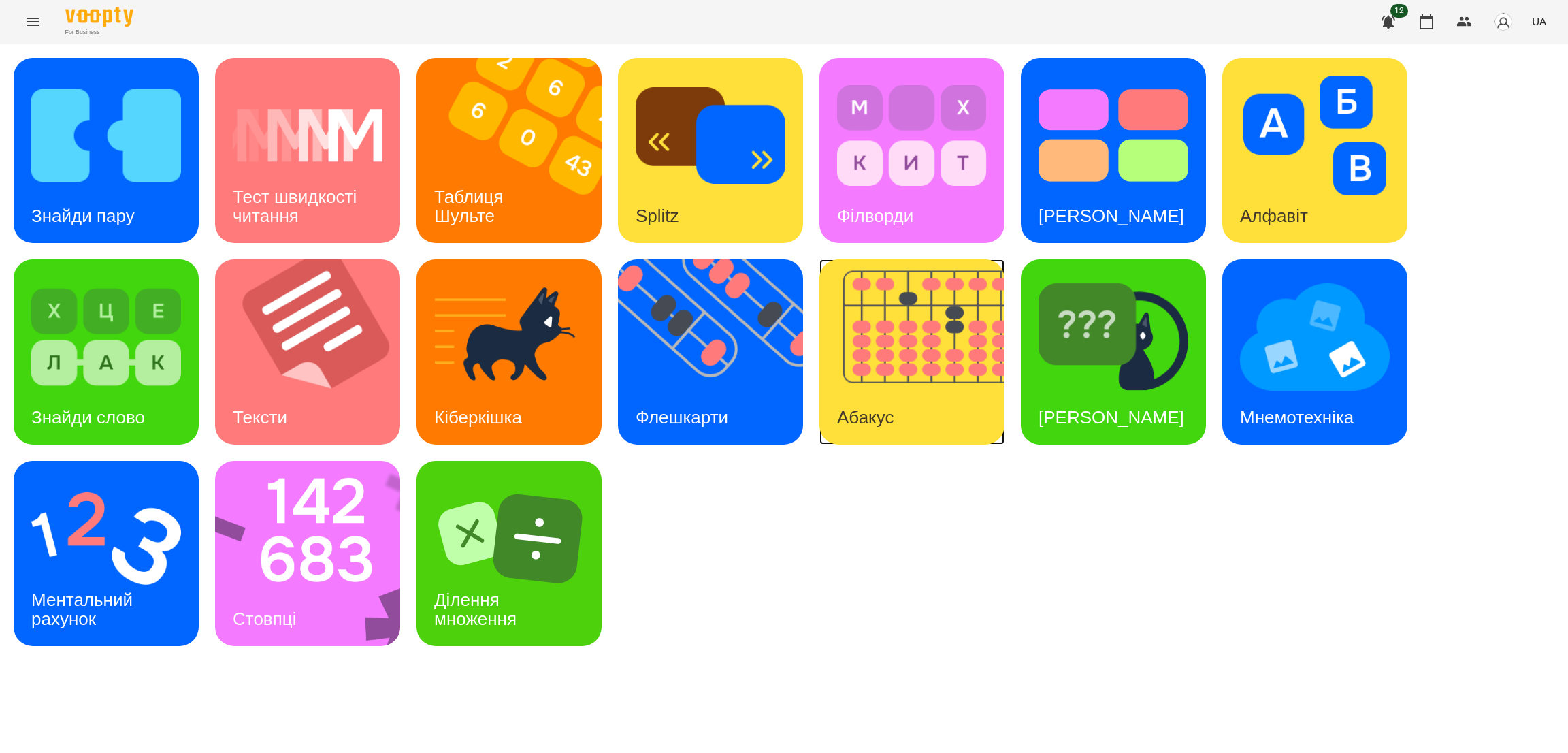
click at [936, 412] on img at bounding box center [921, 352] width 202 height 186
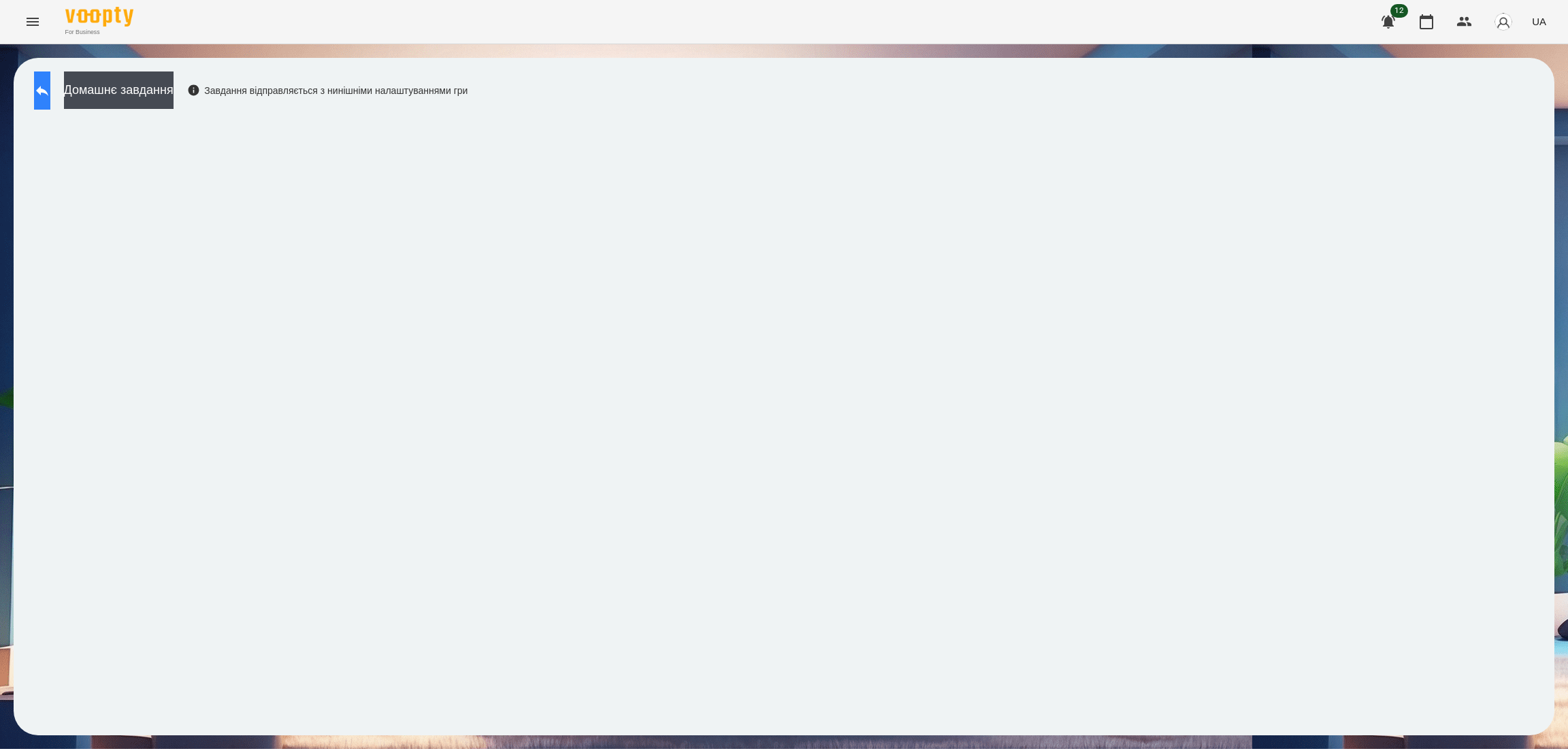
click at [51, 91] on button at bounding box center [42, 90] width 16 height 38
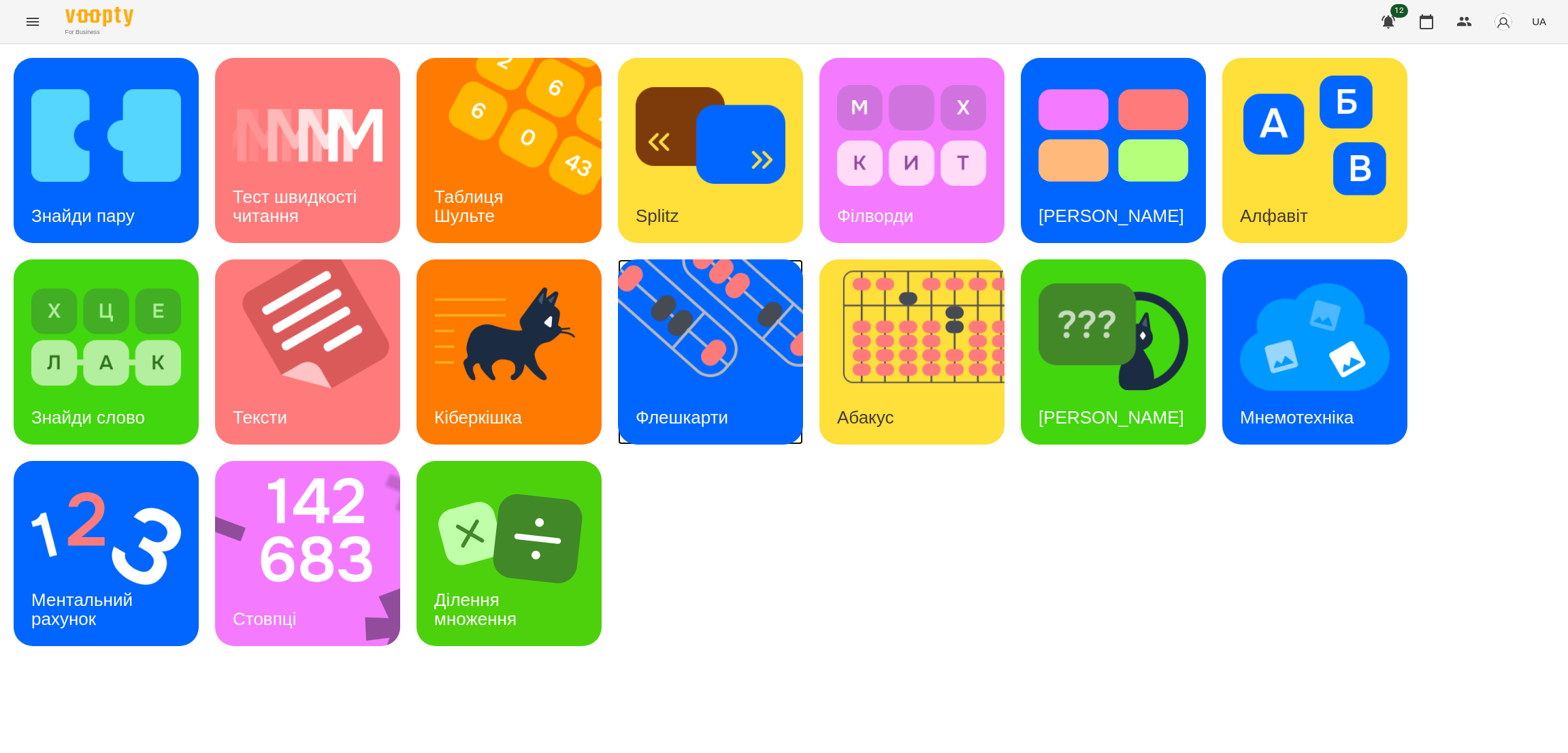
click at [661, 384] on img at bounding box center [719, 352] width 202 height 186
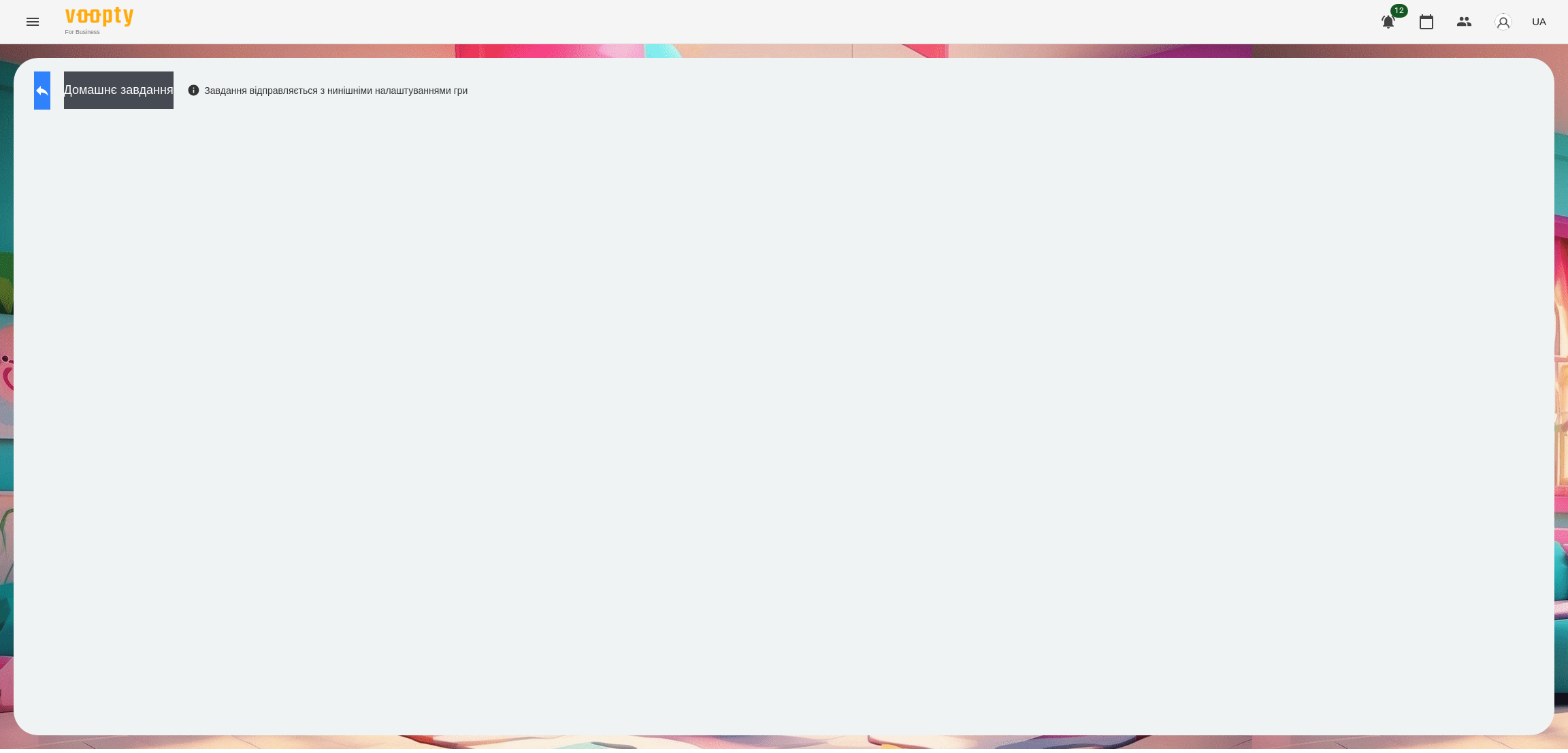
click at [35, 79] on button at bounding box center [42, 90] width 16 height 38
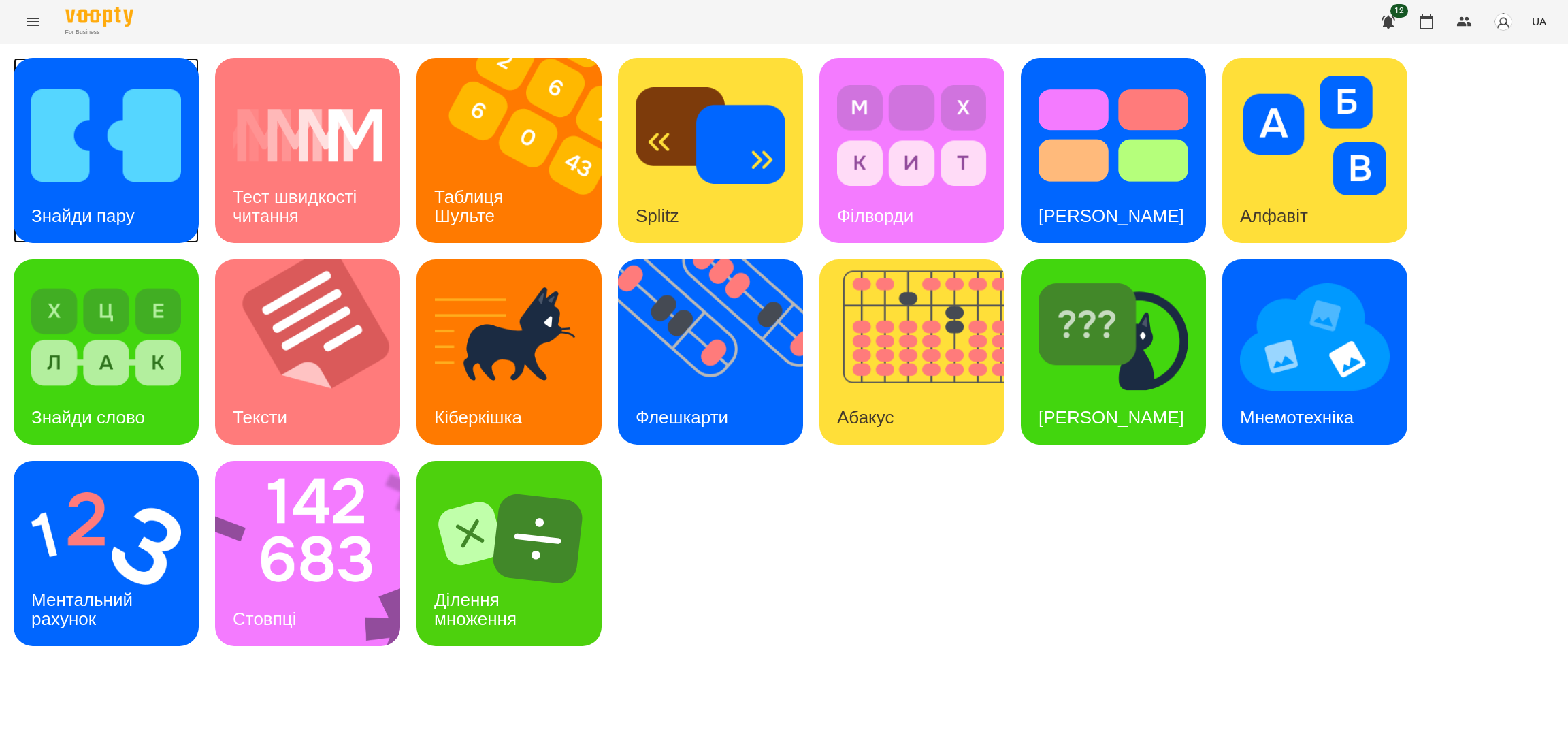
click at [125, 209] on h3 "Знайди пару" at bounding box center [83, 216] width 104 height 20
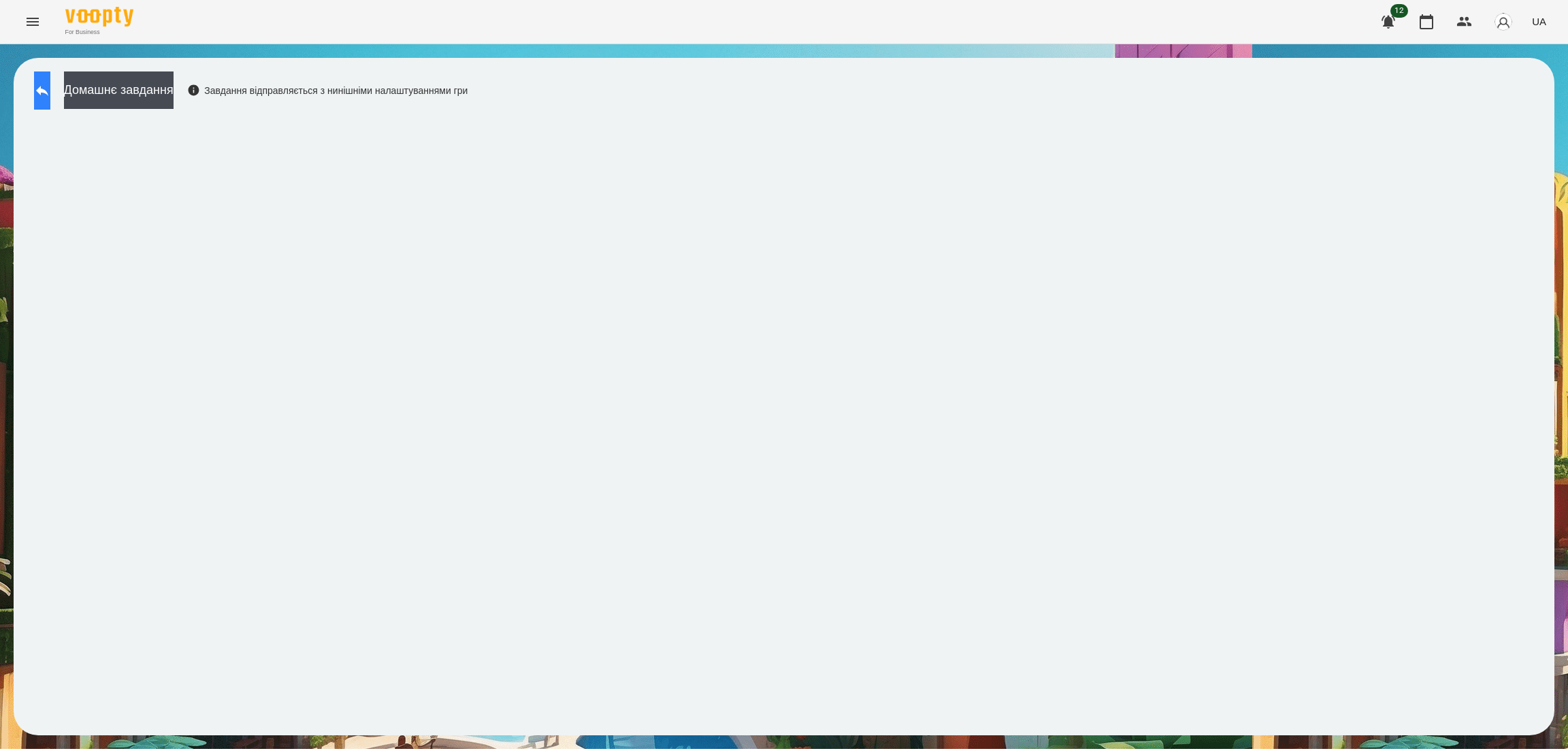
click at [51, 77] on button at bounding box center [42, 90] width 16 height 38
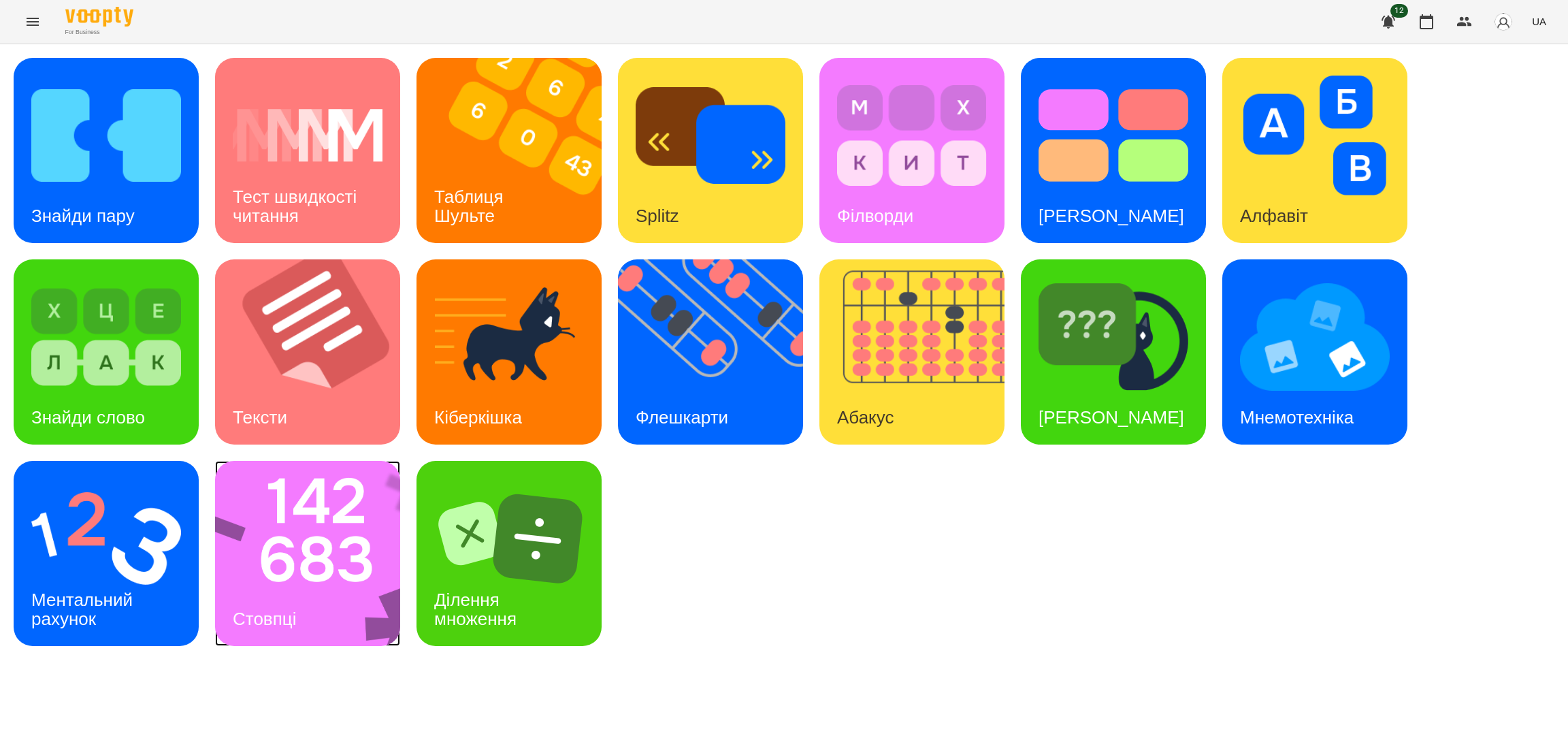
click at [266, 582] on img at bounding box center [316, 553] width 202 height 186
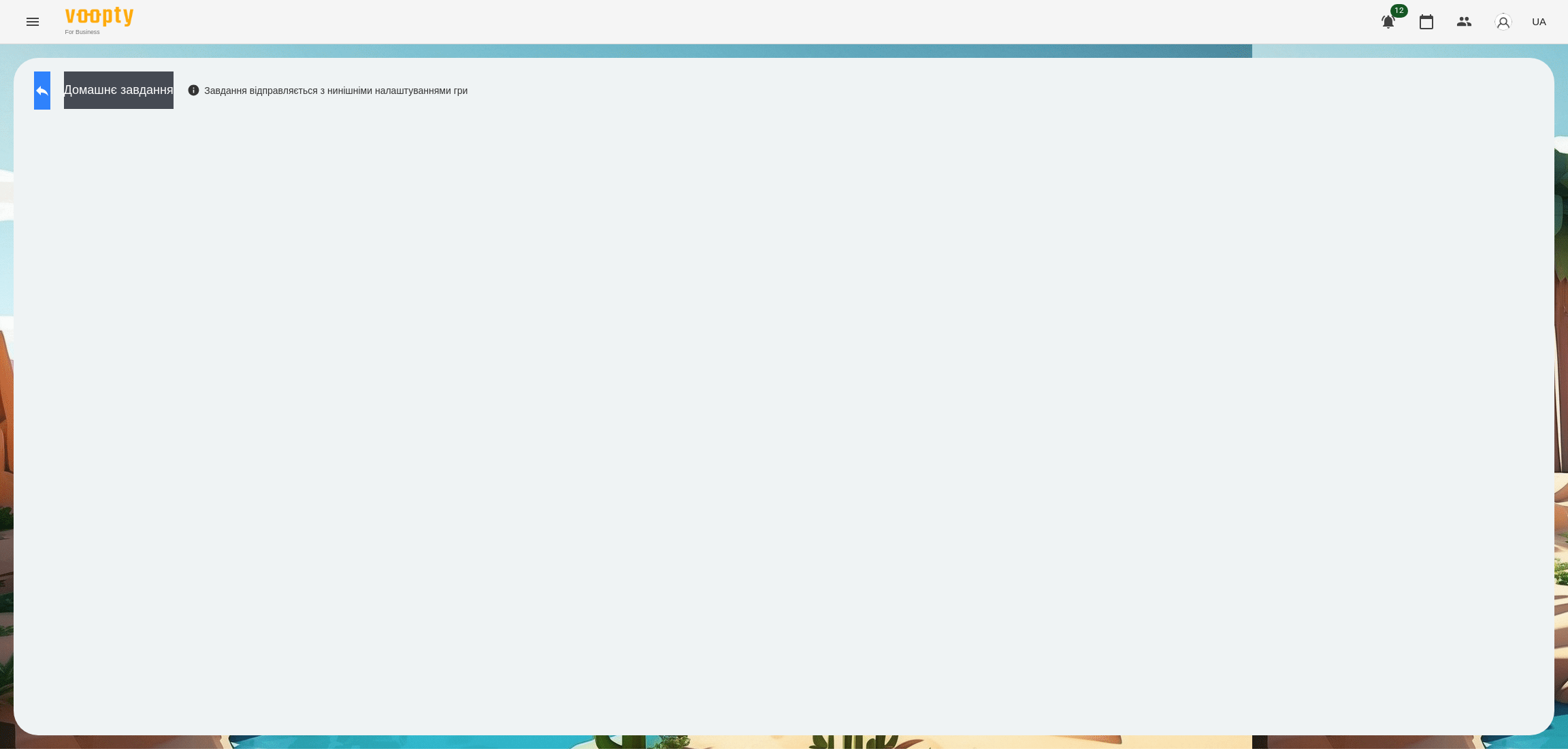
click at [51, 86] on button at bounding box center [42, 90] width 16 height 38
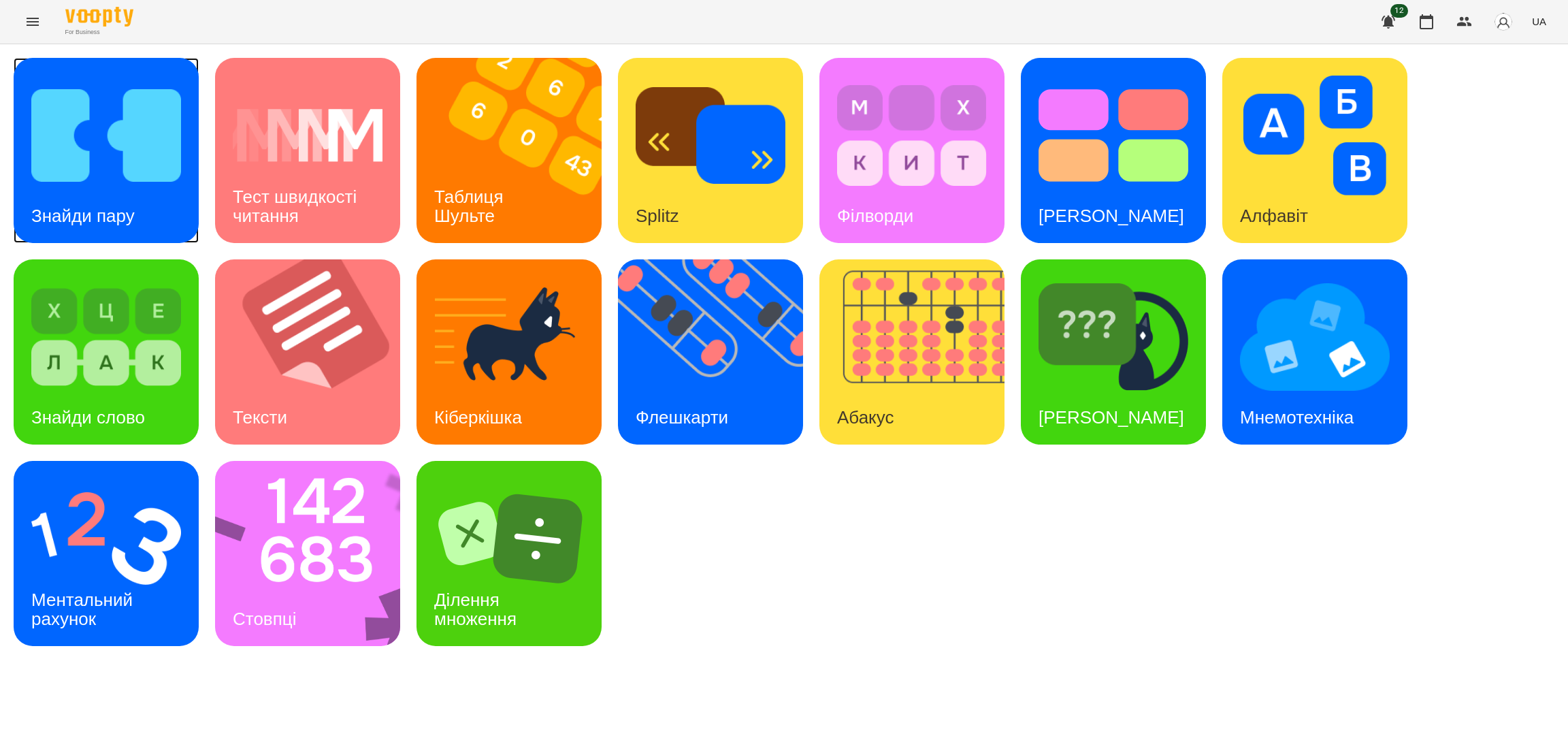
click at [115, 197] on div "Знайди пару" at bounding box center [83, 216] width 139 height 54
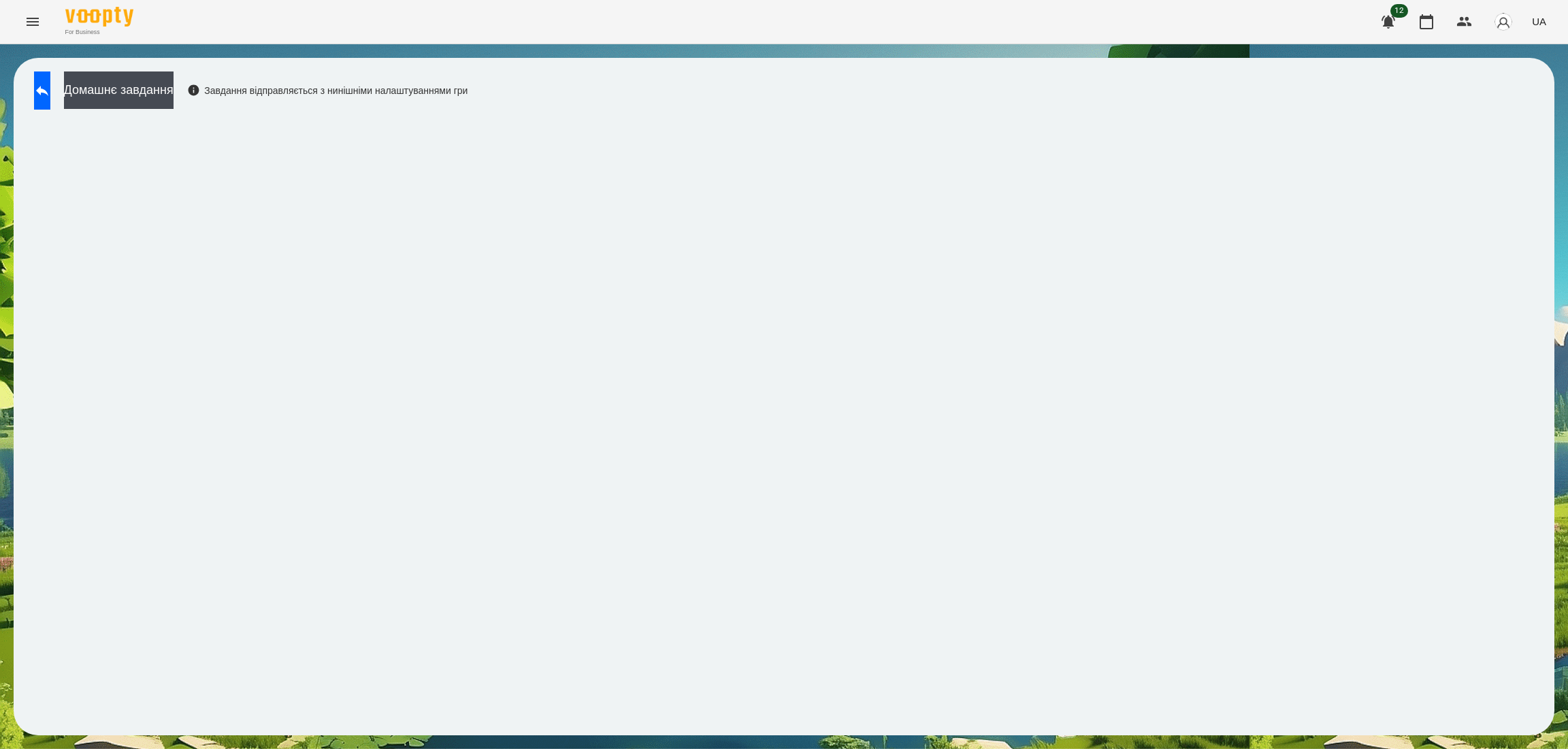
click at [40, 75] on button at bounding box center [42, 90] width 16 height 38
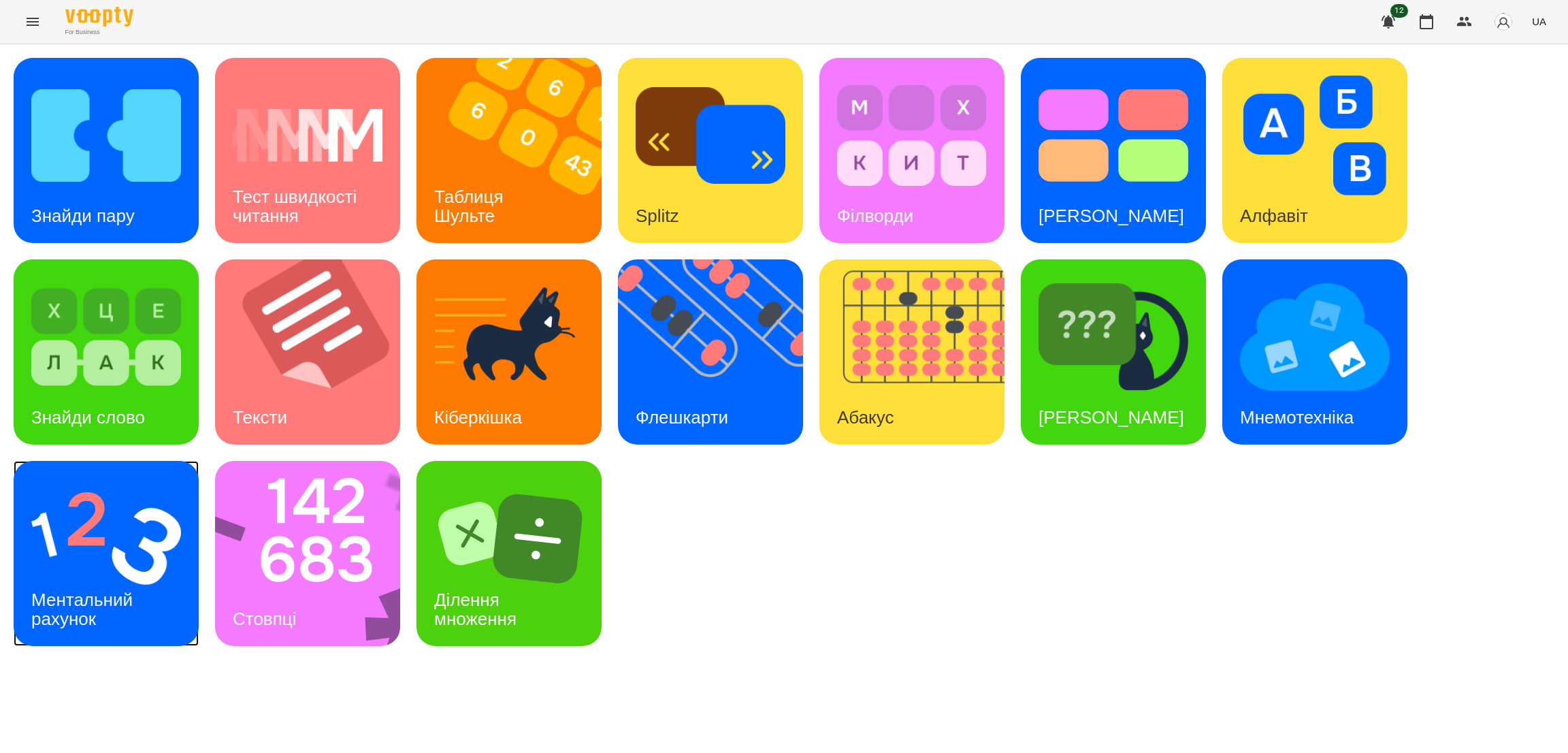
click at [117, 531] on img at bounding box center [106, 538] width 150 height 120
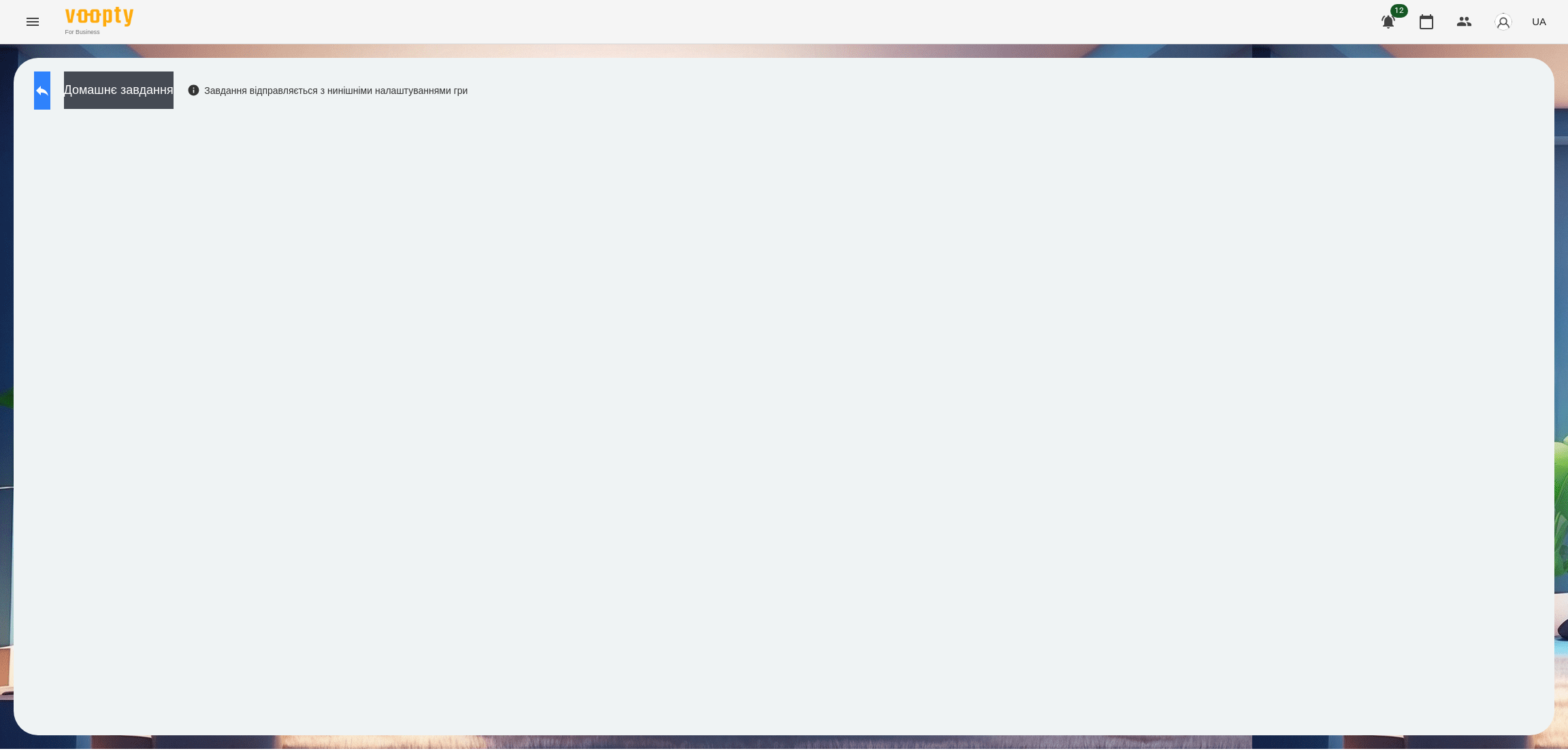
click at [51, 86] on button at bounding box center [42, 90] width 16 height 38
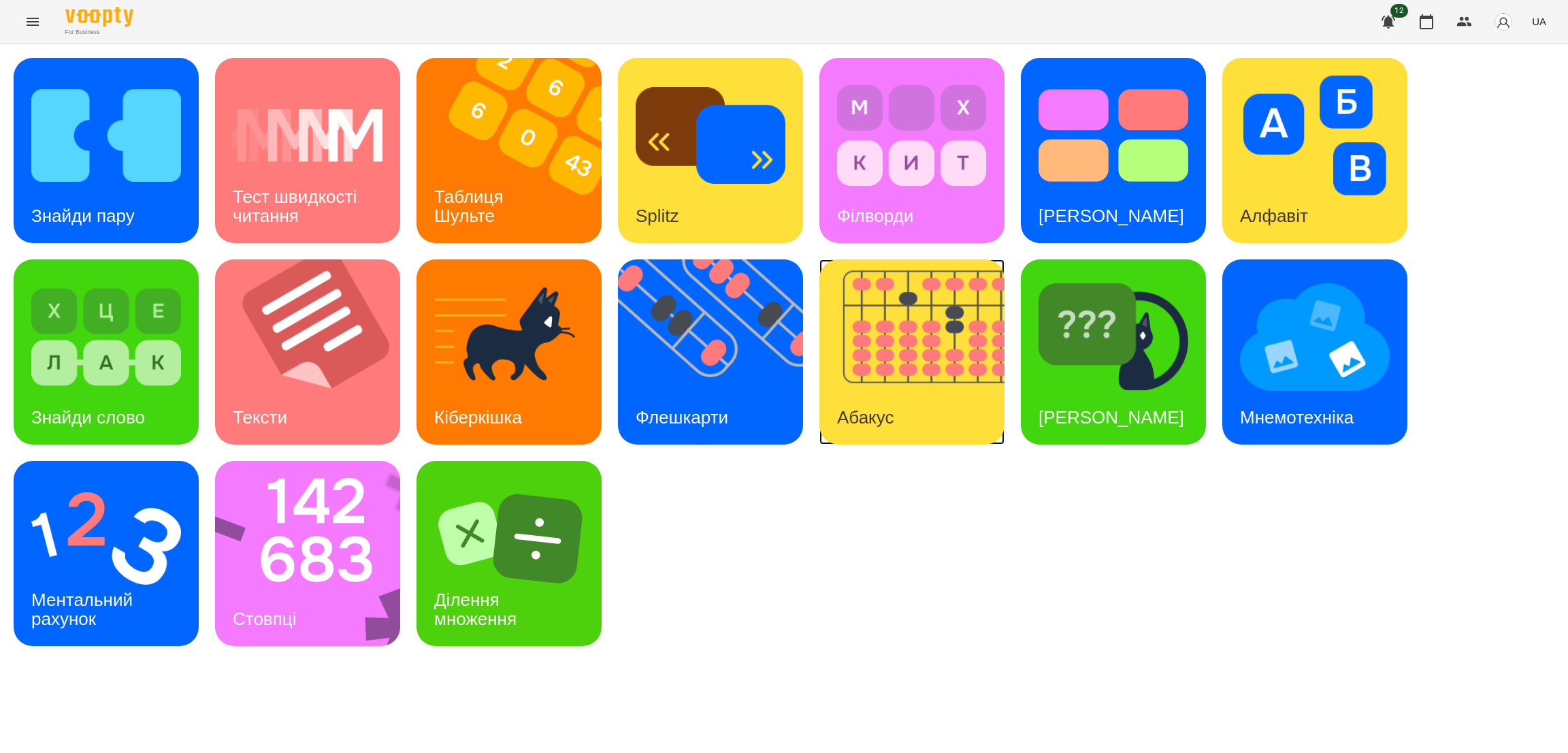
click at [937, 405] on img at bounding box center [921, 352] width 202 height 186
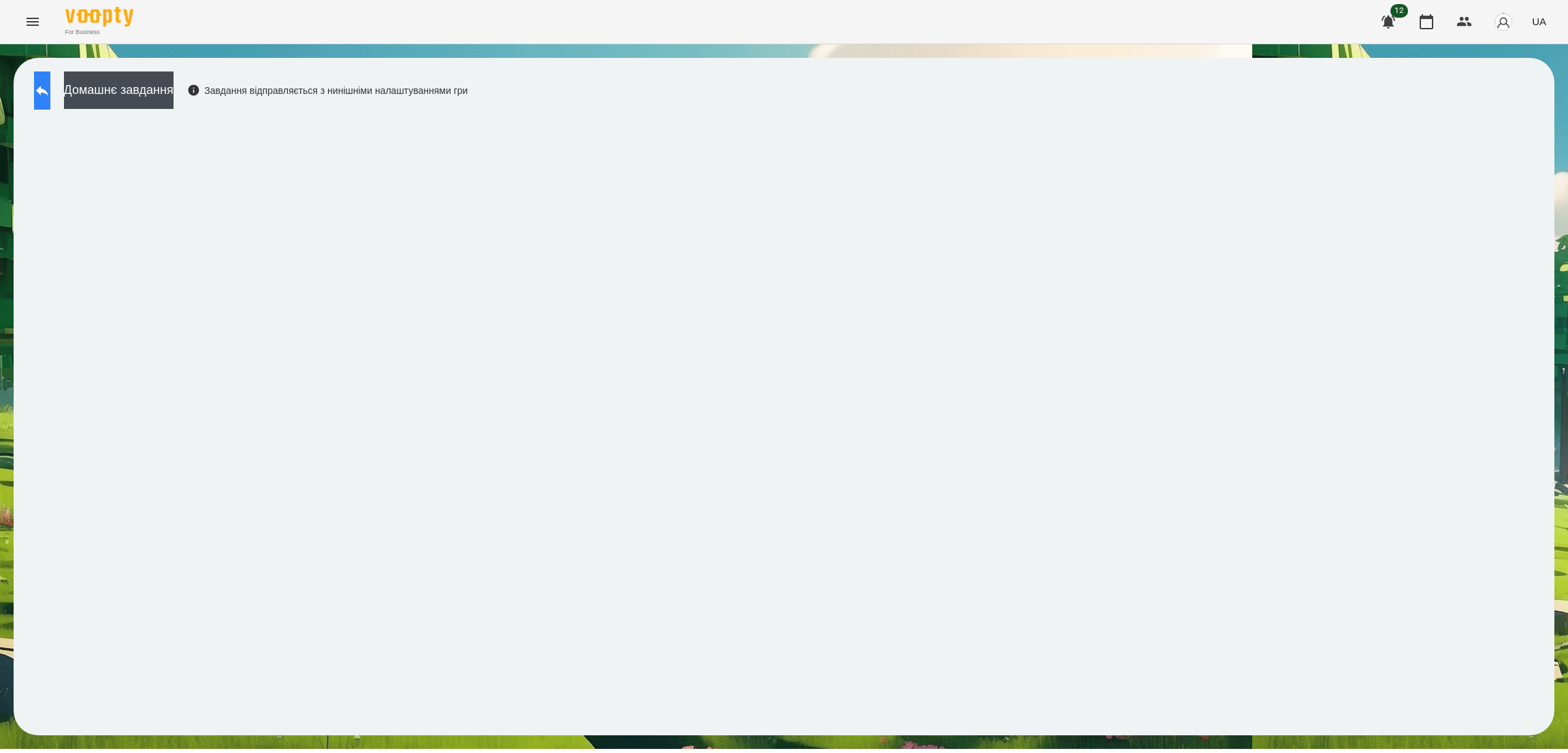
click at [51, 77] on button at bounding box center [42, 90] width 16 height 38
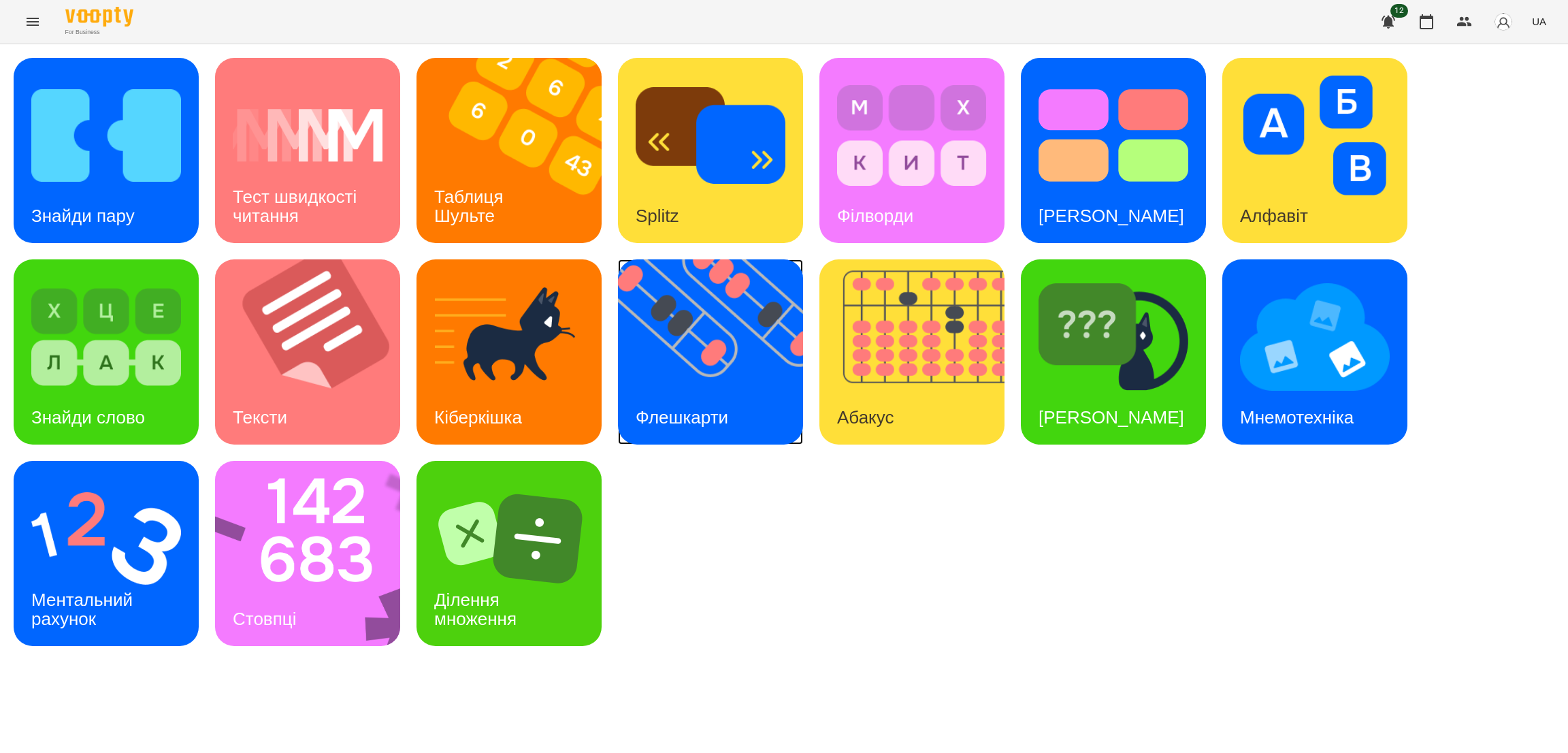
click at [724, 388] on img at bounding box center [719, 352] width 202 height 186
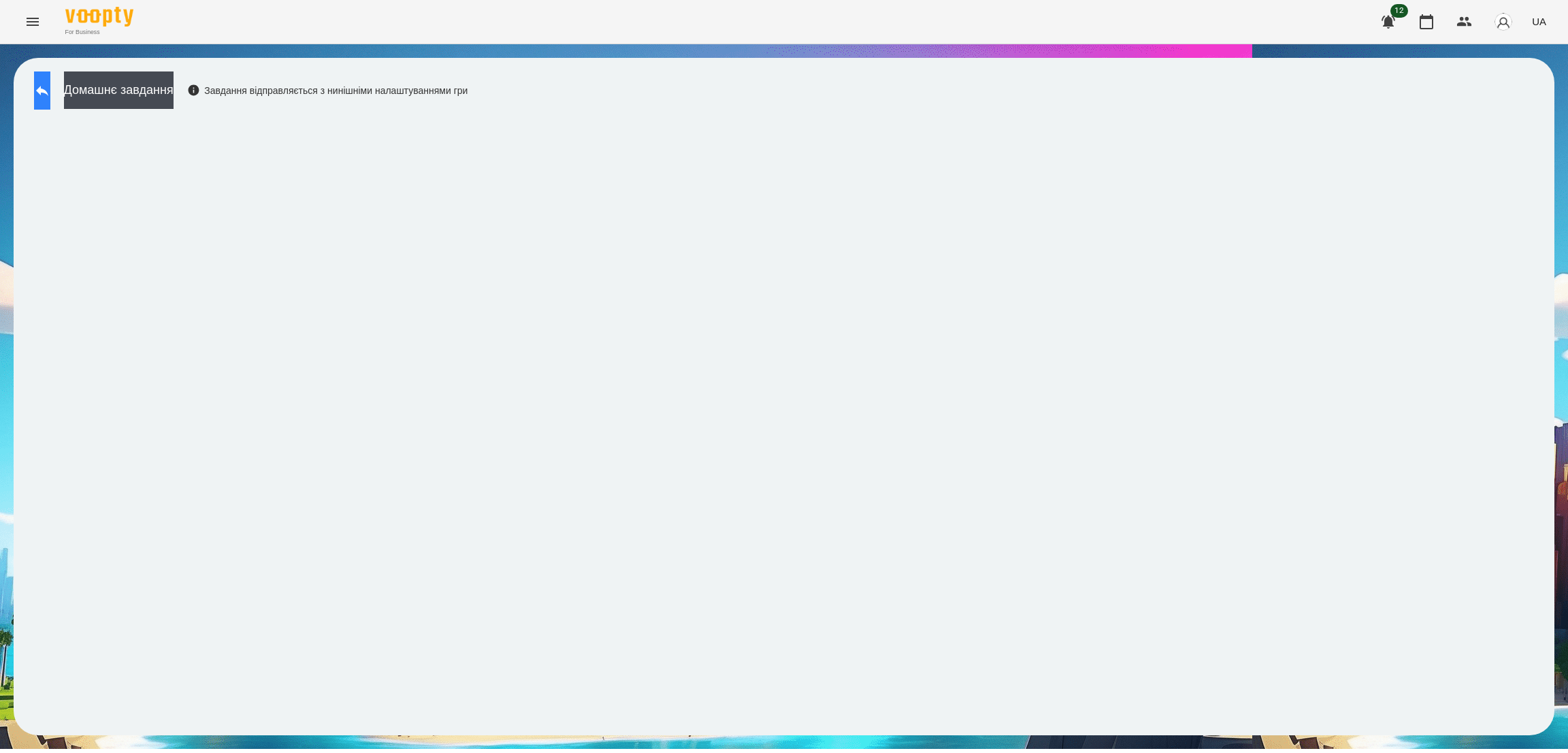
click at [51, 88] on icon at bounding box center [42, 91] width 16 height 16
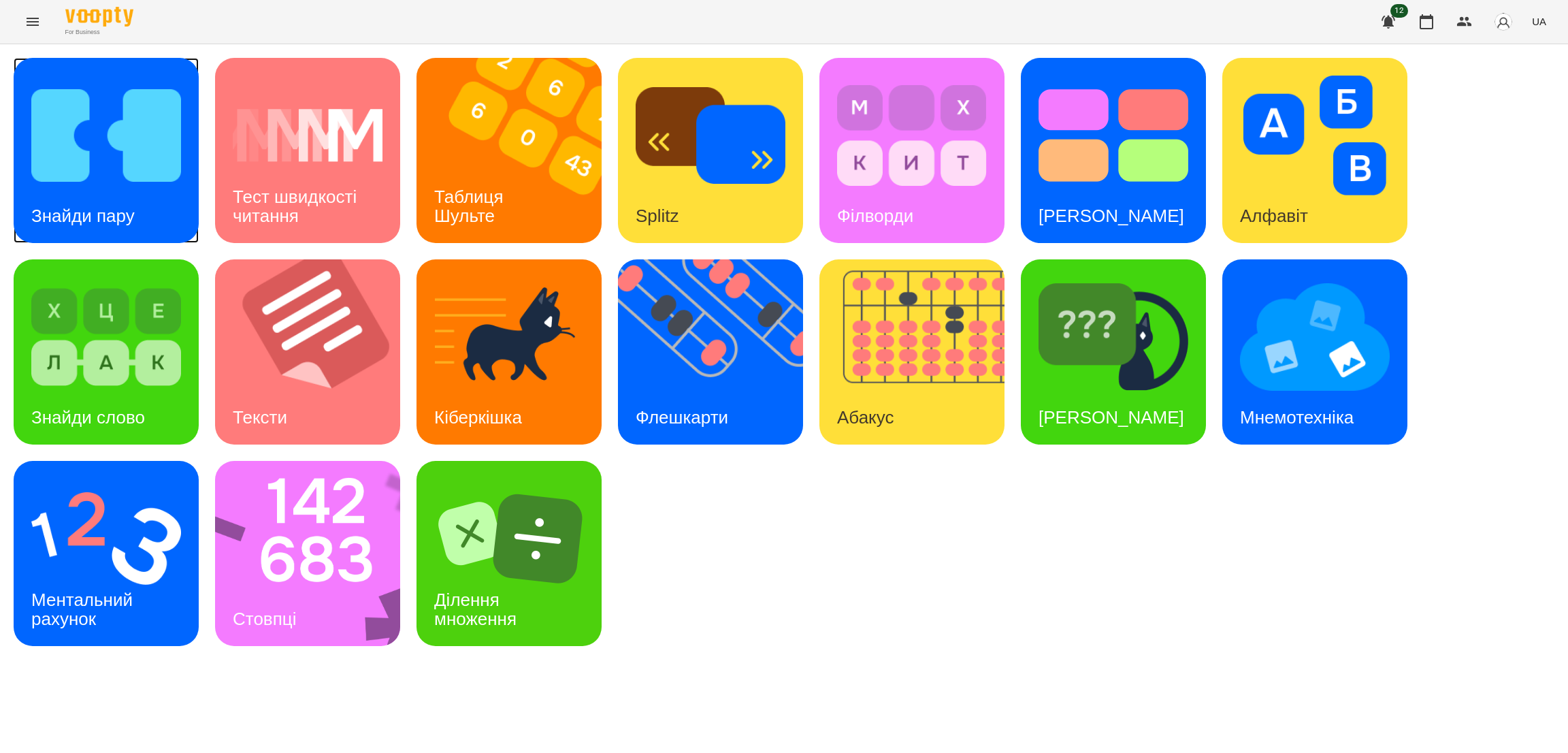
click at [105, 206] on h3 "Знайди пару" at bounding box center [83, 216] width 104 height 20
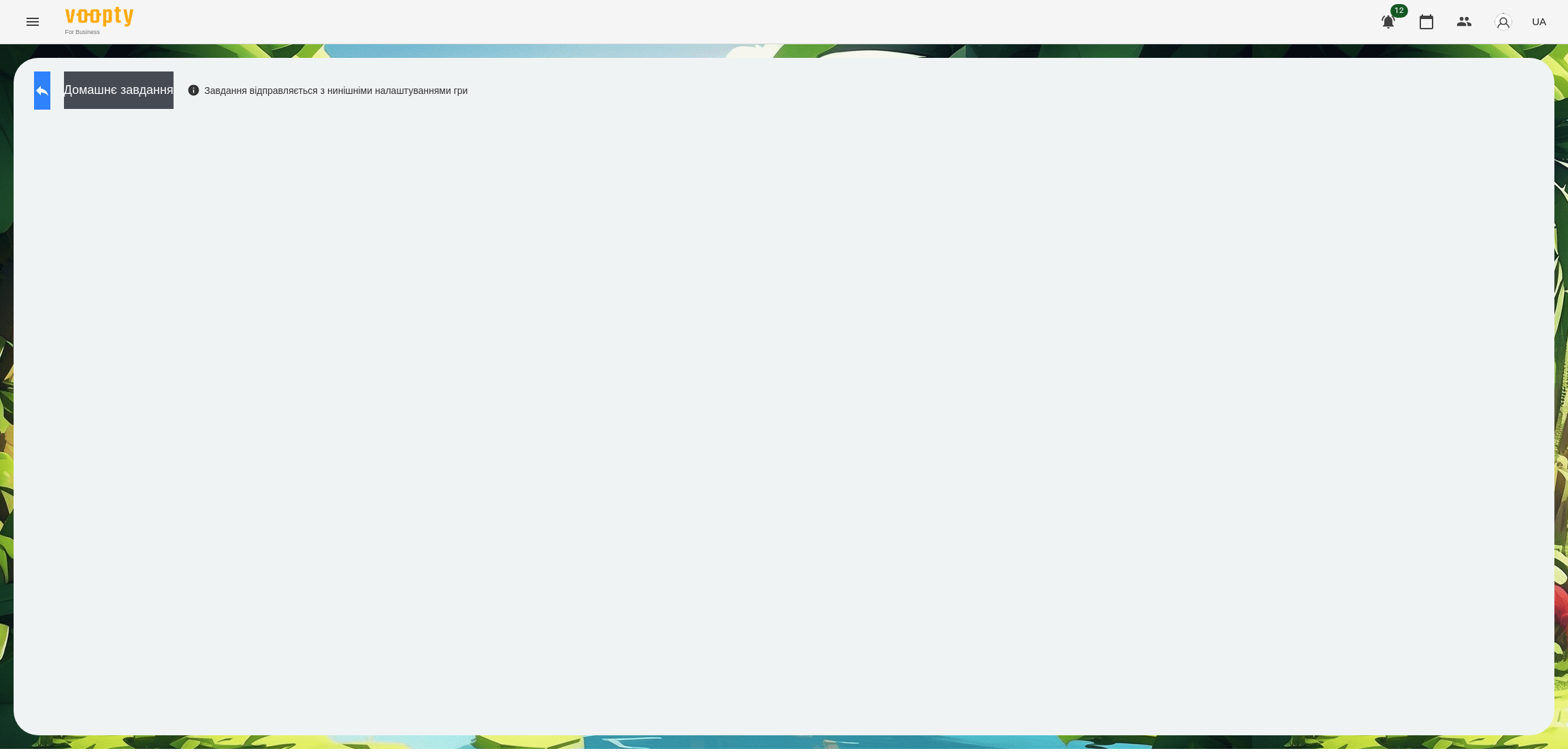
click at [51, 86] on icon at bounding box center [42, 91] width 16 height 16
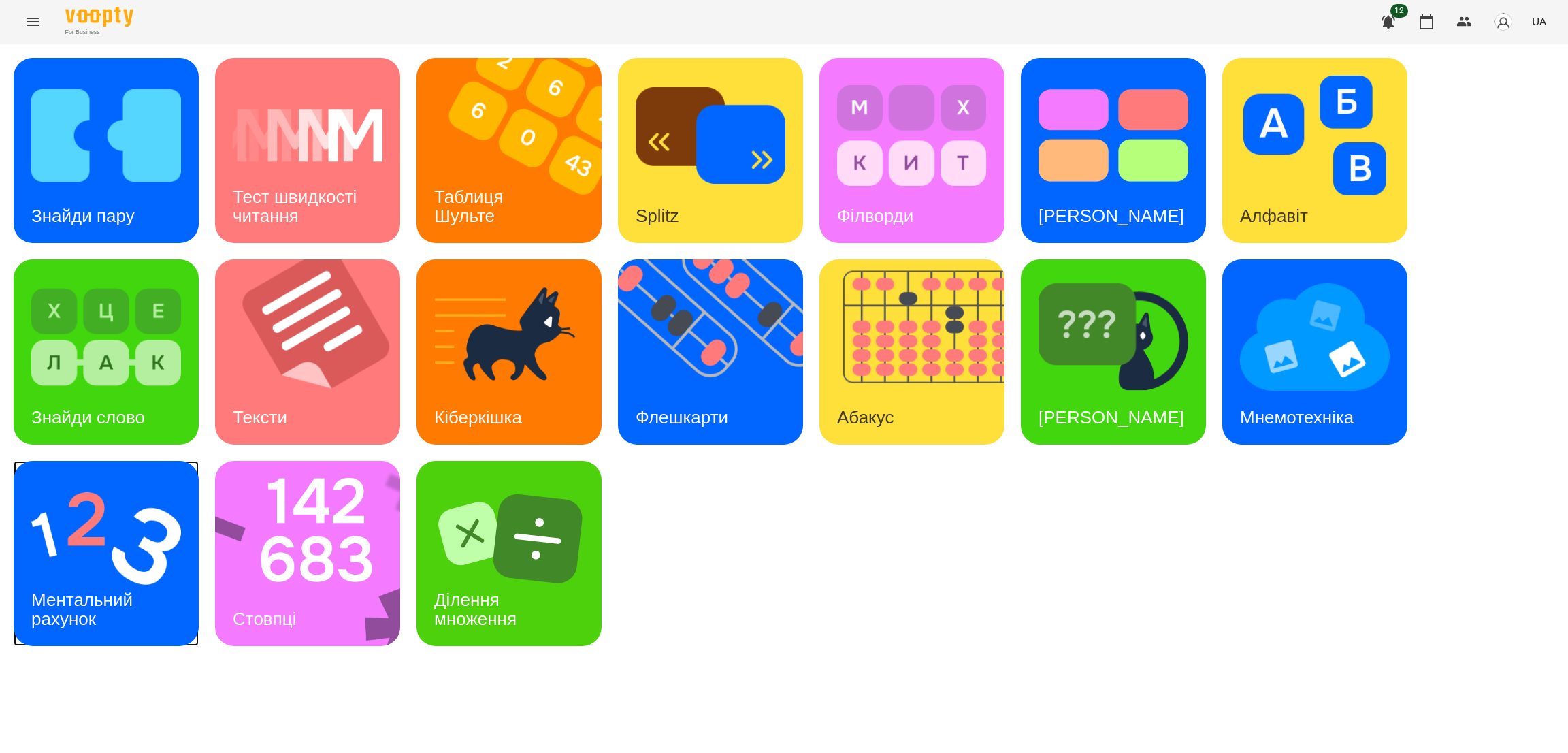
click at [100, 583] on div "Ментальний рахунок" at bounding box center [83, 609] width 141 height 73
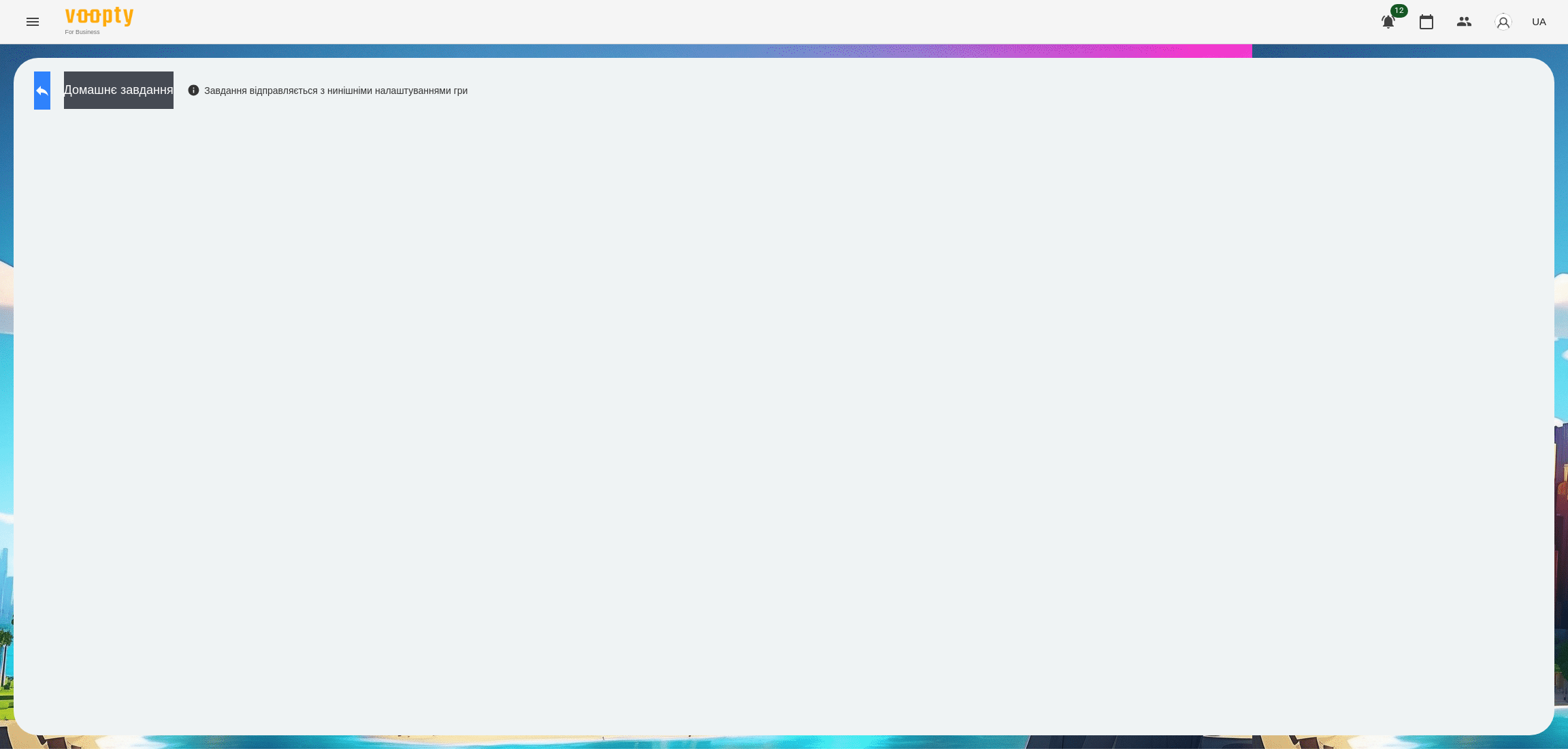
click at [51, 87] on icon at bounding box center [42, 91] width 16 height 16
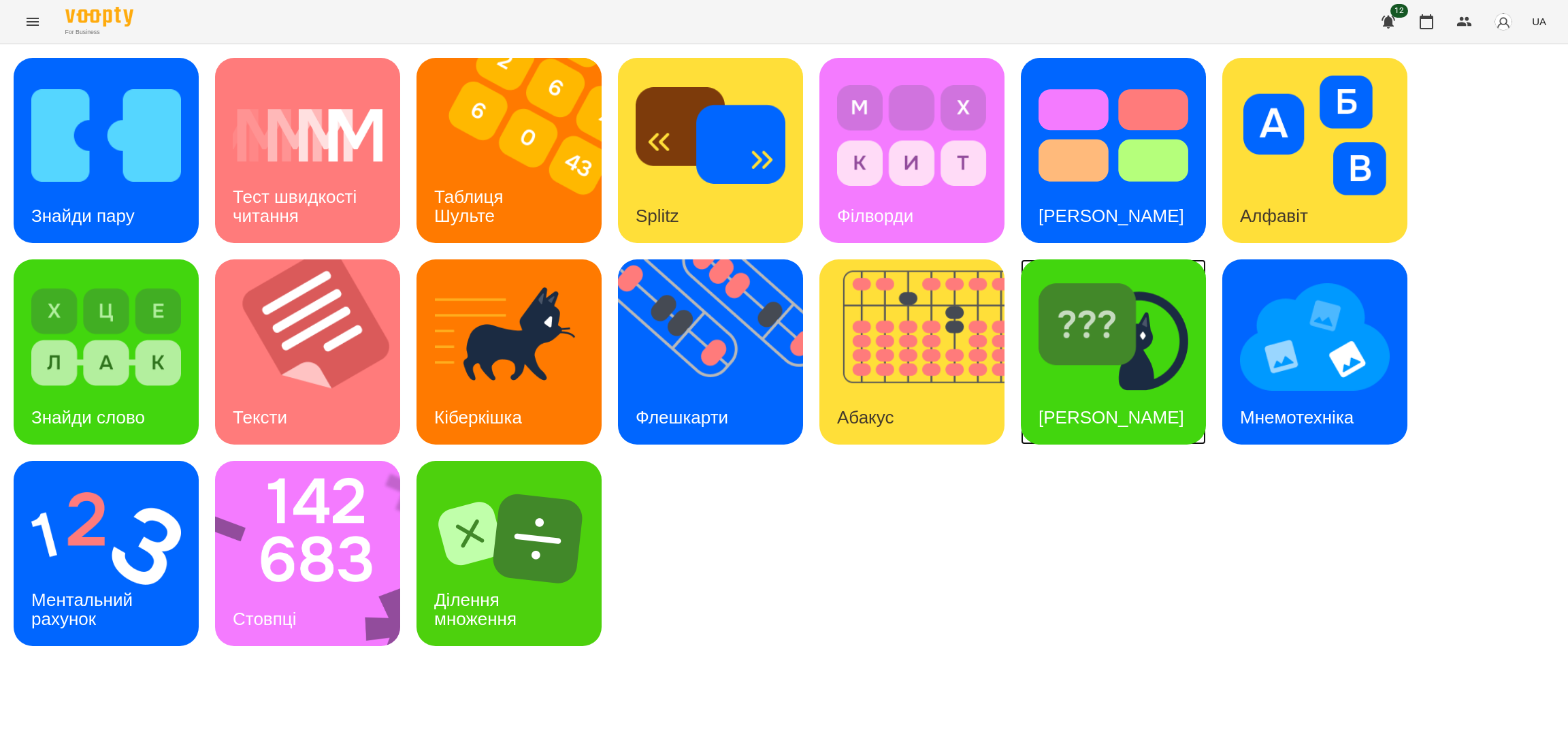
click at [1097, 391] on div "[PERSON_NAME]" at bounding box center [1112, 417] width 181 height 54
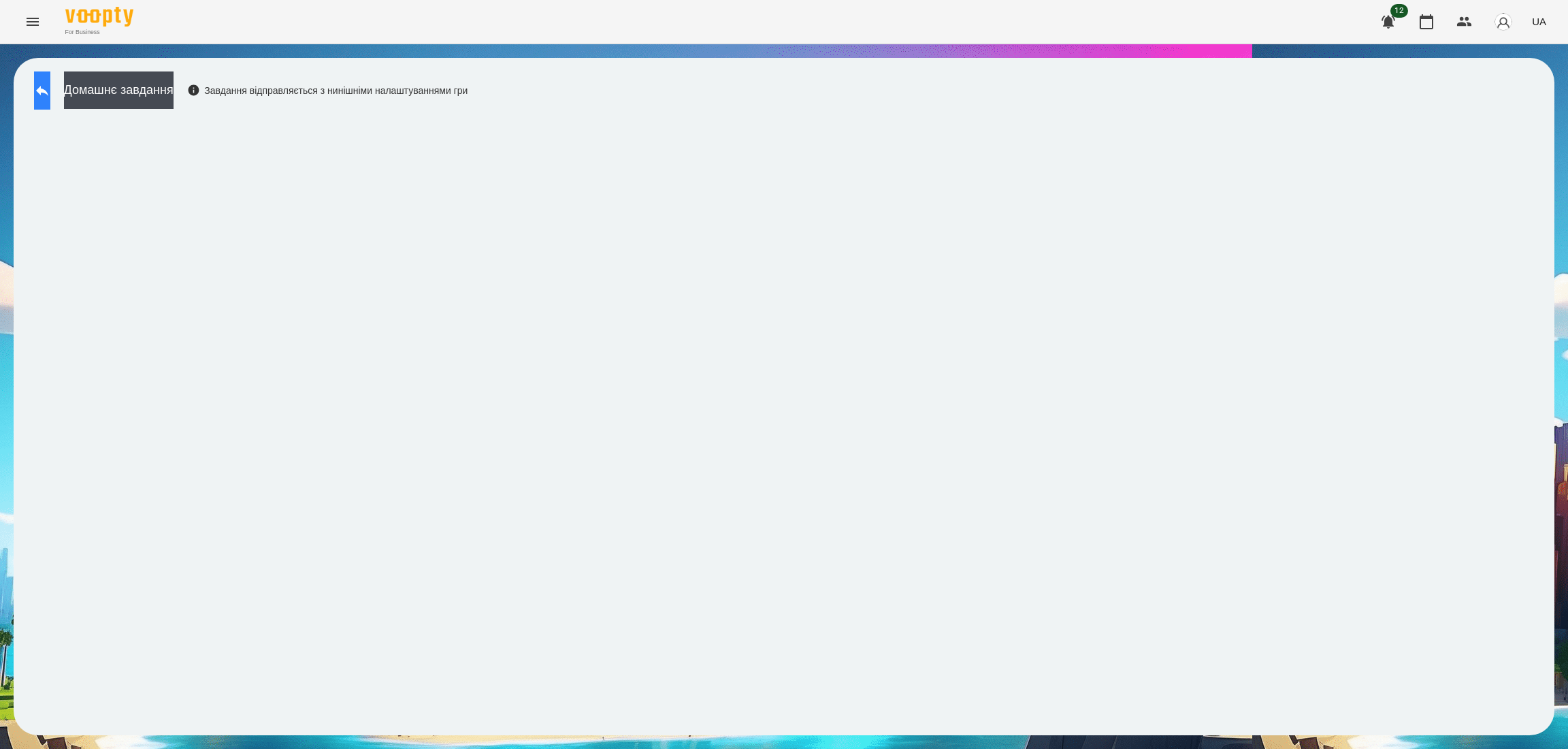
click at [51, 81] on button at bounding box center [42, 90] width 16 height 38
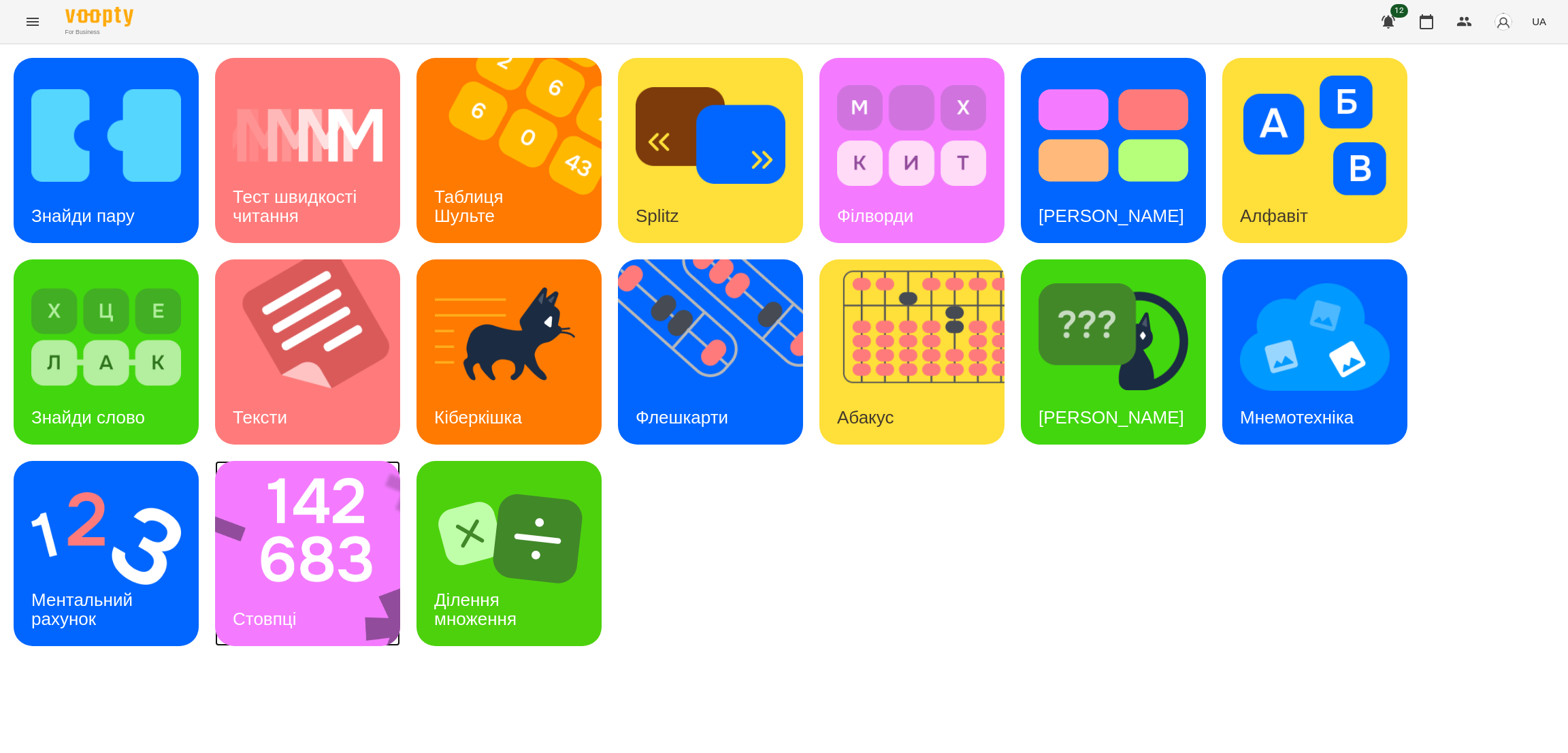
click at [329, 571] on img at bounding box center [316, 553] width 202 height 186
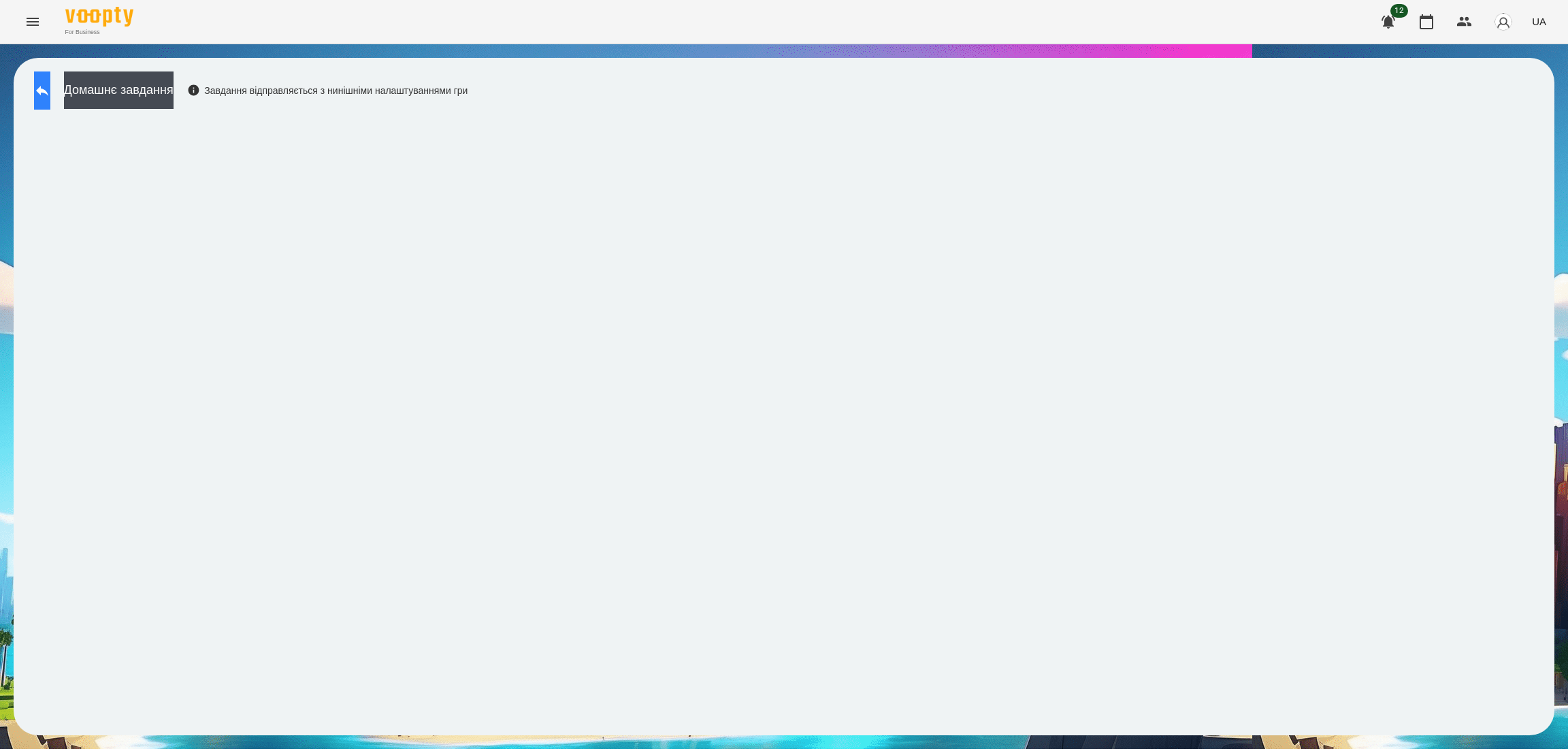
click at [48, 95] on icon at bounding box center [42, 91] width 16 height 16
